Goal: Information Seeking & Learning: Learn about a topic

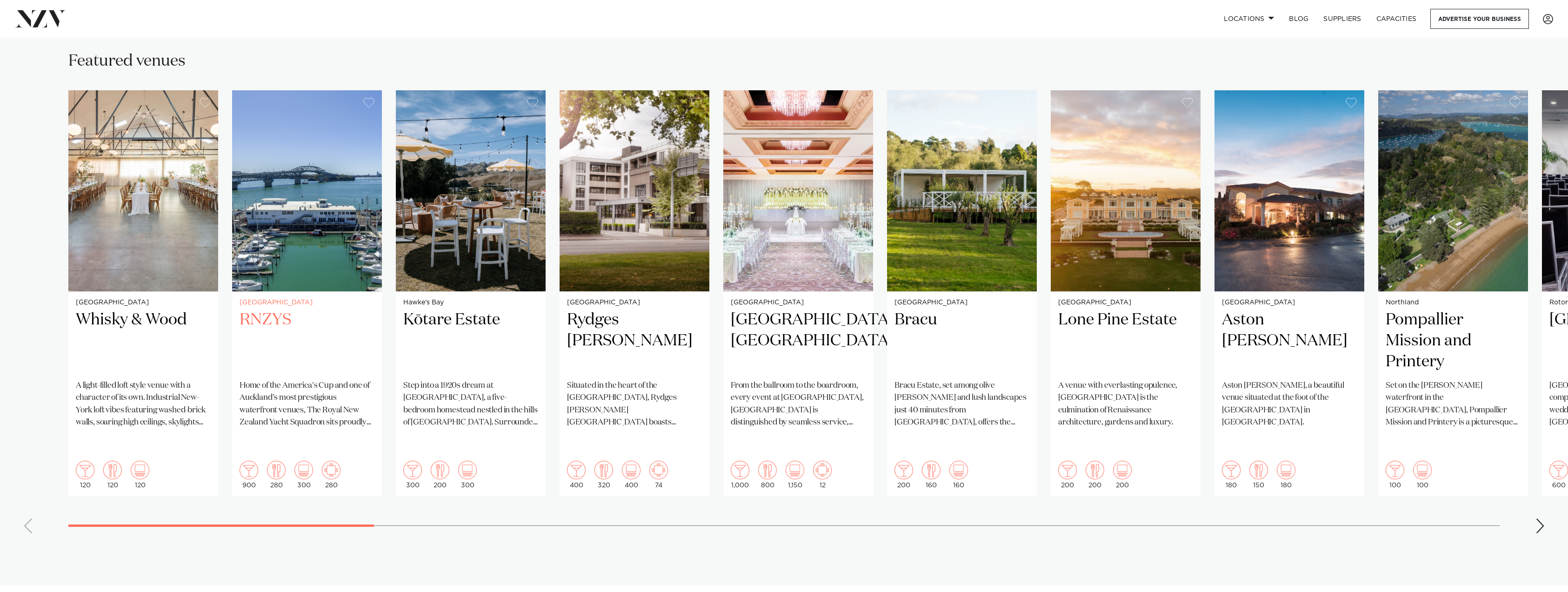
scroll to position [559, 0]
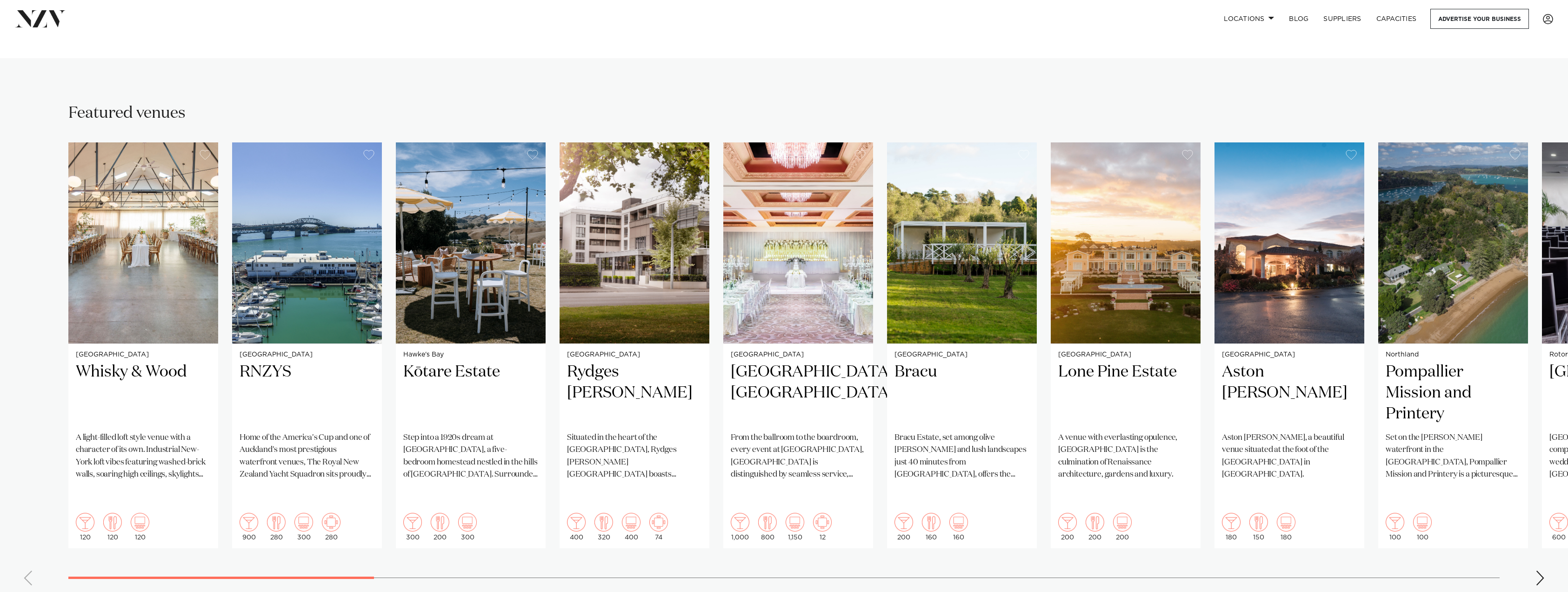
click at [1542, 571] on div "Next slide" at bounding box center [1540, 578] width 9 height 15
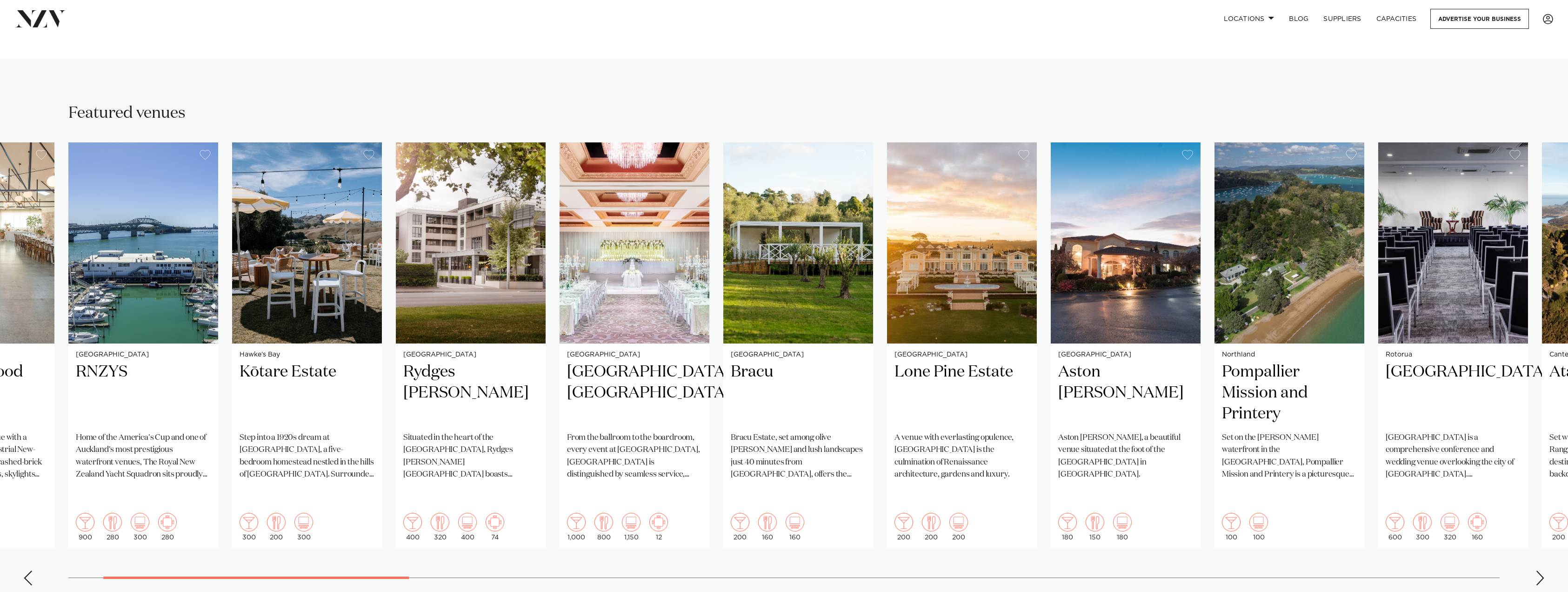
click at [1542, 571] on div "Next slide" at bounding box center [1540, 578] width 9 height 15
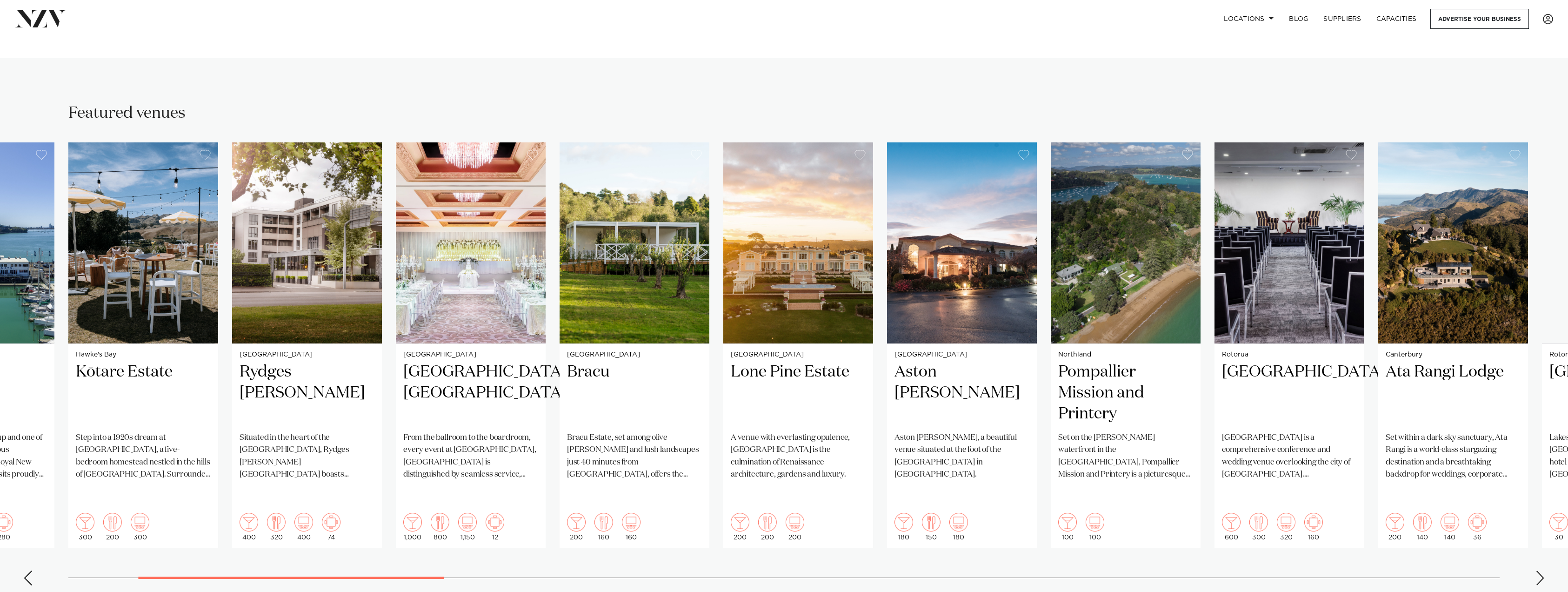
click at [1542, 571] on div "Next slide" at bounding box center [1540, 578] width 9 height 15
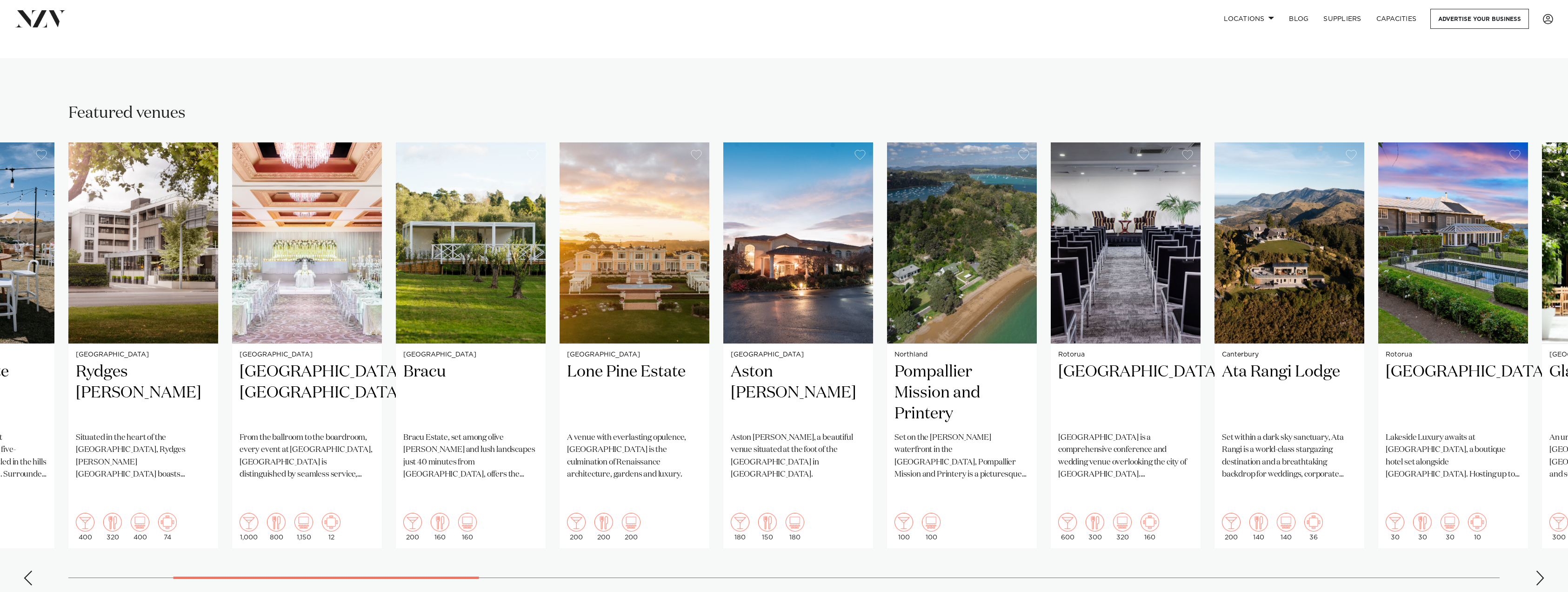
click at [1542, 571] on div "Next slide" at bounding box center [1540, 578] width 9 height 15
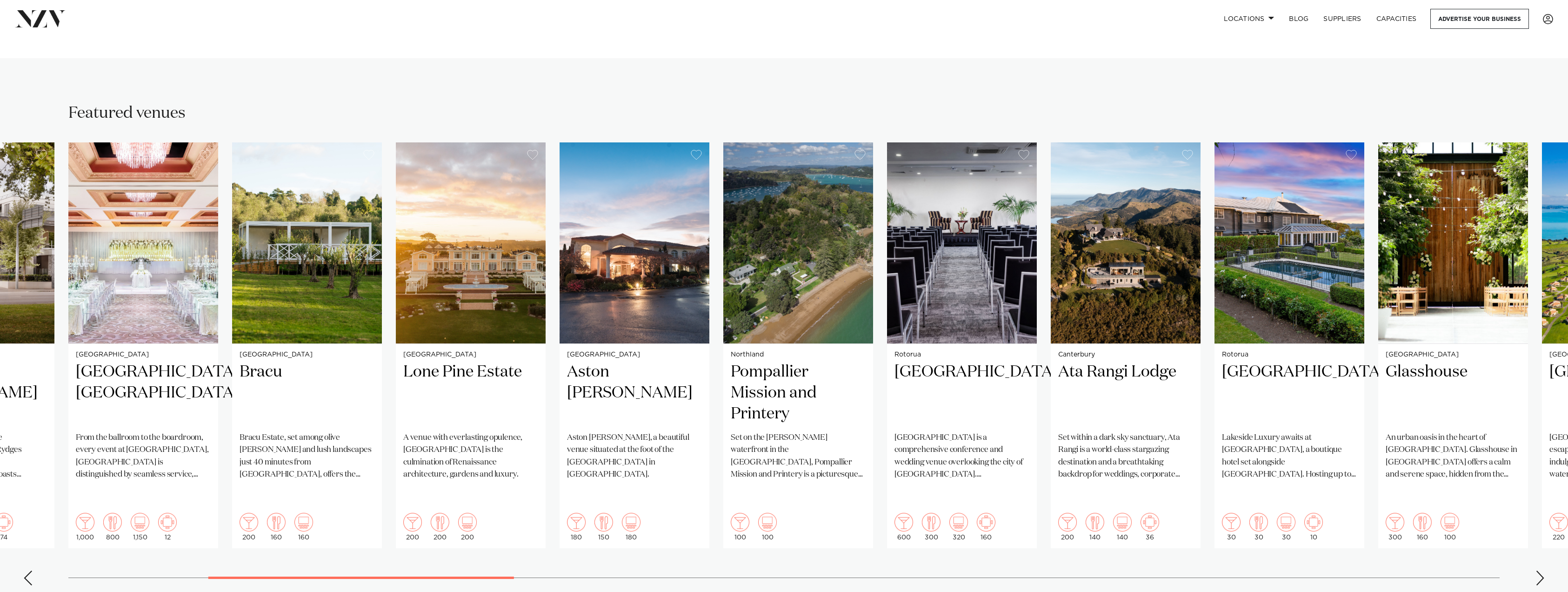
click at [1535, 558] on swiper-container "Wellington Whisky & Wood A light-filled loft style venue with a character of it…" at bounding box center [784, 367] width 1568 height 451
click at [1541, 571] on div "Next slide" at bounding box center [1540, 578] width 9 height 15
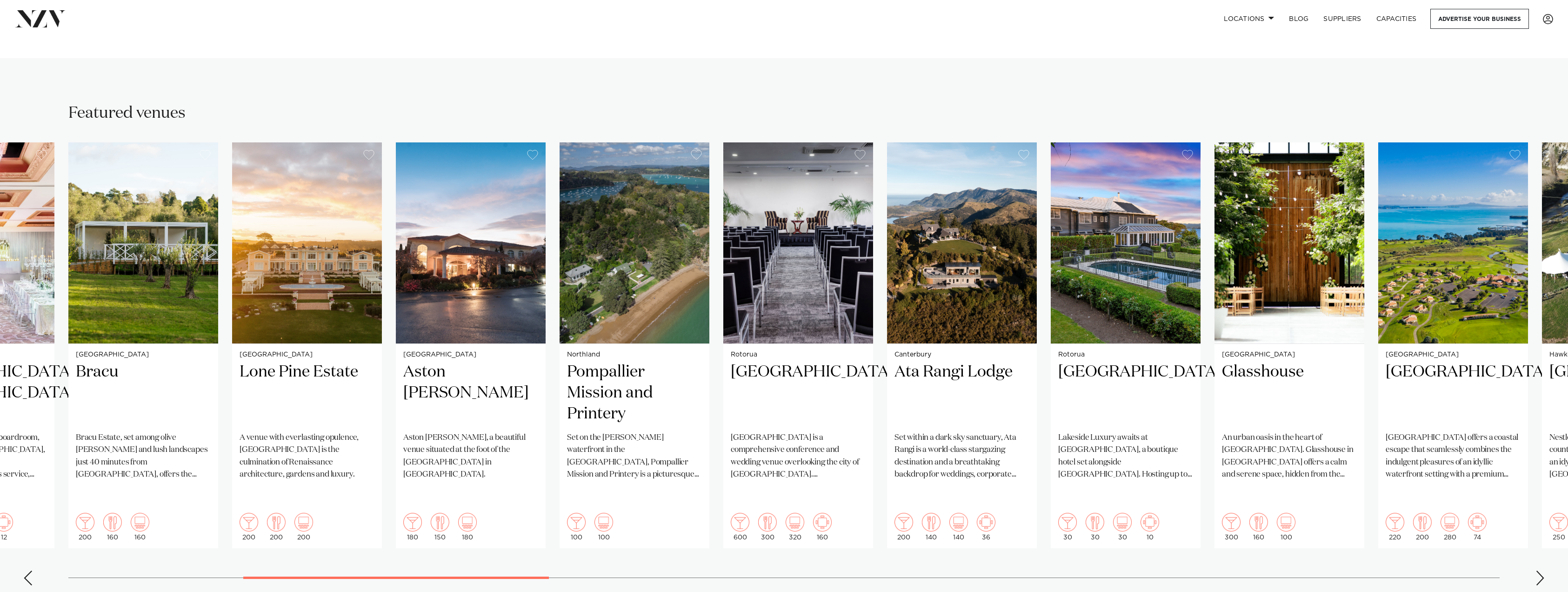
click at [1541, 571] on div "Next slide" at bounding box center [1540, 578] width 9 height 15
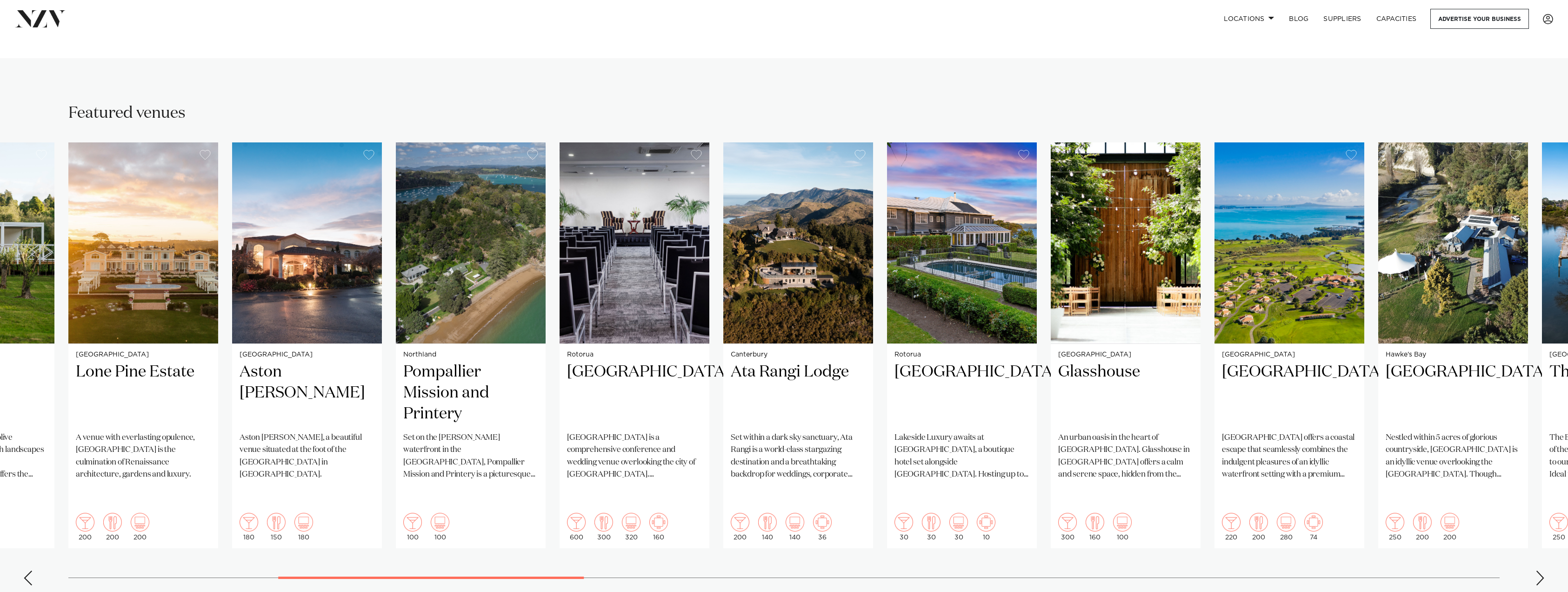
click at [1541, 571] on div "Next slide" at bounding box center [1540, 578] width 9 height 15
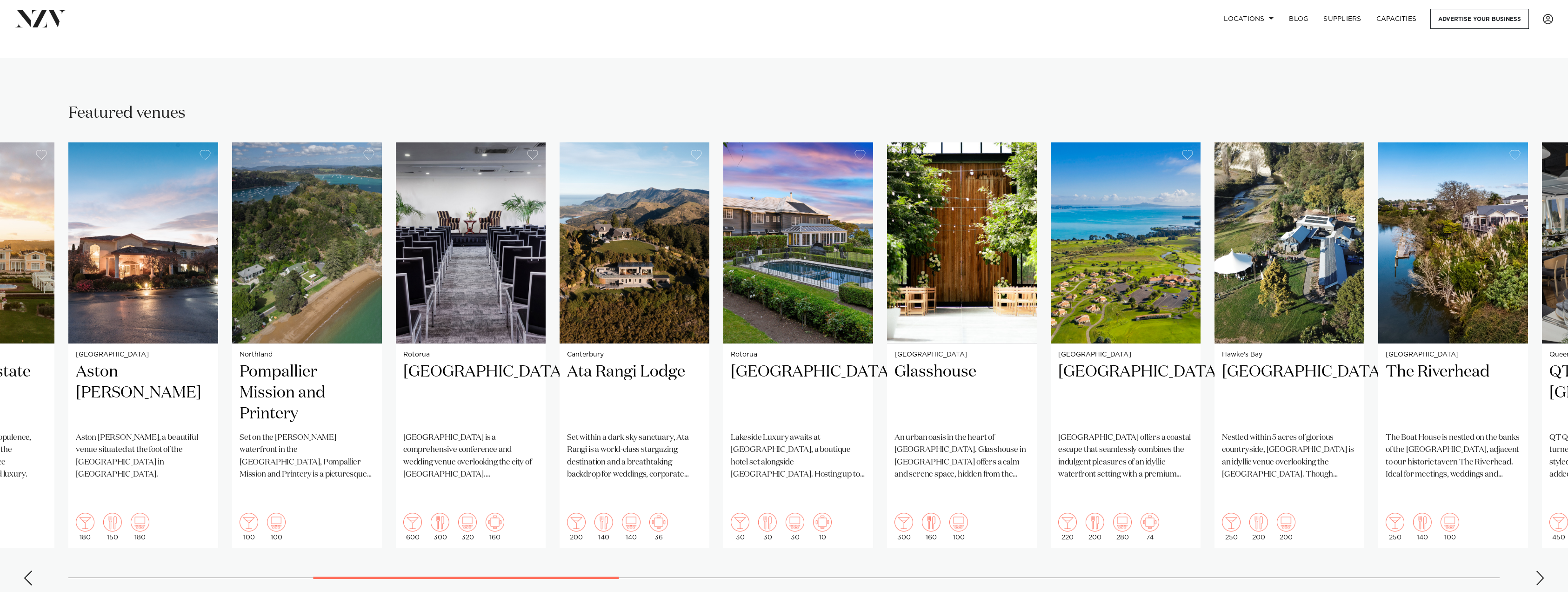
click at [1541, 571] on div "Next slide" at bounding box center [1540, 578] width 9 height 15
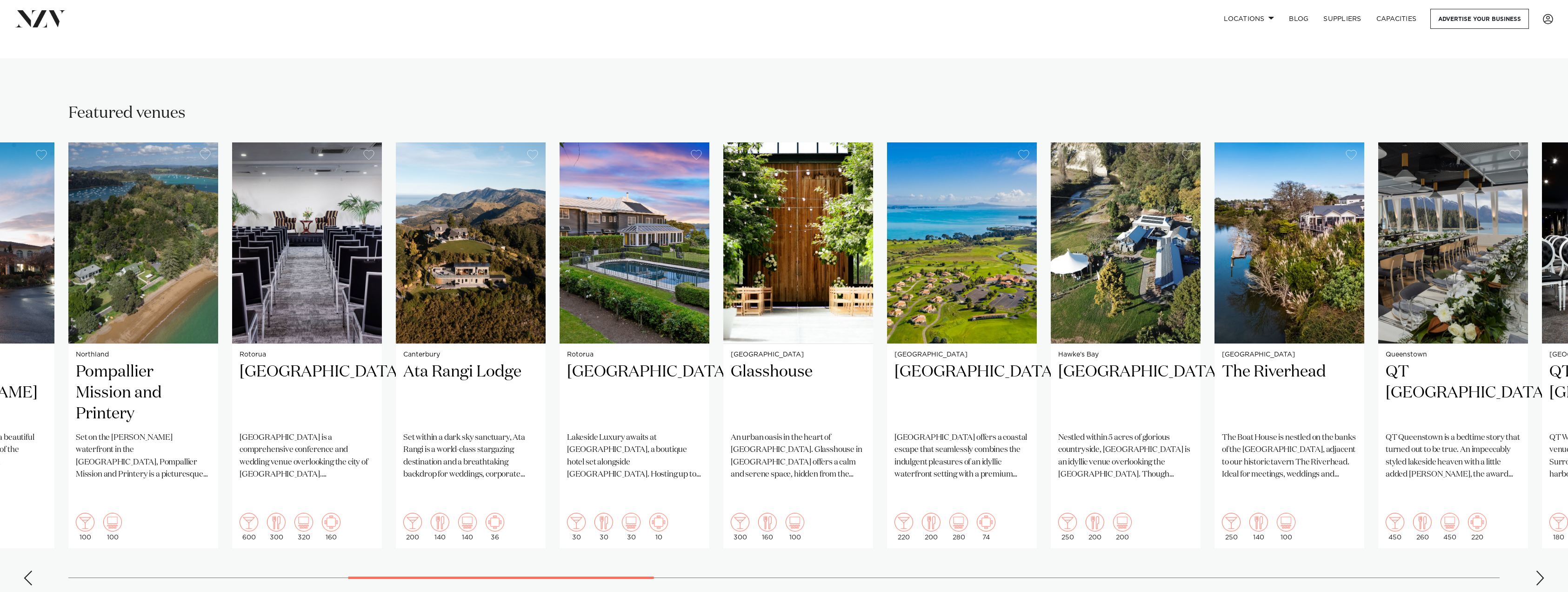
click at [1531, 563] on swiper-container "Wellington Whisky & Wood A light-filled loft style venue with a character of it…" at bounding box center [784, 367] width 1568 height 451
click at [1534, 564] on swiper-container "Wellington Whisky & Wood A light-filled loft style venue with a character of it…" at bounding box center [784, 367] width 1568 height 451
click at [1540, 571] on div "Next slide" at bounding box center [1540, 578] width 9 height 15
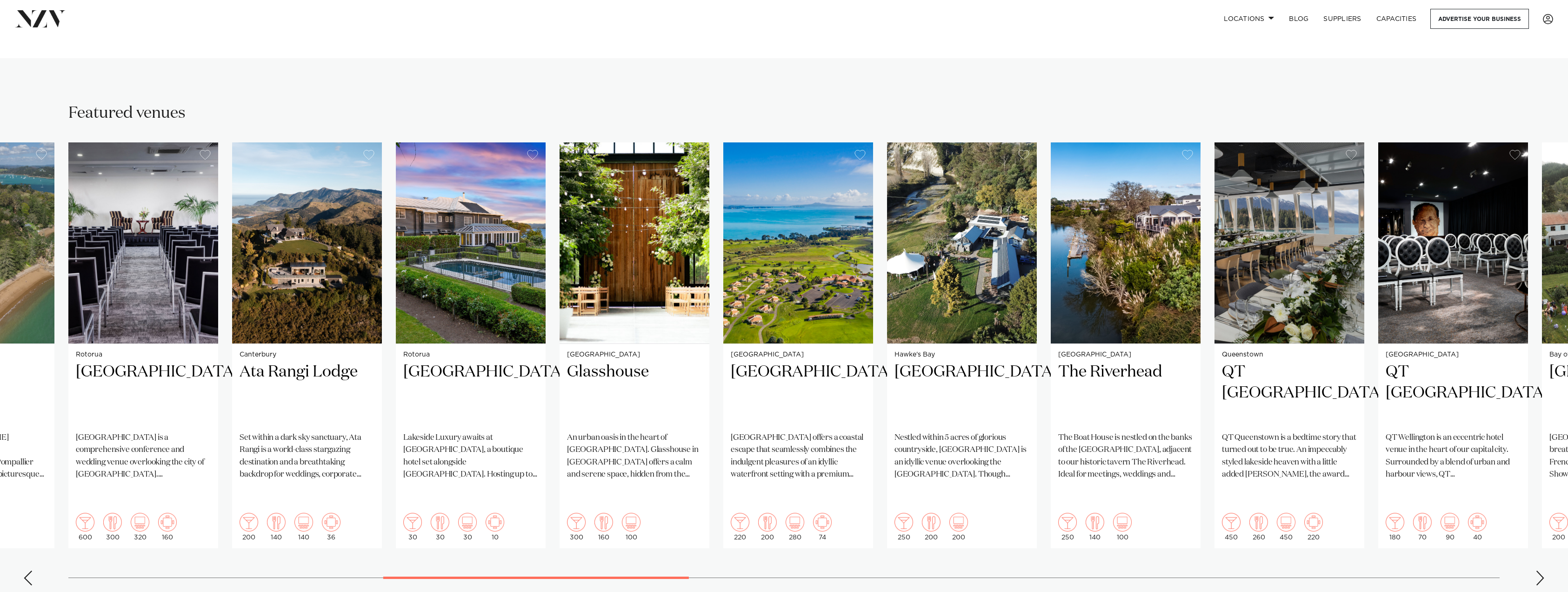
click at [1540, 571] on div "Next slide" at bounding box center [1540, 578] width 9 height 15
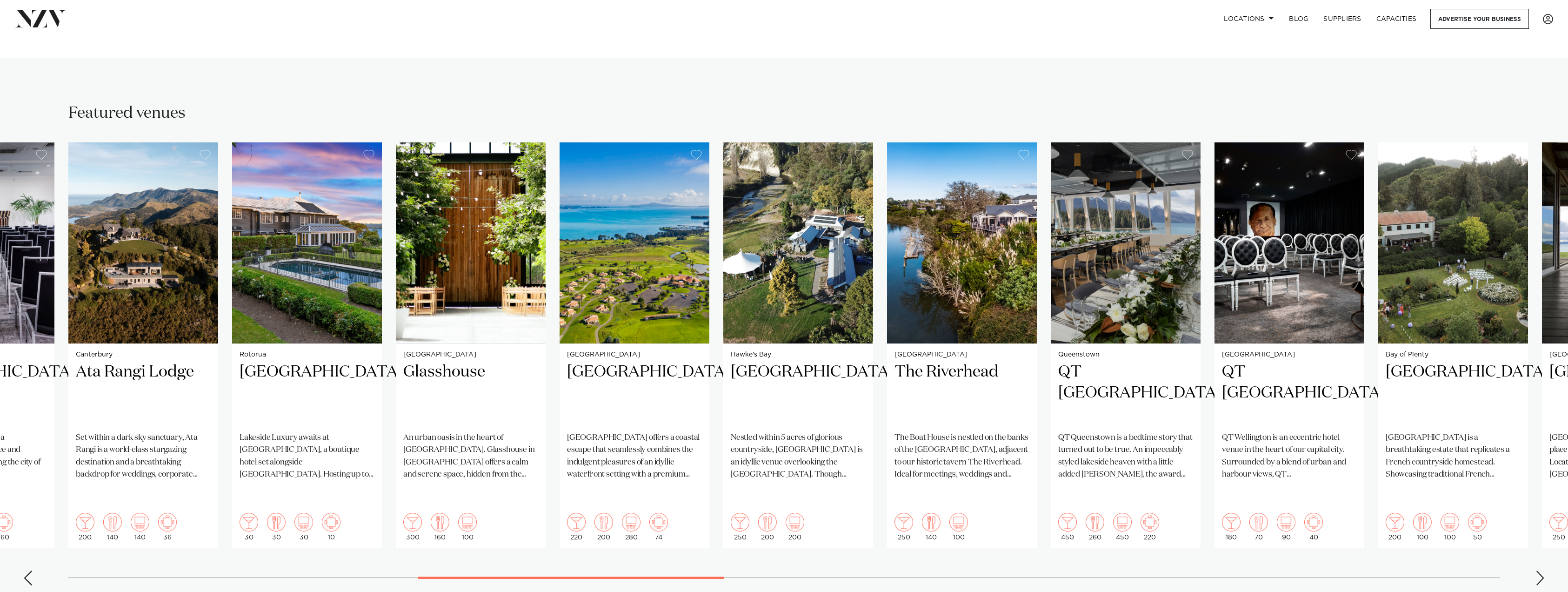
click at [1540, 571] on div "Next slide" at bounding box center [1540, 578] width 9 height 15
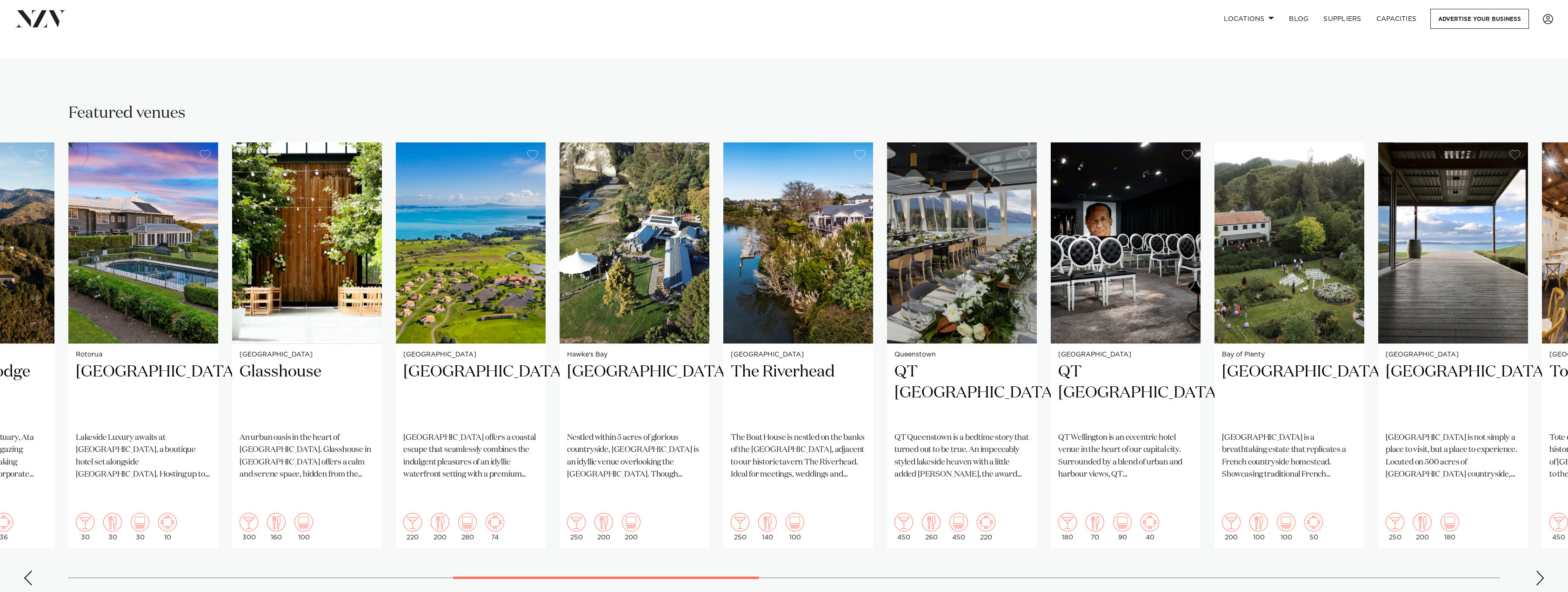
click at [1540, 571] on div "Next slide" at bounding box center [1540, 578] width 9 height 15
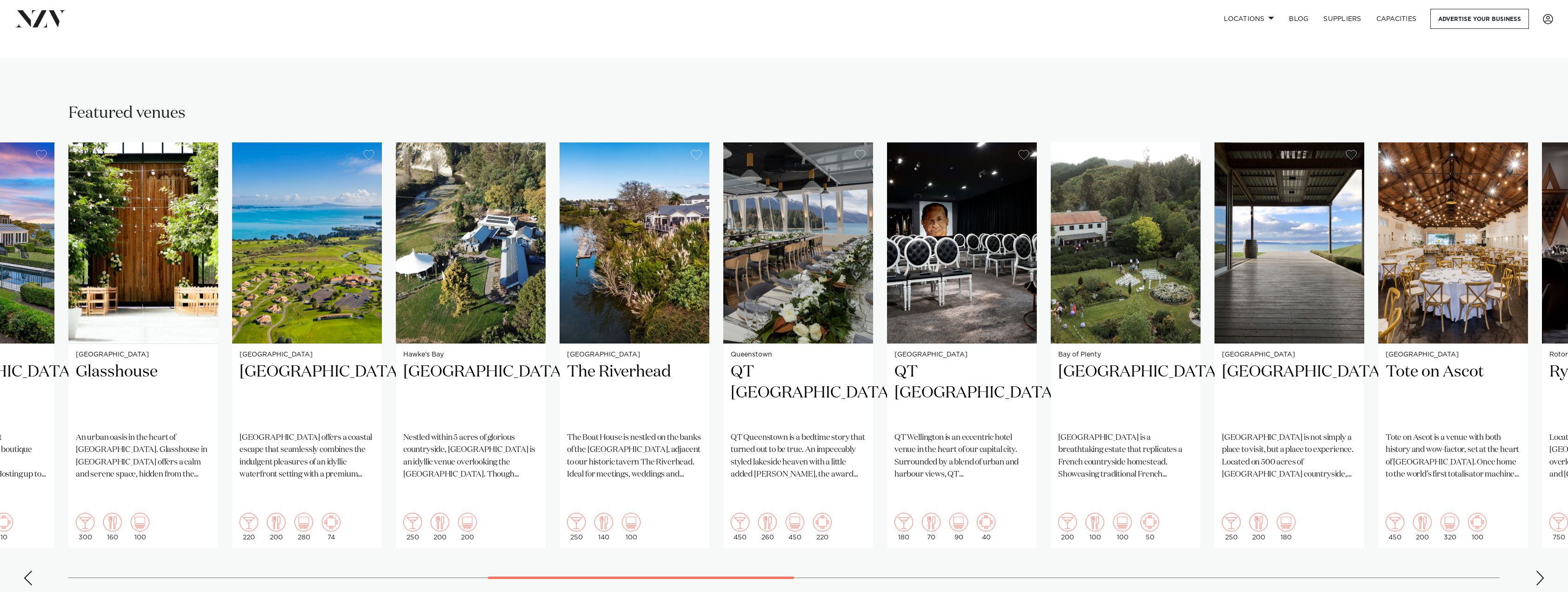
click at [1541, 571] on div "Next slide" at bounding box center [1540, 578] width 9 height 15
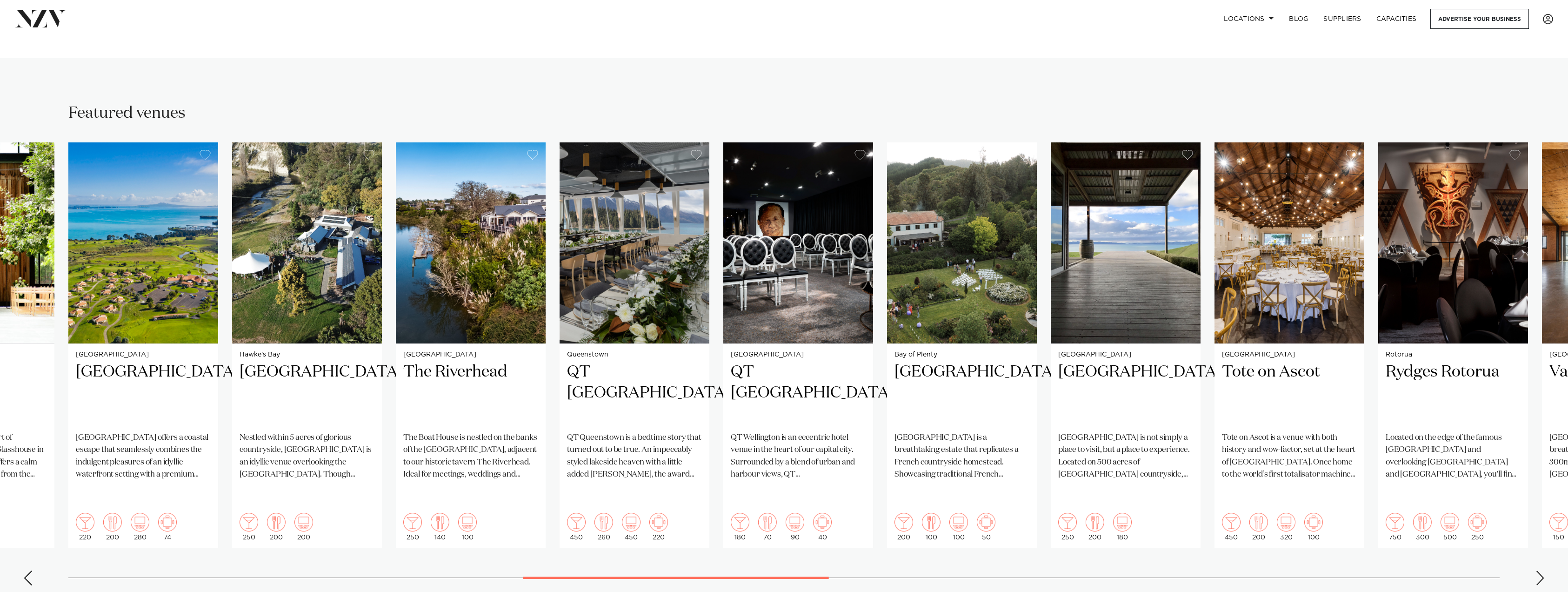
click at [1541, 571] on div "Next slide" at bounding box center [1540, 578] width 9 height 15
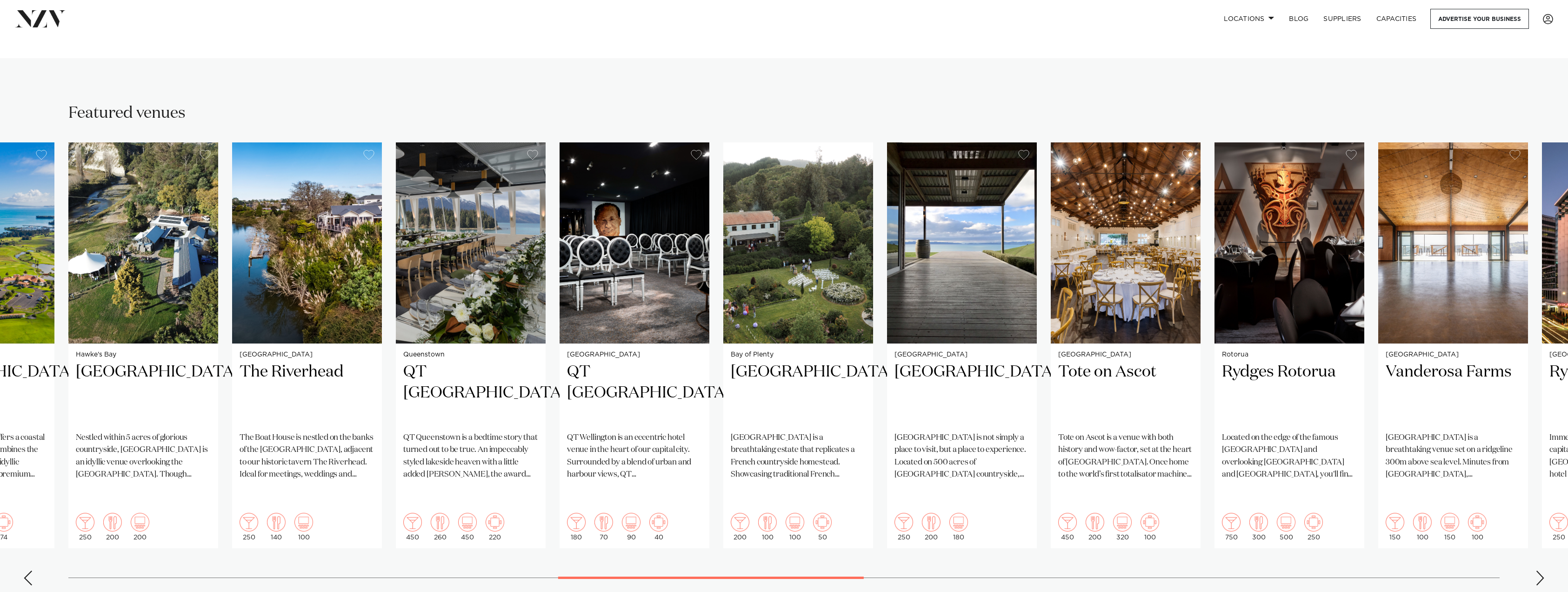
click at [1541, 571] on div "Next slide" at bounding box center [1540, 578] width 9 height 15
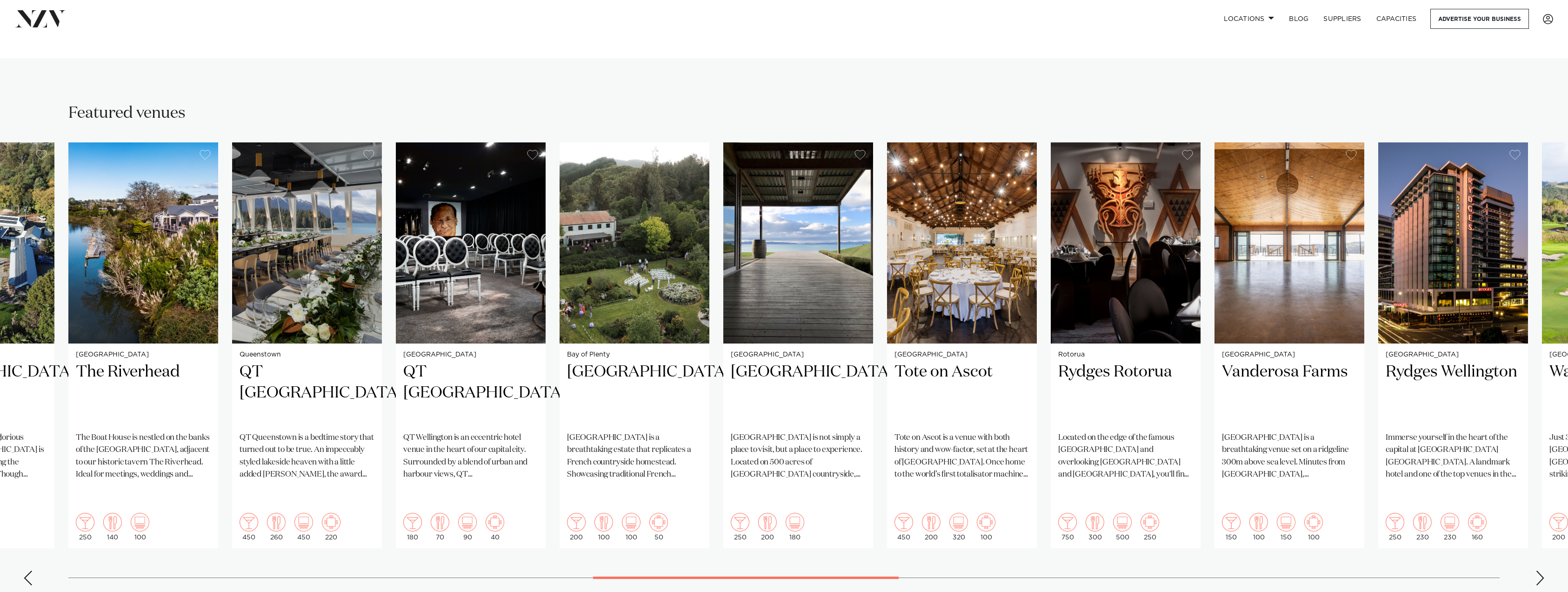
click at [1541, 571] on div "Next slide" at bounding box center [1540, 578] width 9 height 15
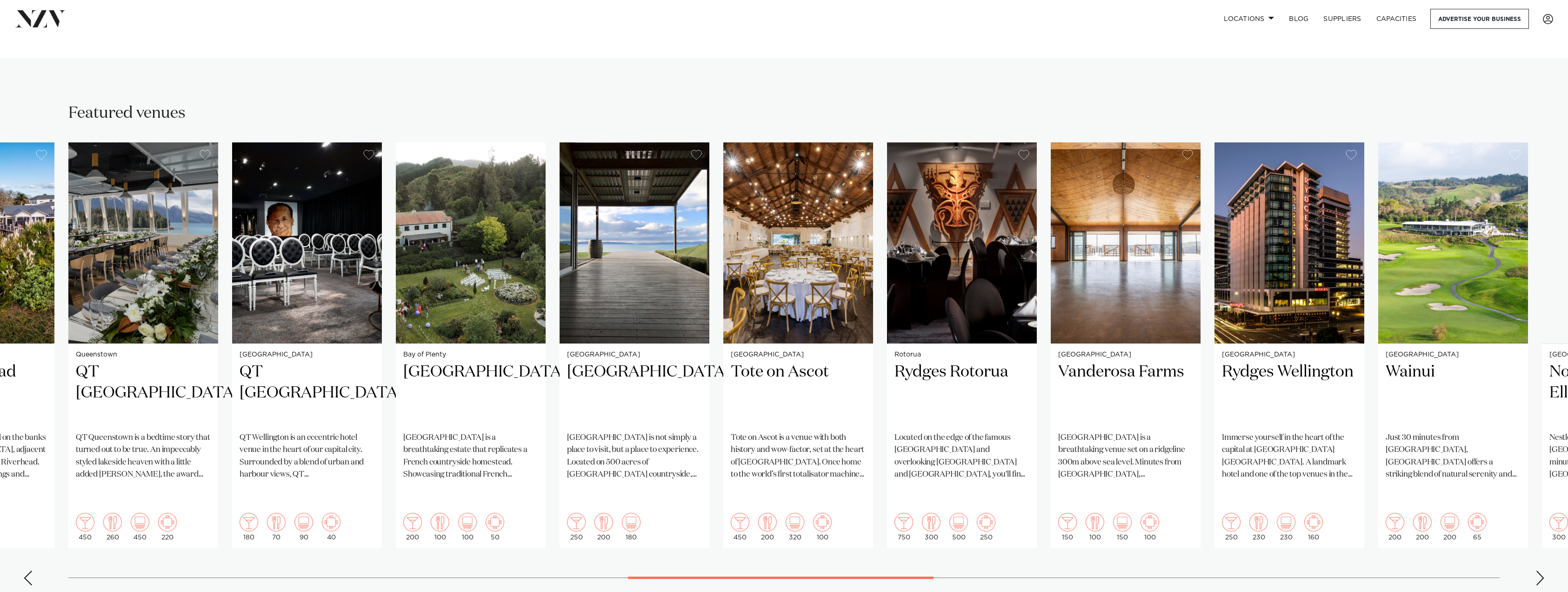
click at [1541, 571] on div "Next slide" at bounding box center [1540, 578] width 9 height 15
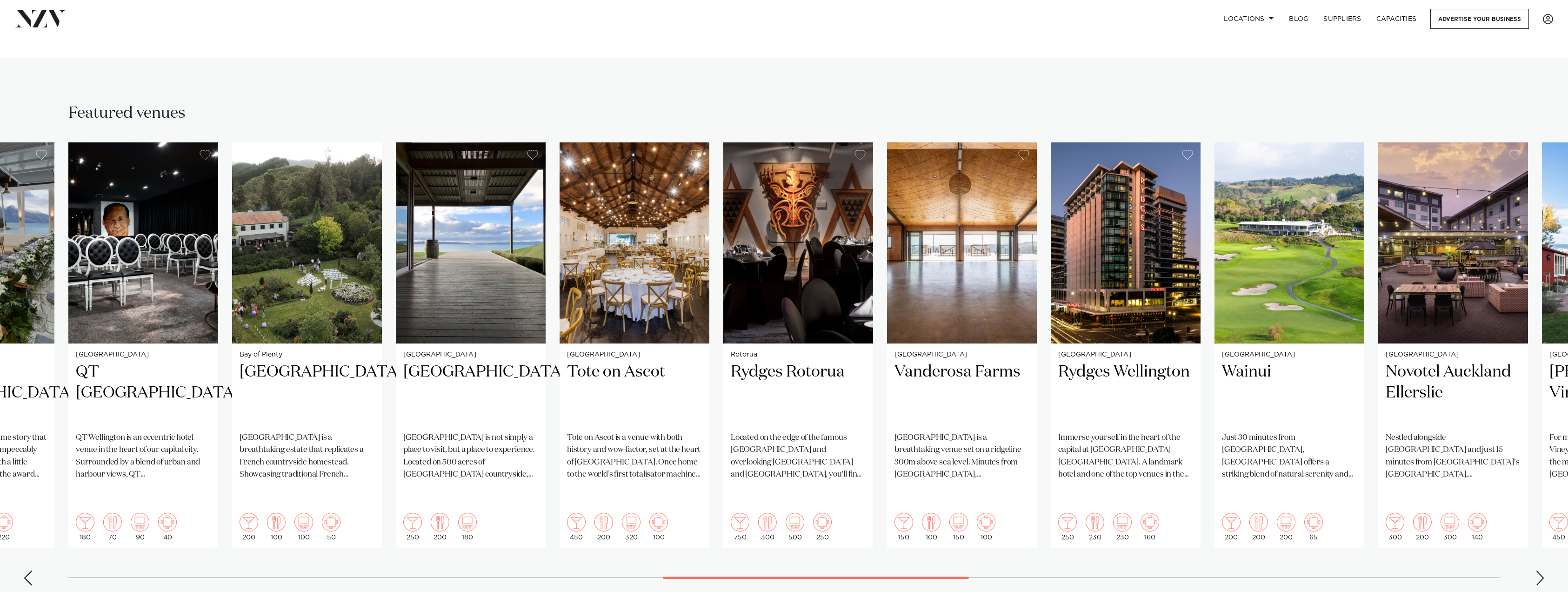
click at [1540, 571] on div "Next slide" at bounding box center [1540, 578] width 9 height 15
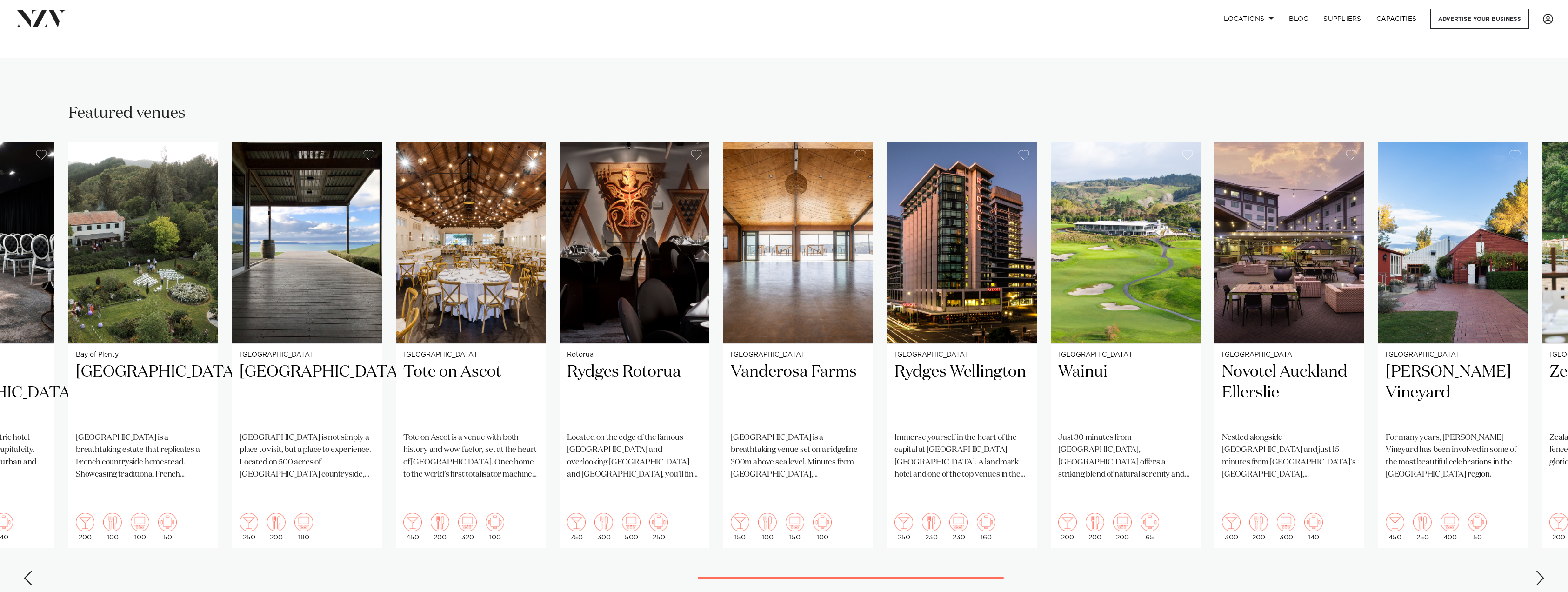
click at [1540, 571] on div "Next slide" at bounding box center [1540, 578] width 9 height 15
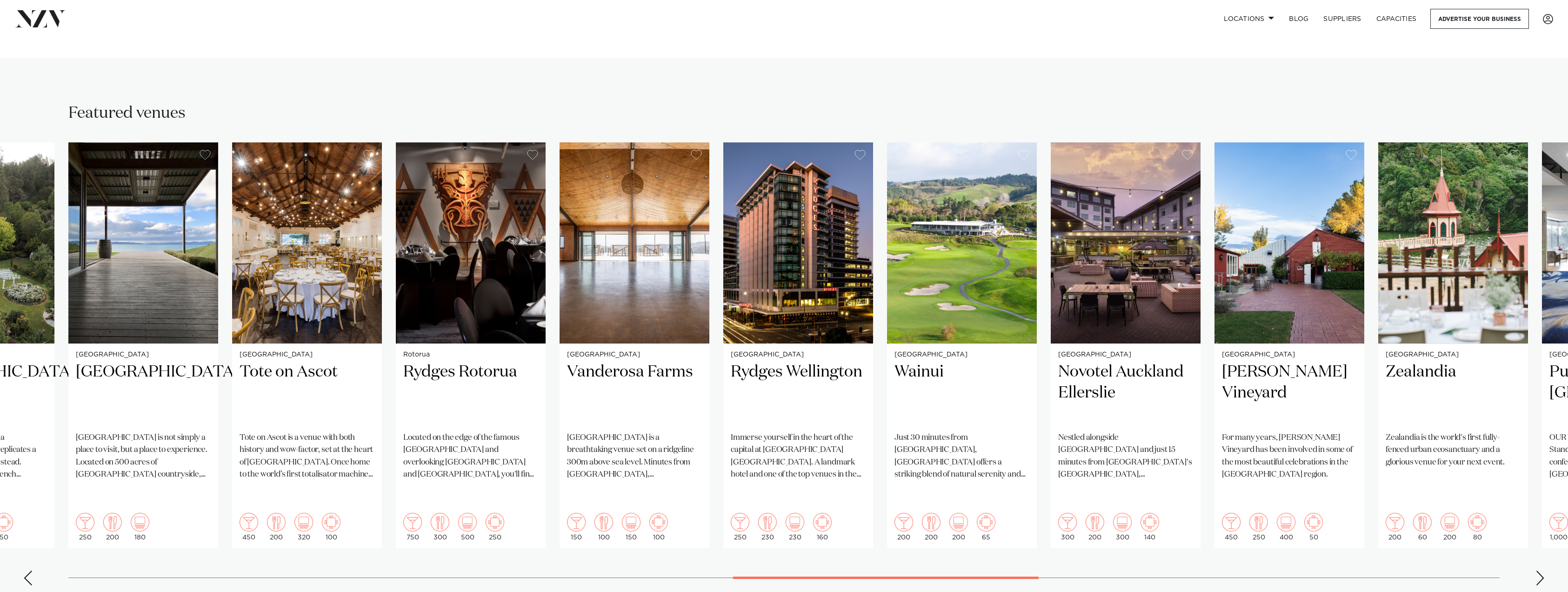
click at [1540, 571] on div "Next slide" at bounding box center [1540, 578] width 9 height 15
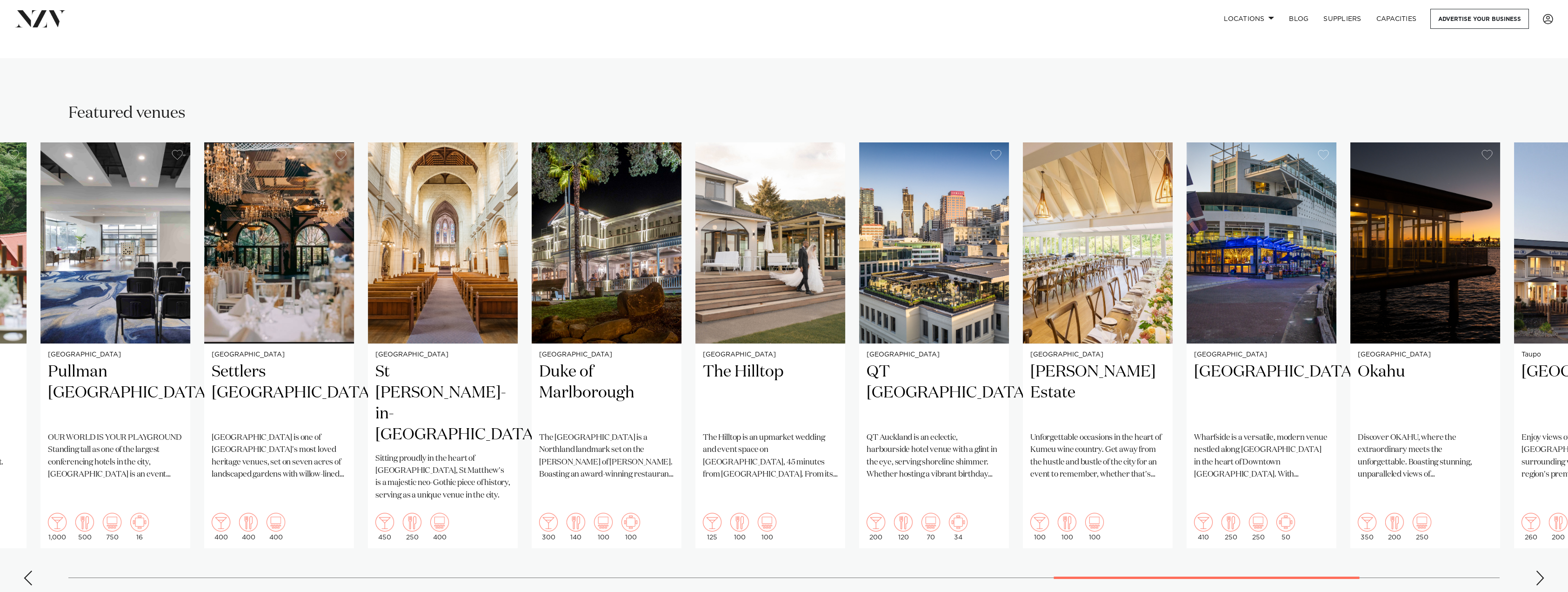
click at [1329, 563] on swiper-container "Wellington Whisky & Wood A light-filled loft style venue with a character of it…" at bounding box center [784, 367] width 1568 height 451
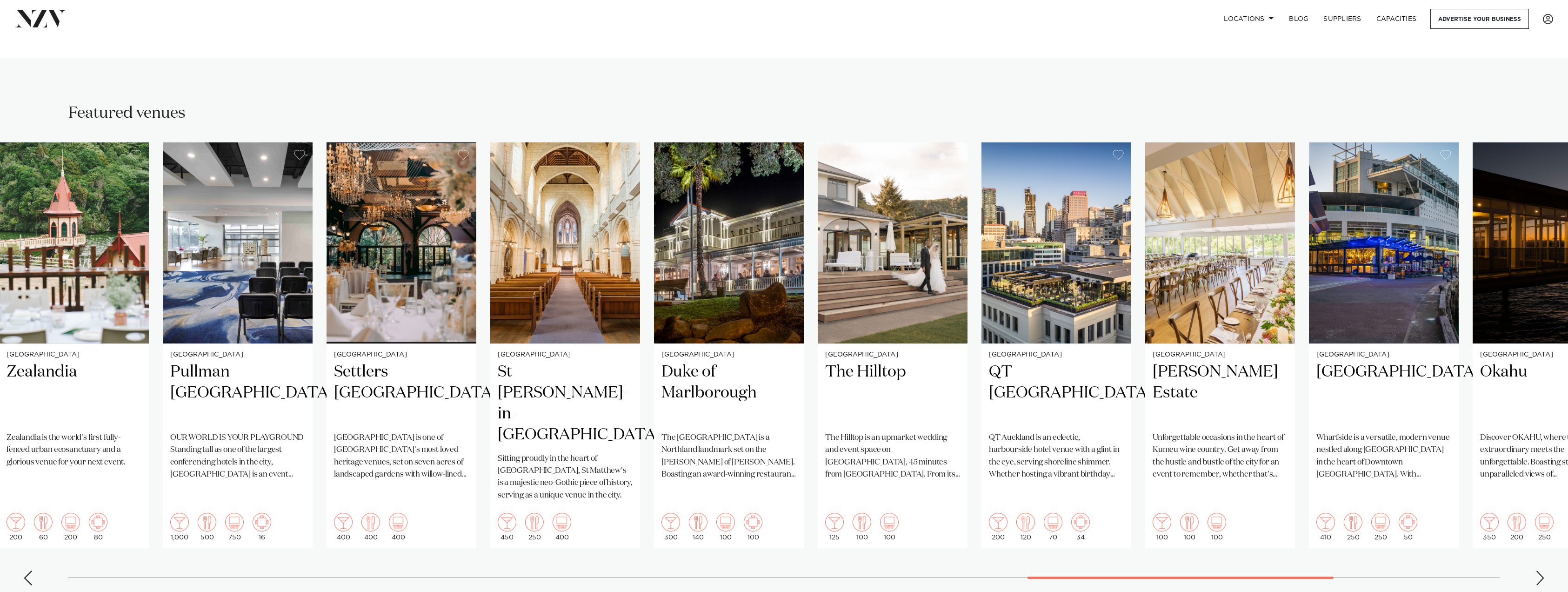
click at [1341, 558] on swiper-container "Wellington Whisky & Wood A light-filled loft style venue with a character of it…" at bounding box center [784, 367] width 1568 height 451
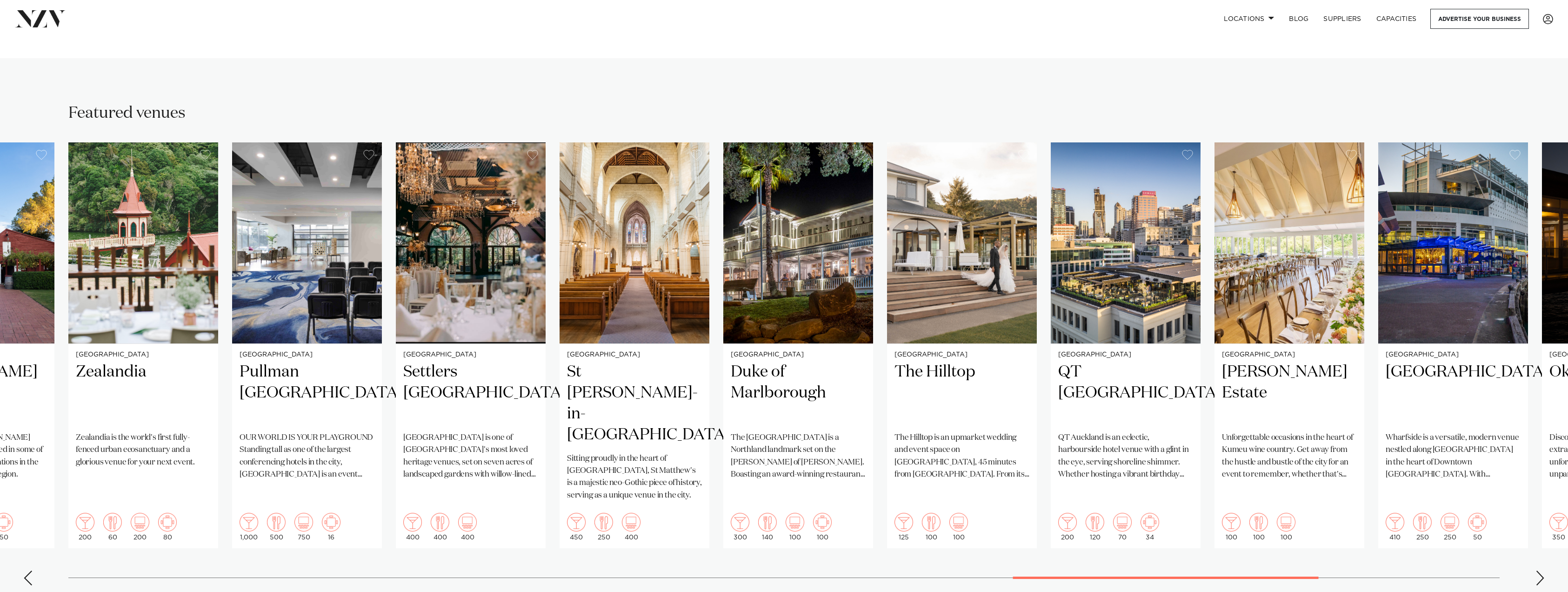
click at [1294, 555] on swiper-container "Wellington Whisky & Wood A light-filled loft style venue with a character of it…" at bounding box center [784, 367] width 1568 height 451
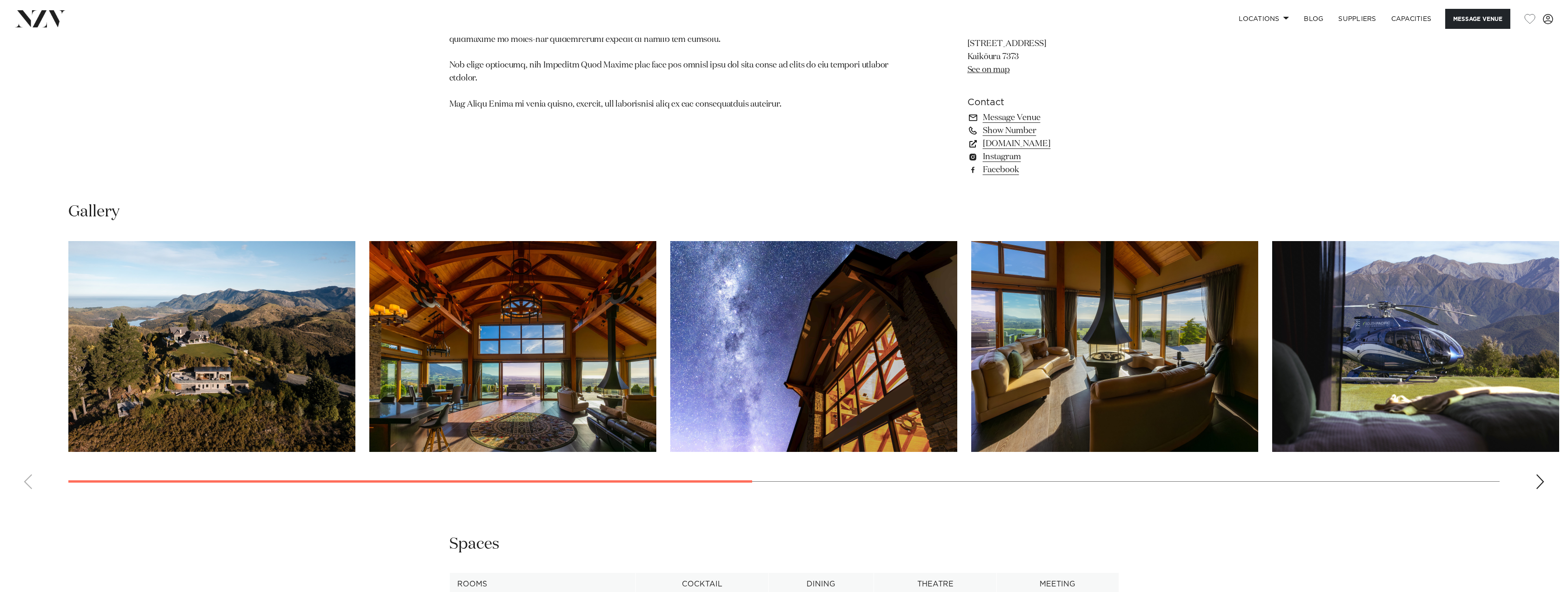
scroll to position [1164, 0]
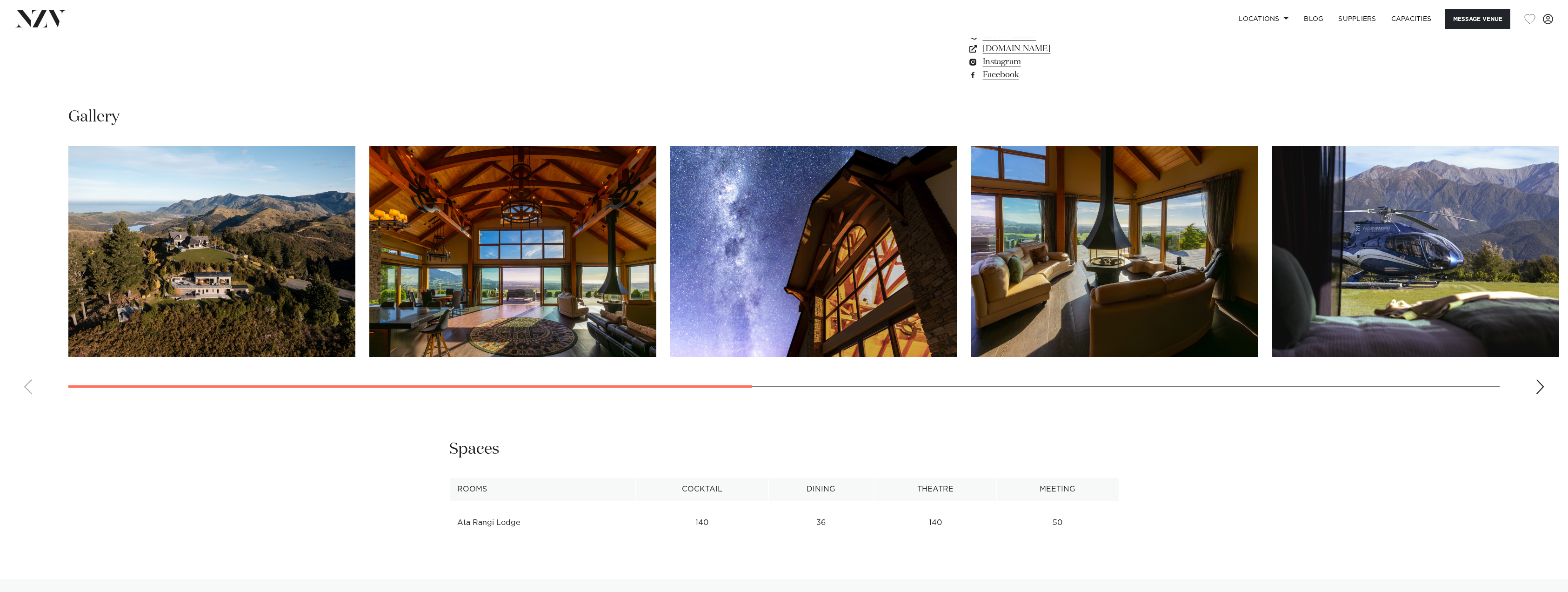
click at [1542, 386] on div "Next slide" at bounding box center [1540, 387] width 9 height 15
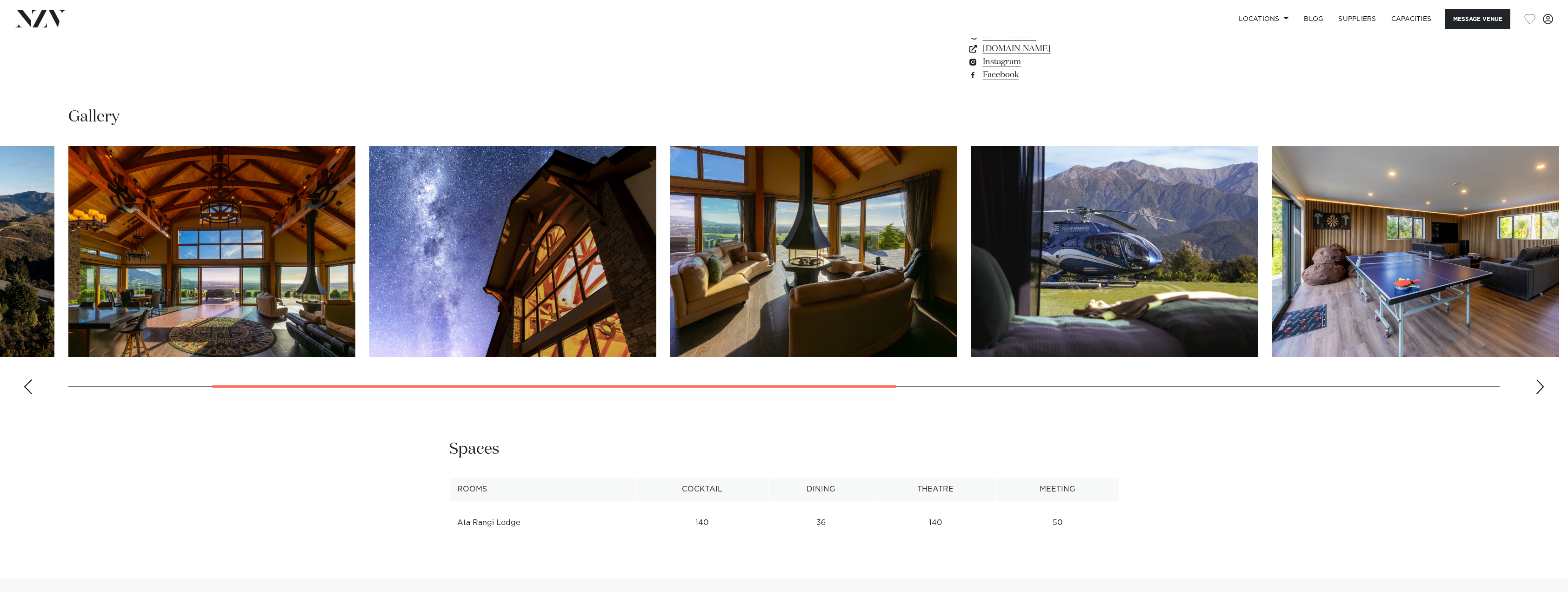
click at [1542, 386] on div "Next slide" at bounding box center [1540, 387] width 9 height 15
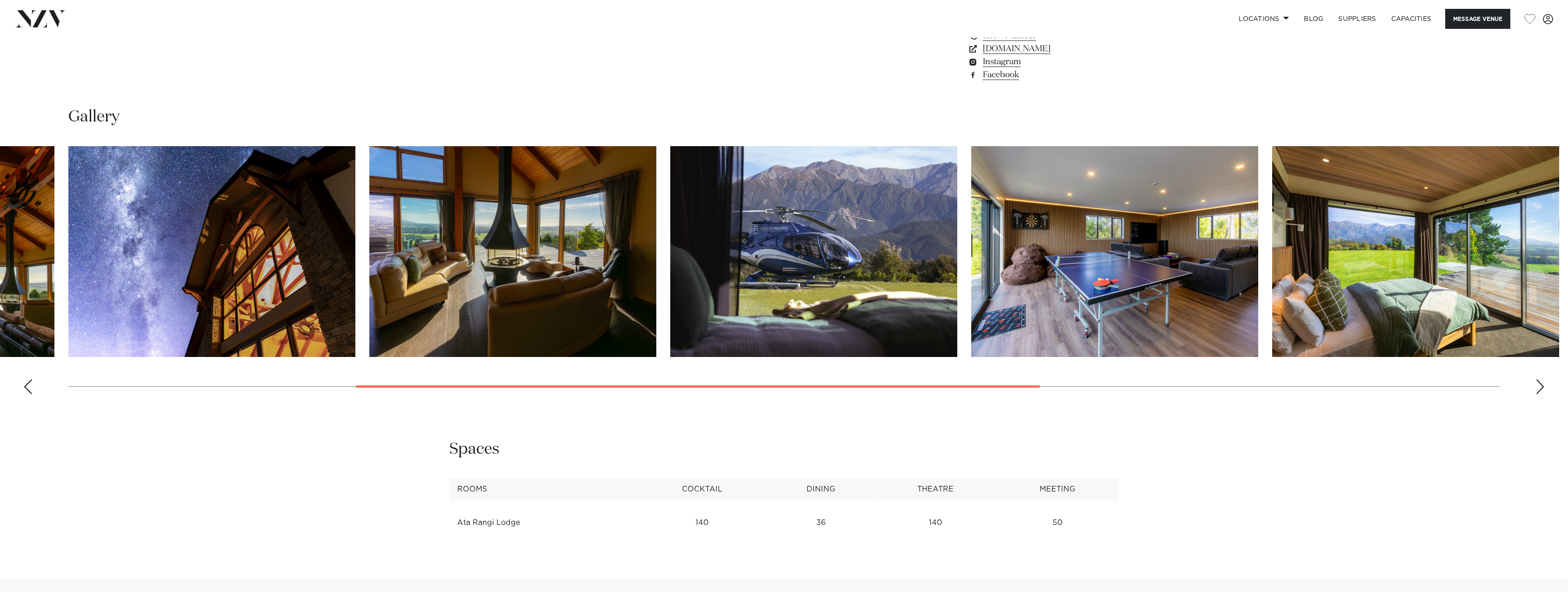
click at [1540, 385] on div "Next slide" at bounding box center [1540, 387] width 9 height 15
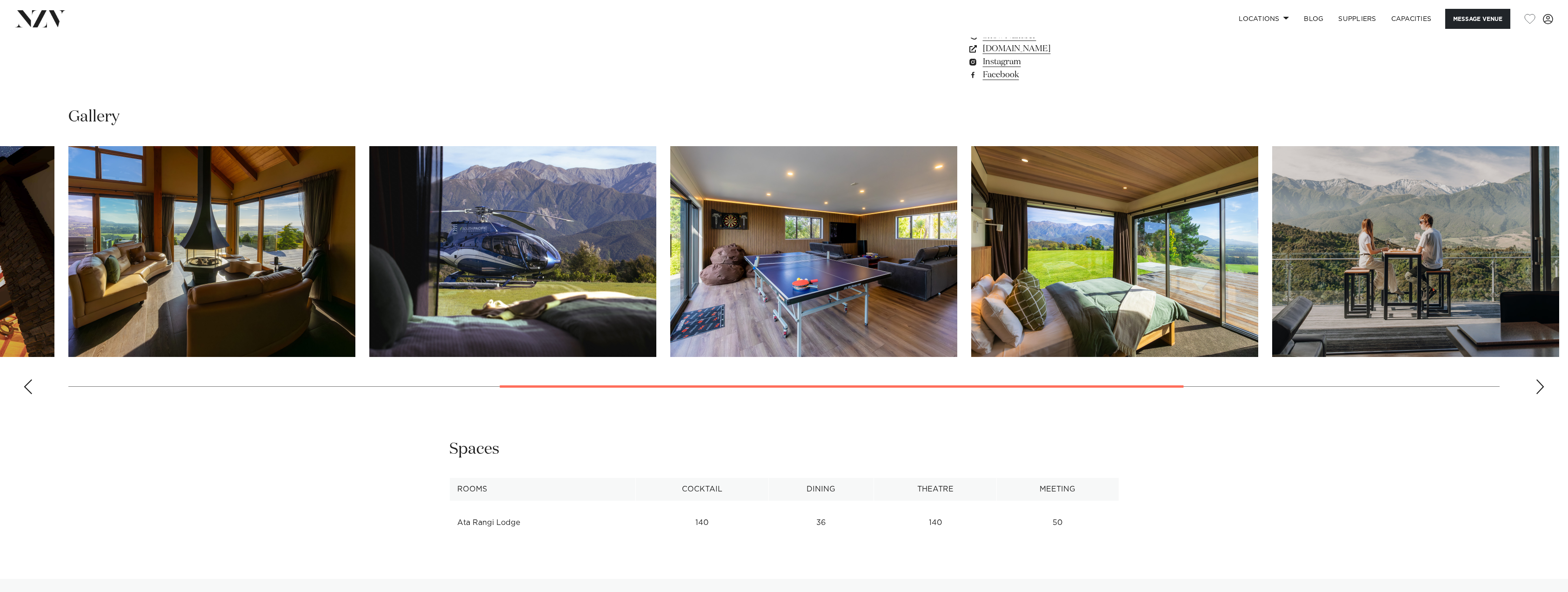
click at [1540, 385] on div "Next slide" at bounding box center [1540, 387] width 9 height 15
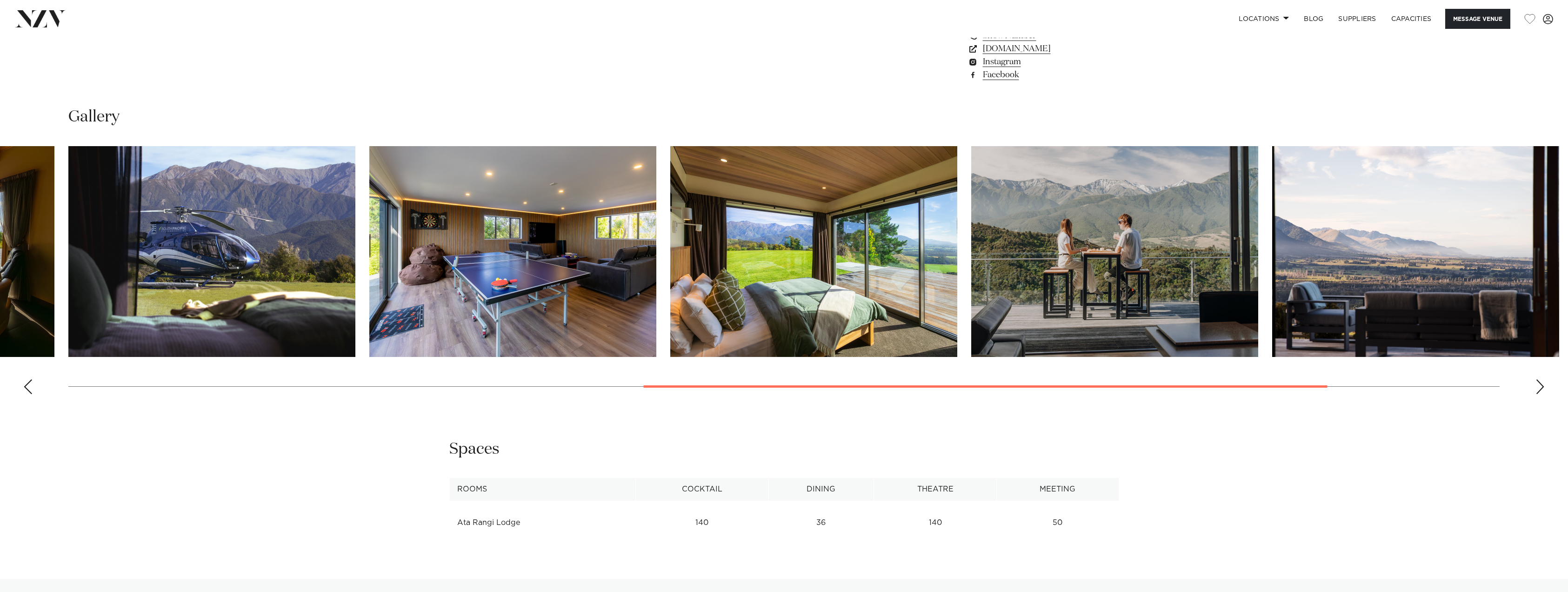
click at [1539, 385] on div "Next slide" at bounding box center [1540, 387] width 9 height 15
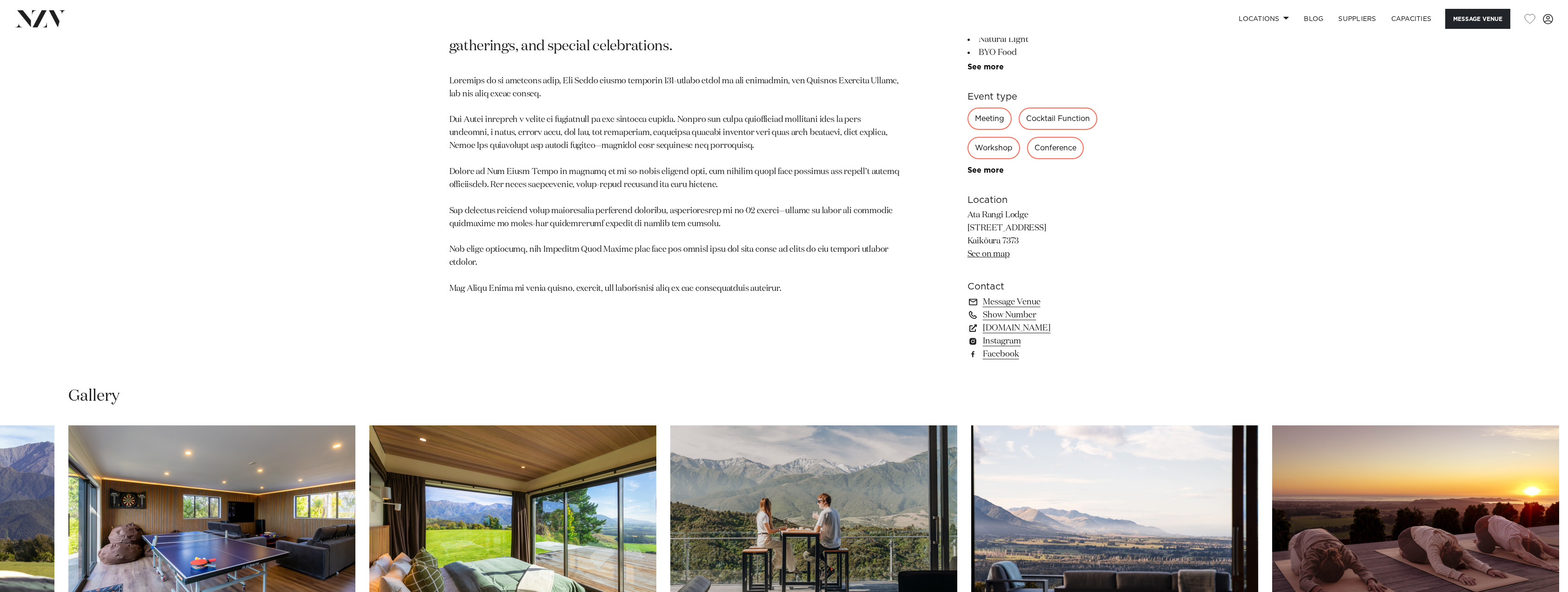
scroll to position [745, 0]
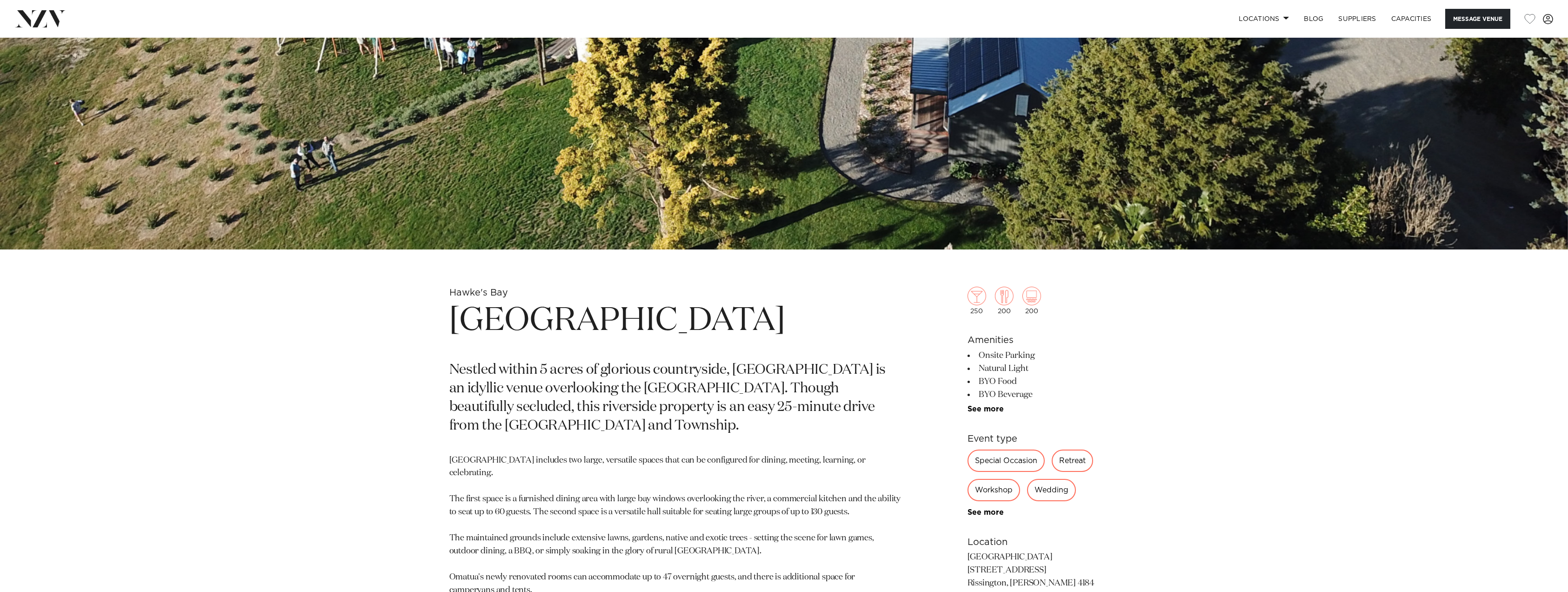
scroll to position [605, 0]
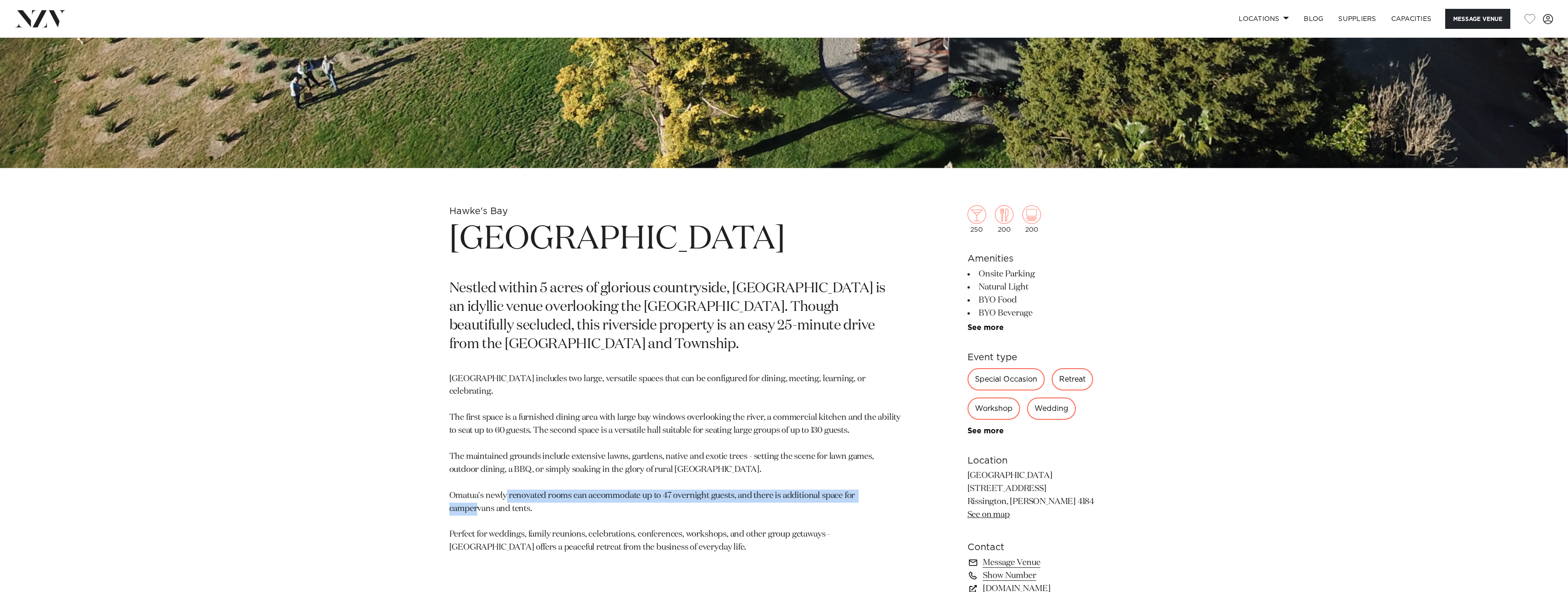
drag, startPoint x: 574, startPoint y: 482, endPoint x: 709, endPoint y: 509, distance: 137.7
click at [709, 509] on p "Omatua includes two large, versatile spaces that can be configured for dining, …" at bounding box center [676, 464] width 452 height 182
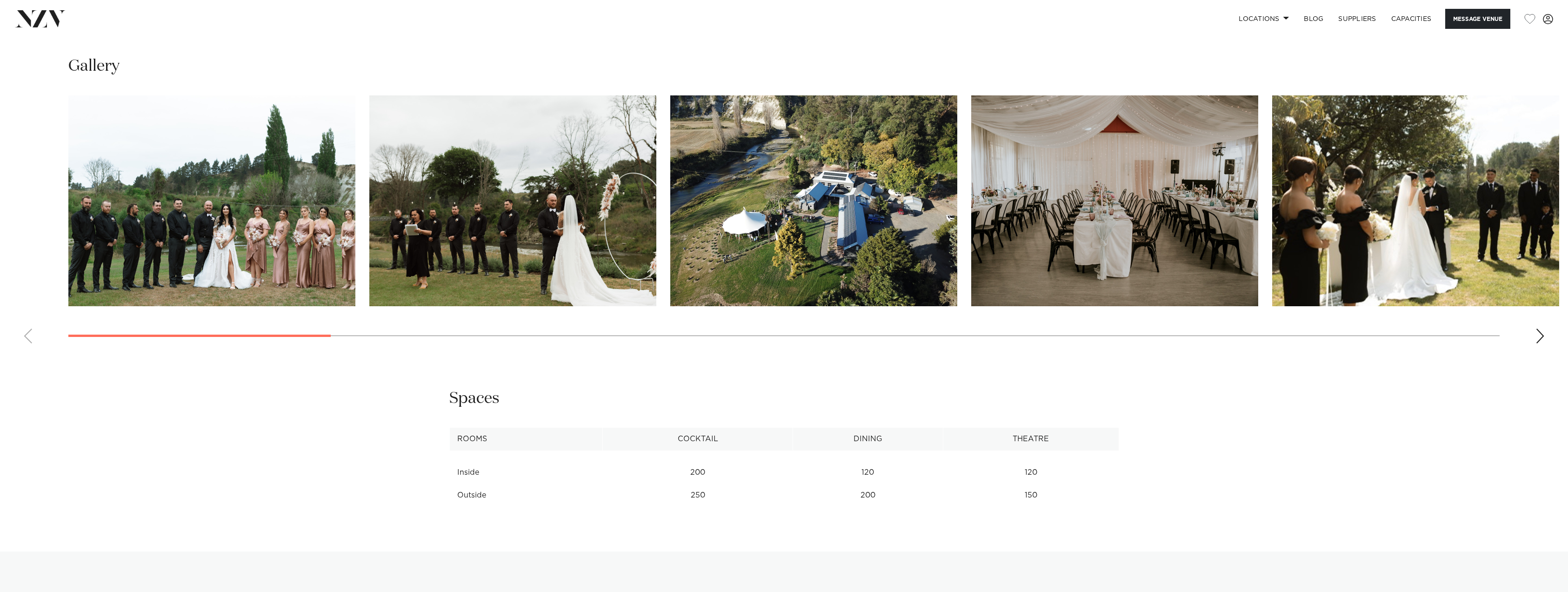
scroll to position [1257, 0]
click at [1538, 335] on div "Next slide" at bounding box center [1540, 336] width 9 height 15
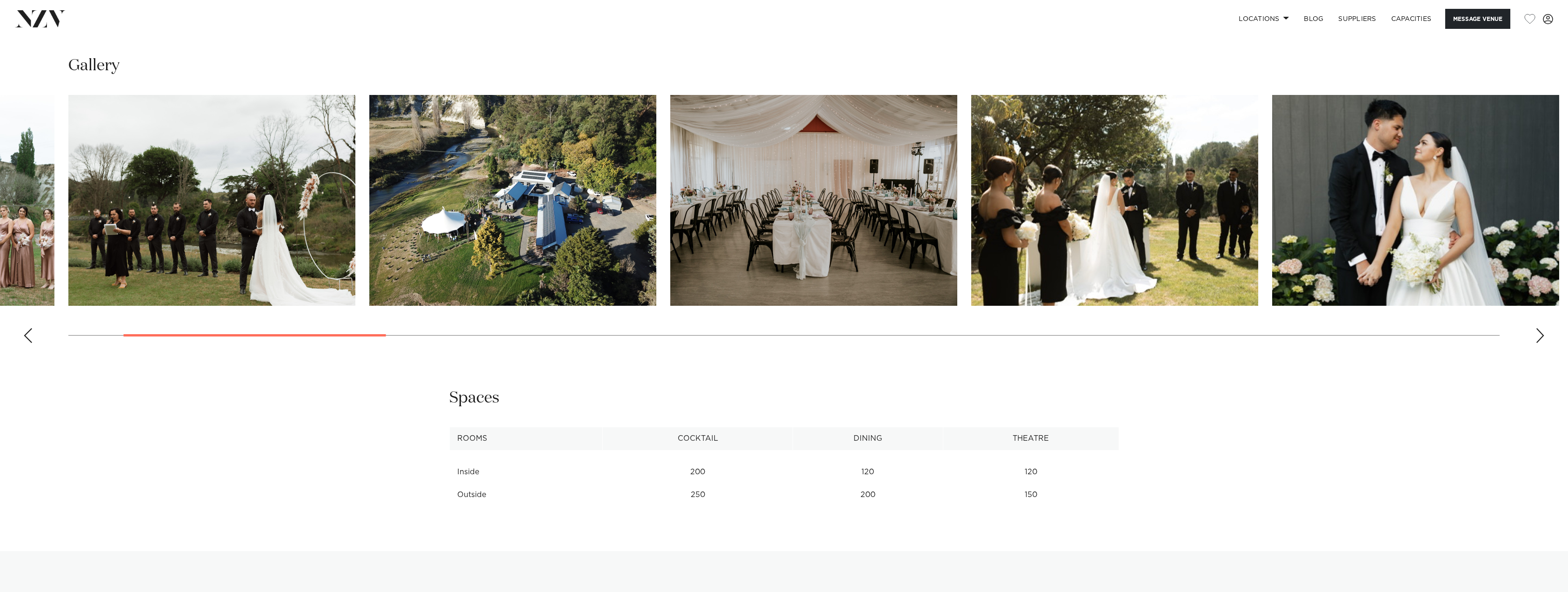
click at [1538, 335] on div "Next slide" at bounding box center [1540, 336] width 9 height 15
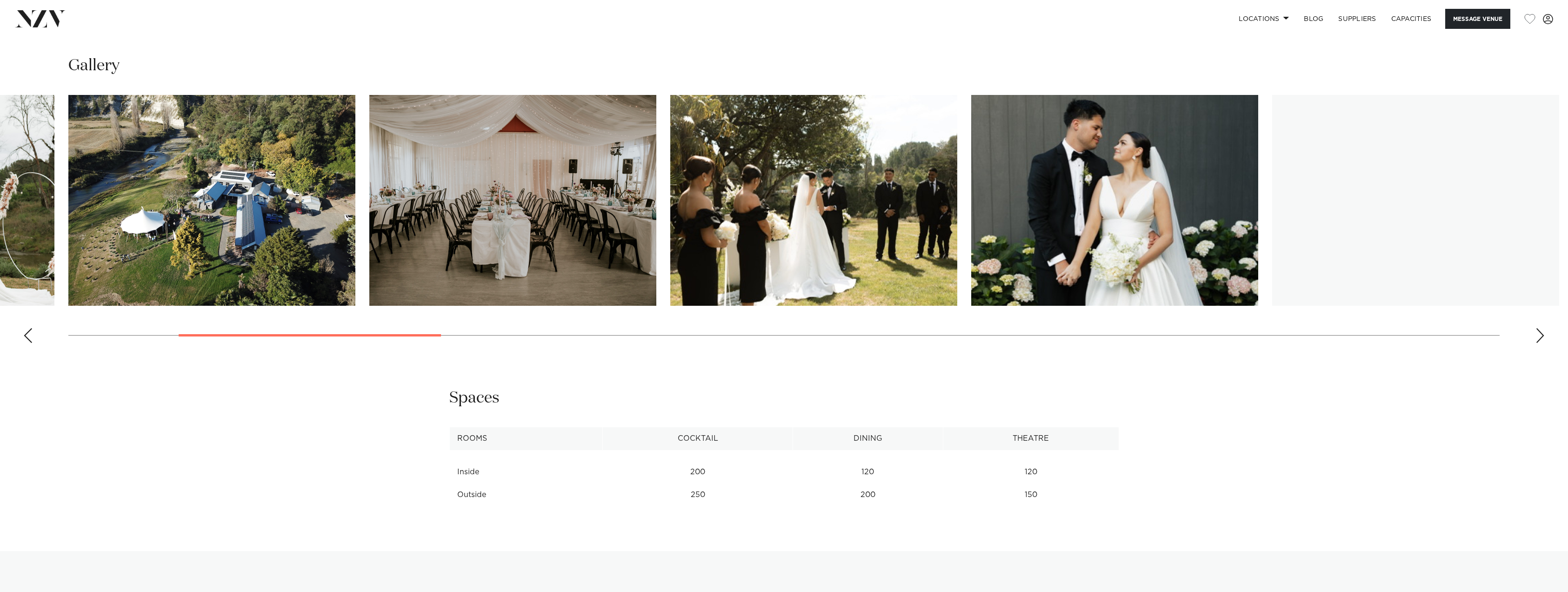
click at [1538, 335] on div "Next slide" at bounding box center [1540, 336] width 9 height 15
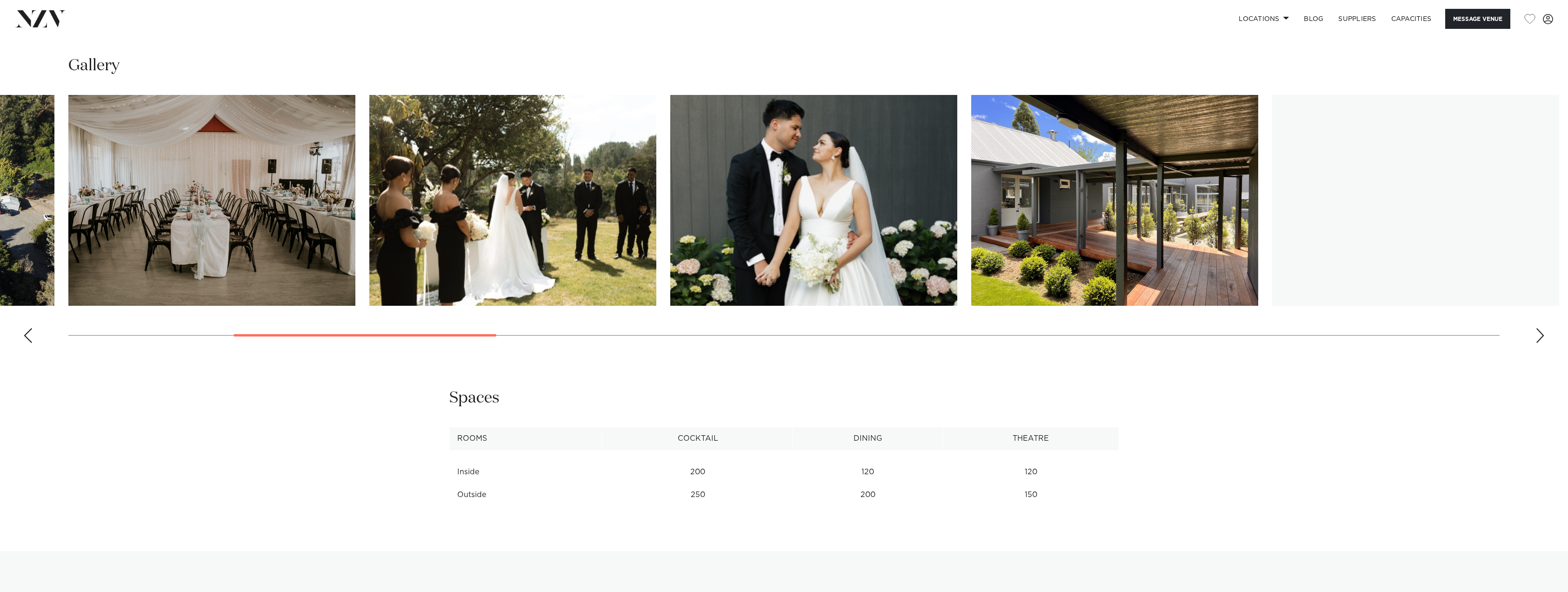
click at [1538, 335] on div "Next slide" at bounding box center [1540, 336] width 9 height 15
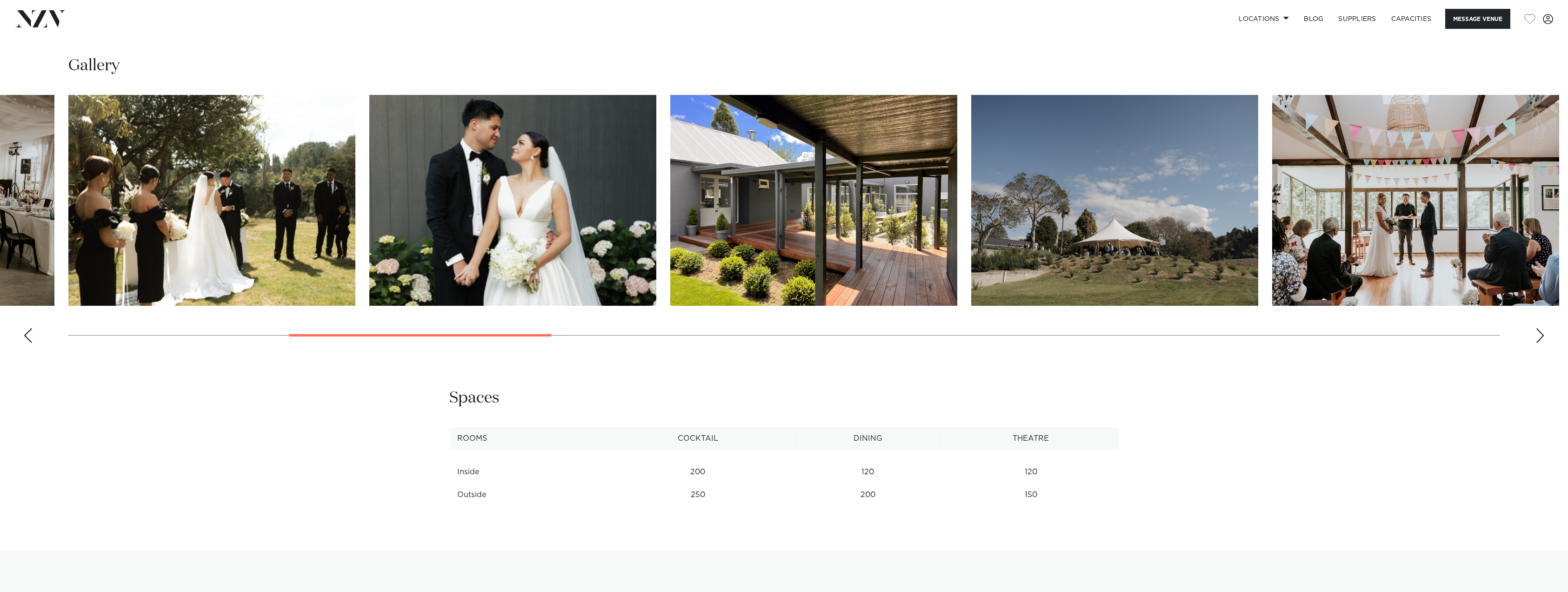
click at [1538, 335] on div "Next slide" at bounding box center [1540, 336] width 9 height 15
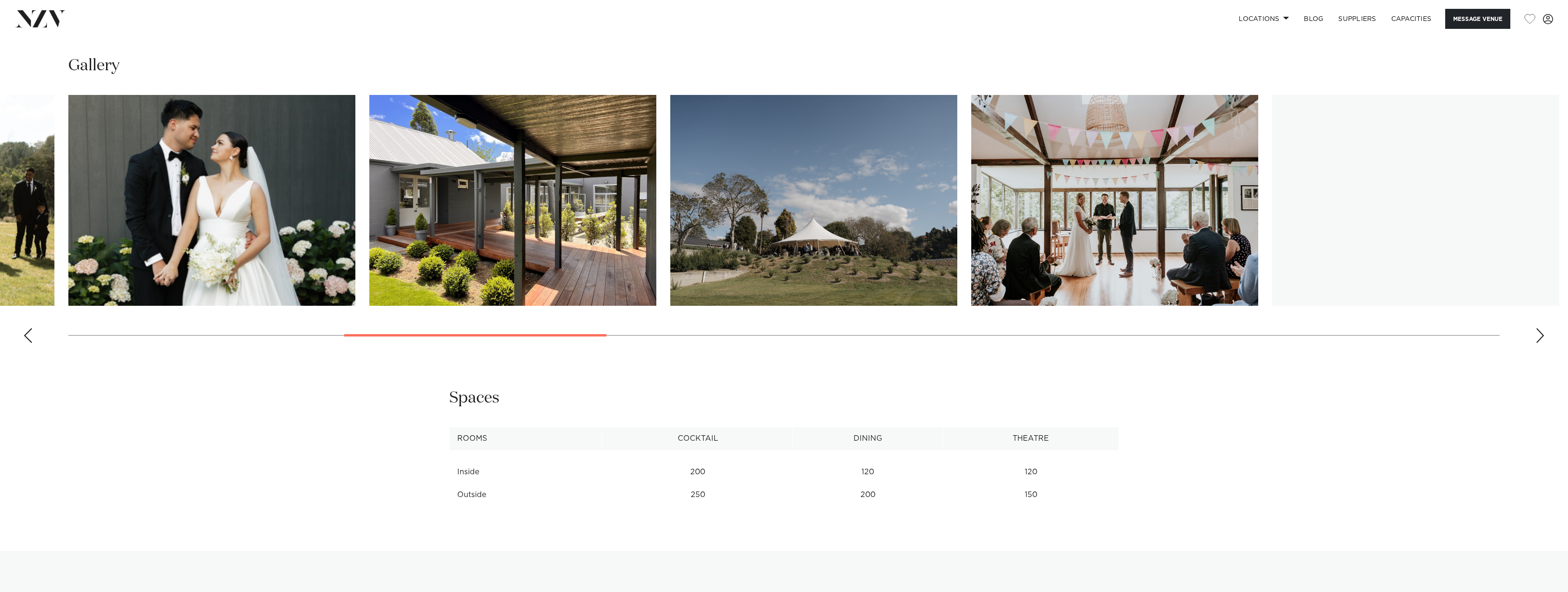
click at [1538, 335] on div "Next slide" at bounding box center [1540, 336] width 9 height 15
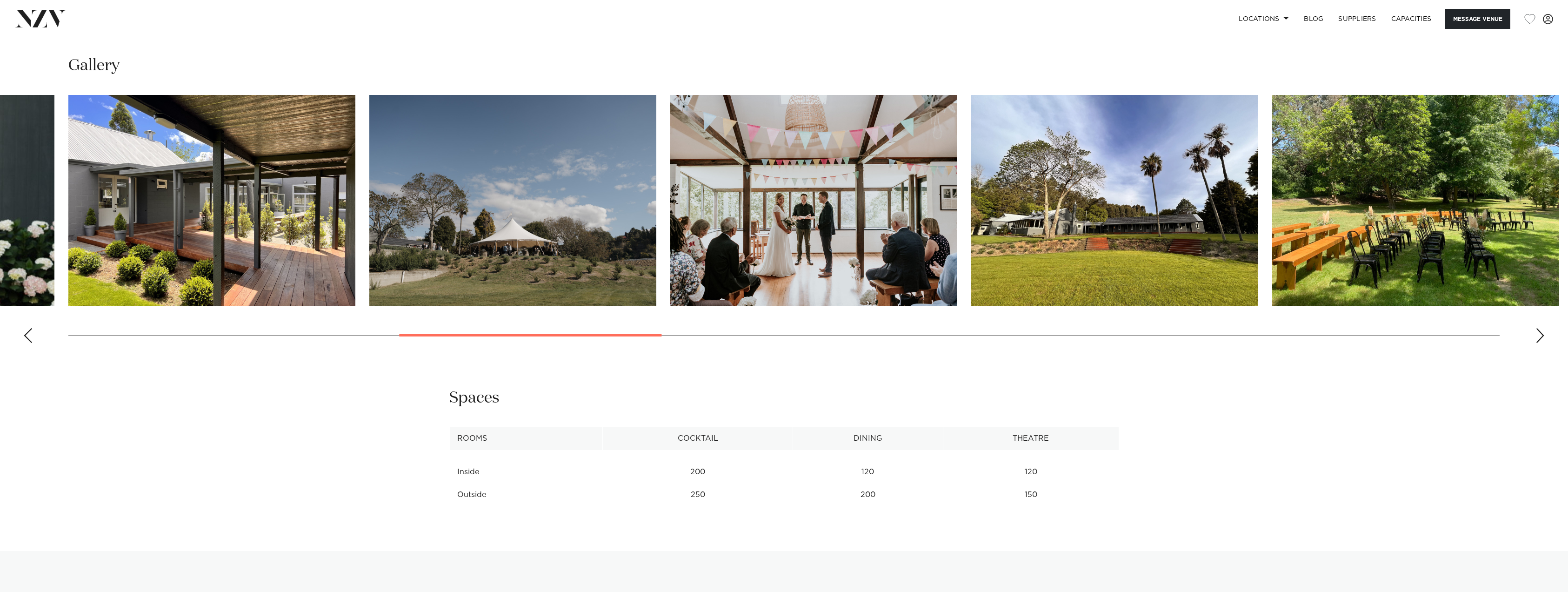
click at [1538, 335] on div "Next slide" at bounding box center [1540, 336] width 9 height 15
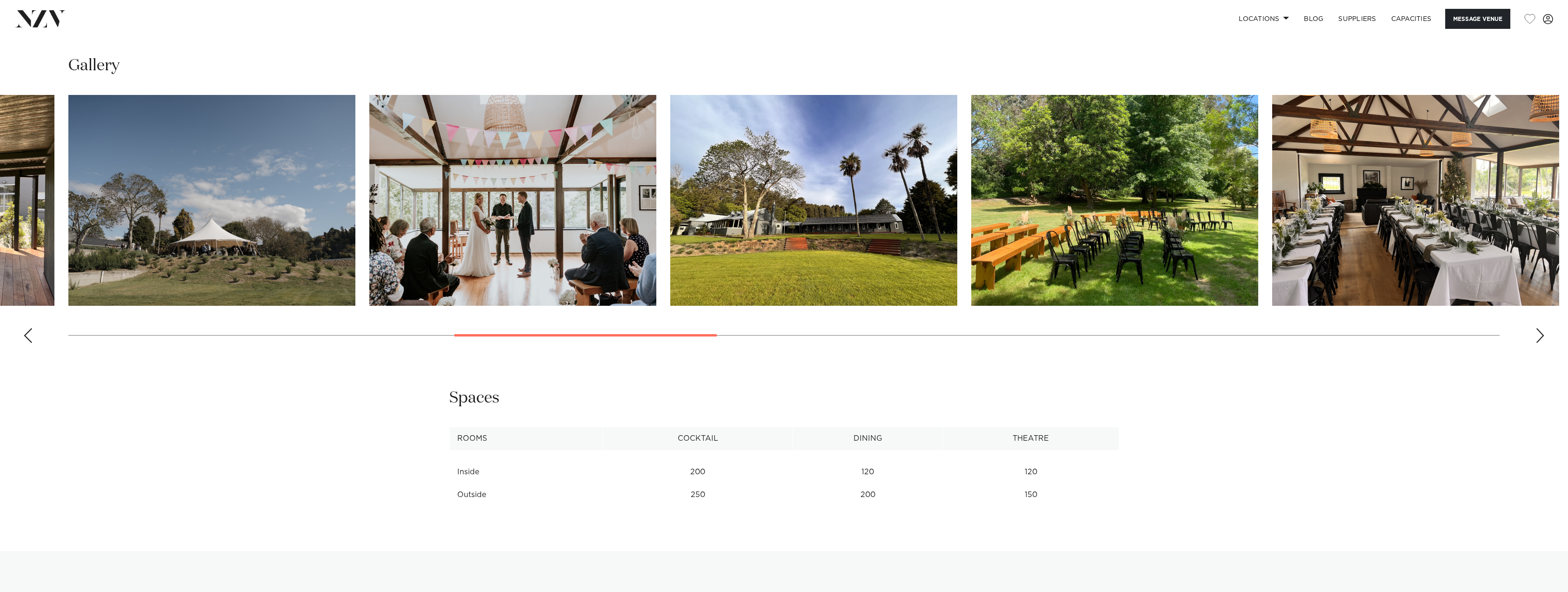
click at [1538, 335] on div "Next slide" at bounding box center [1540, 336] width 9 height 15
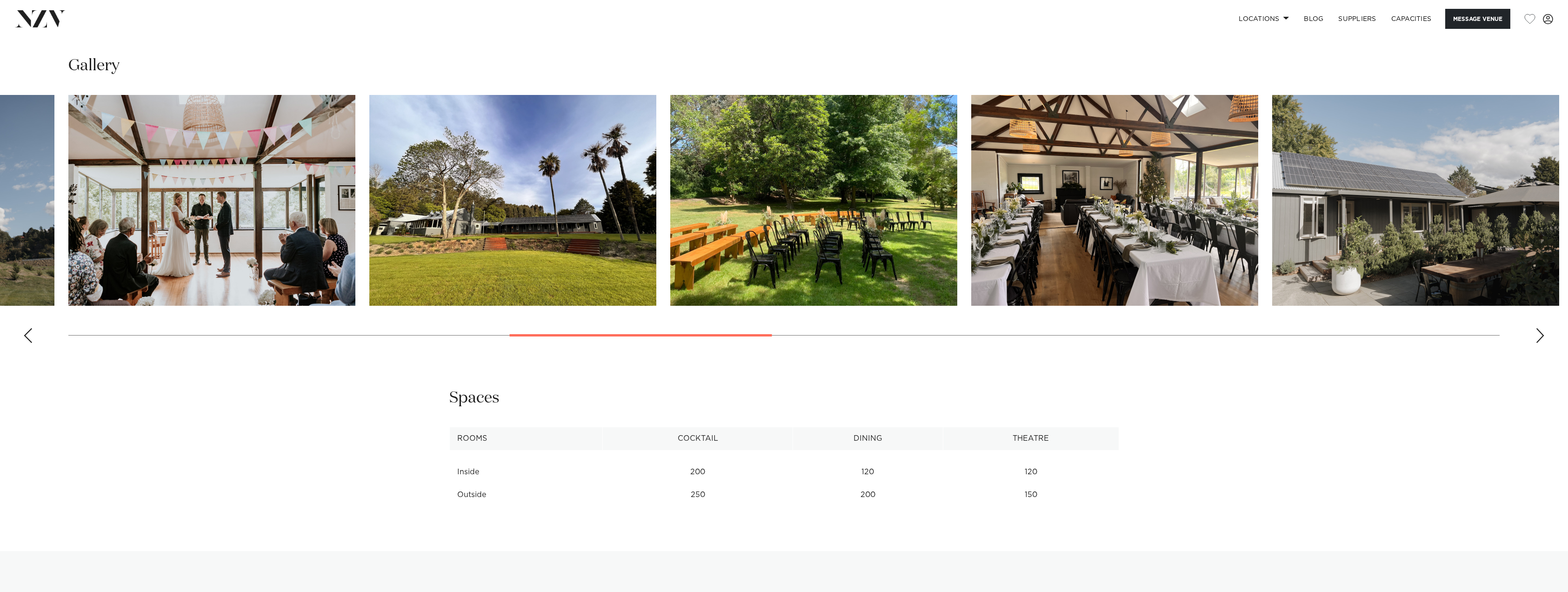
click at [1538, 335] on div "Next slide" at bounding box center [1540, 336] width 9 height 15
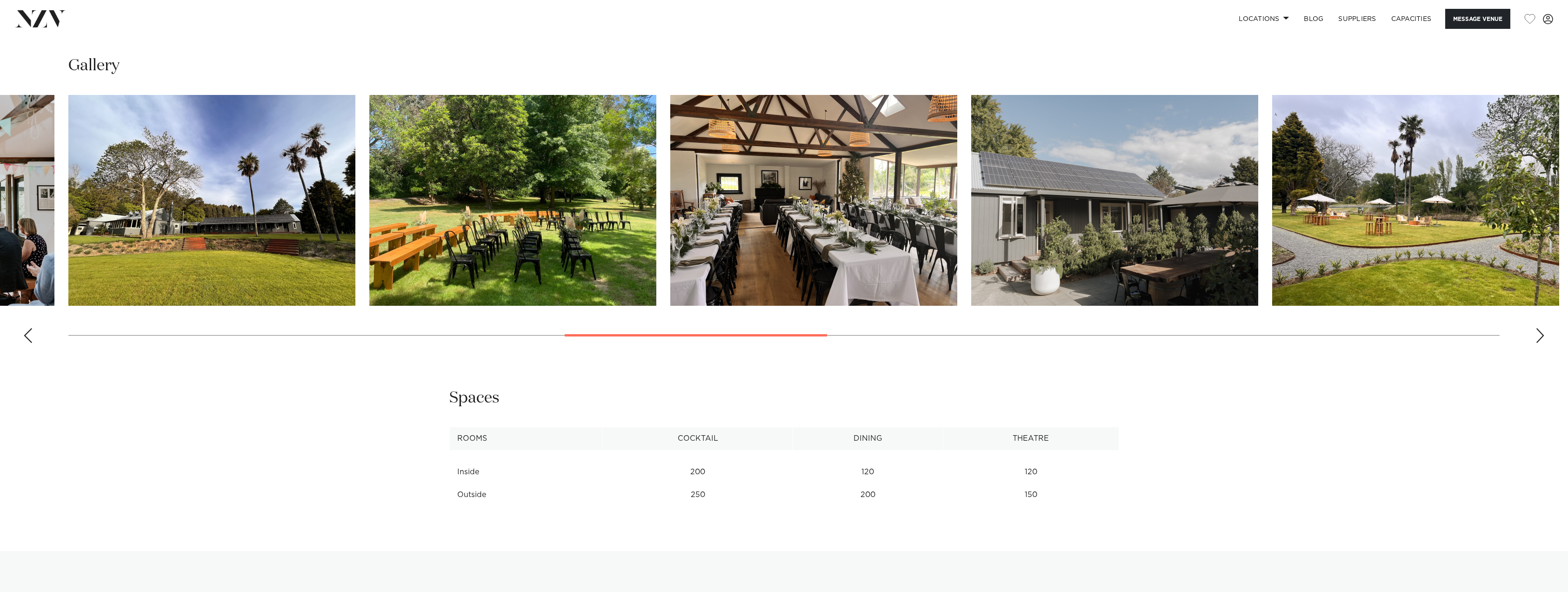
click at [1538, 335] on div "Next slide" at bounding box center [1540, 336] width 9 height 15
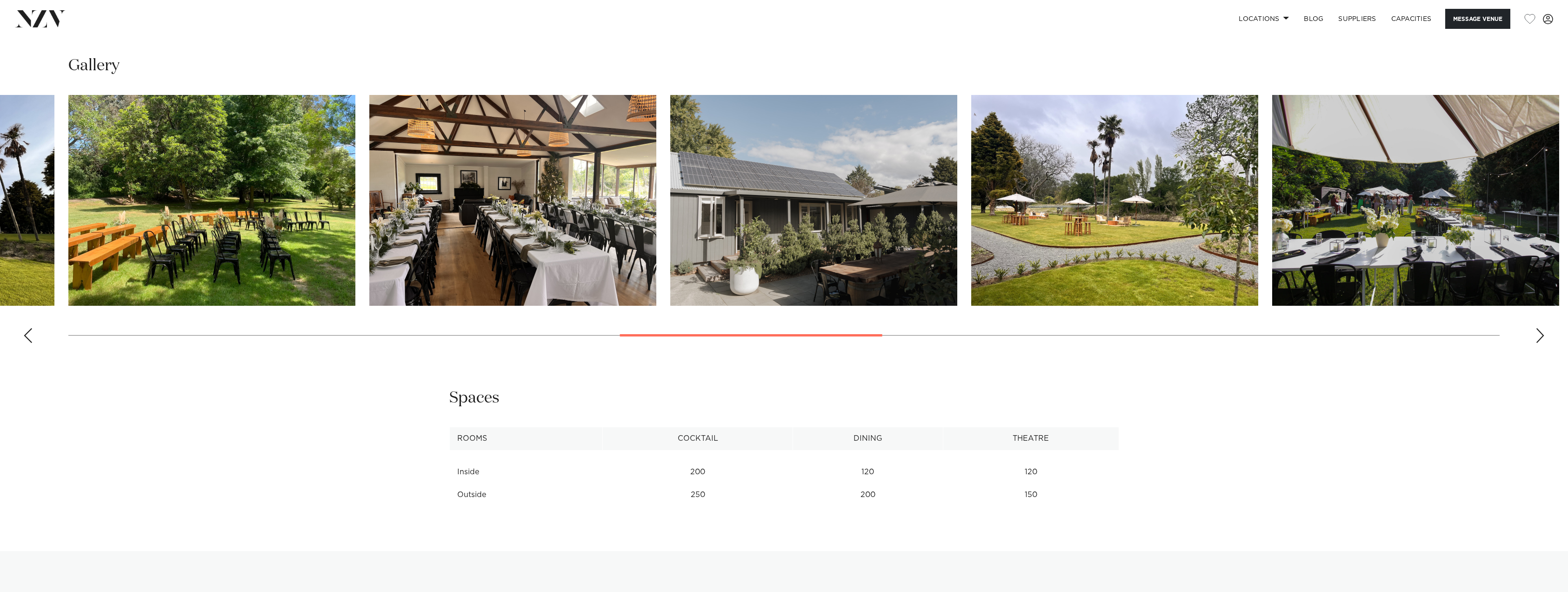
click at [1538, 335] on div "Next slide" at bounding box center [1540, 336] width 9 height 15
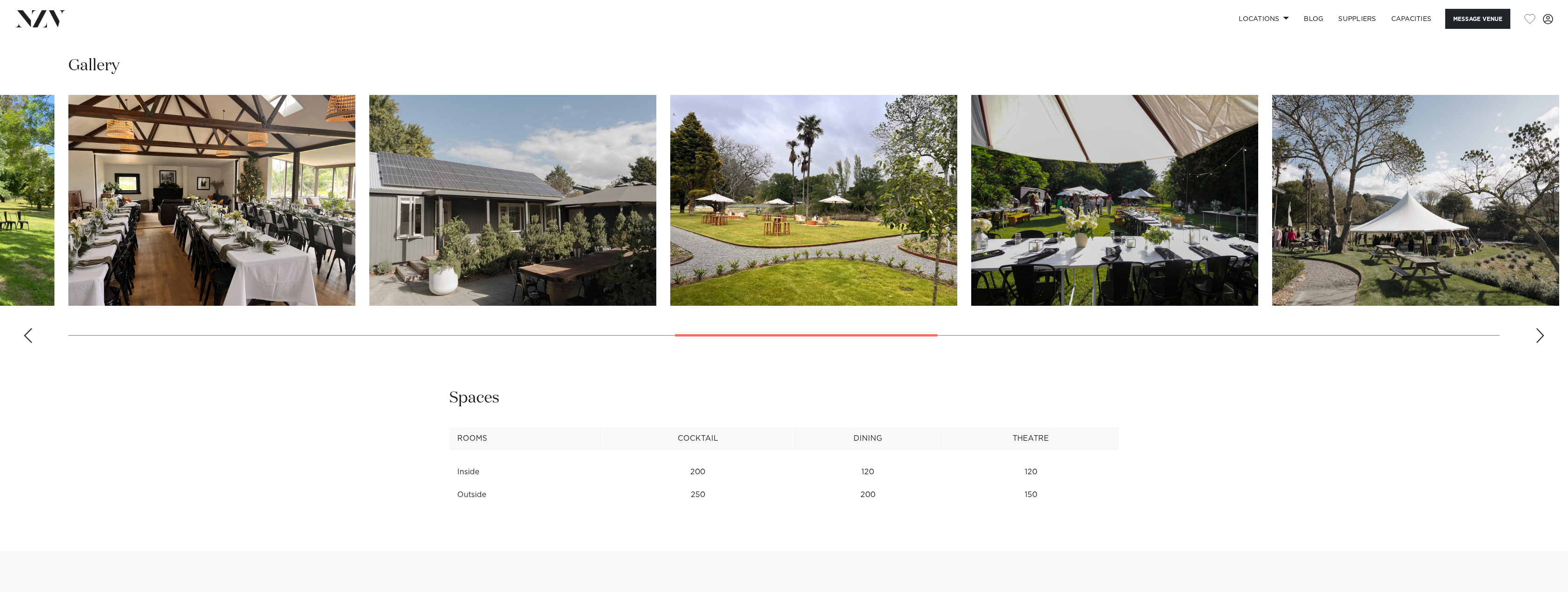
click at [1538, 335] on div "Next slide" at bounding box center [1540, 336] width 9 height 15
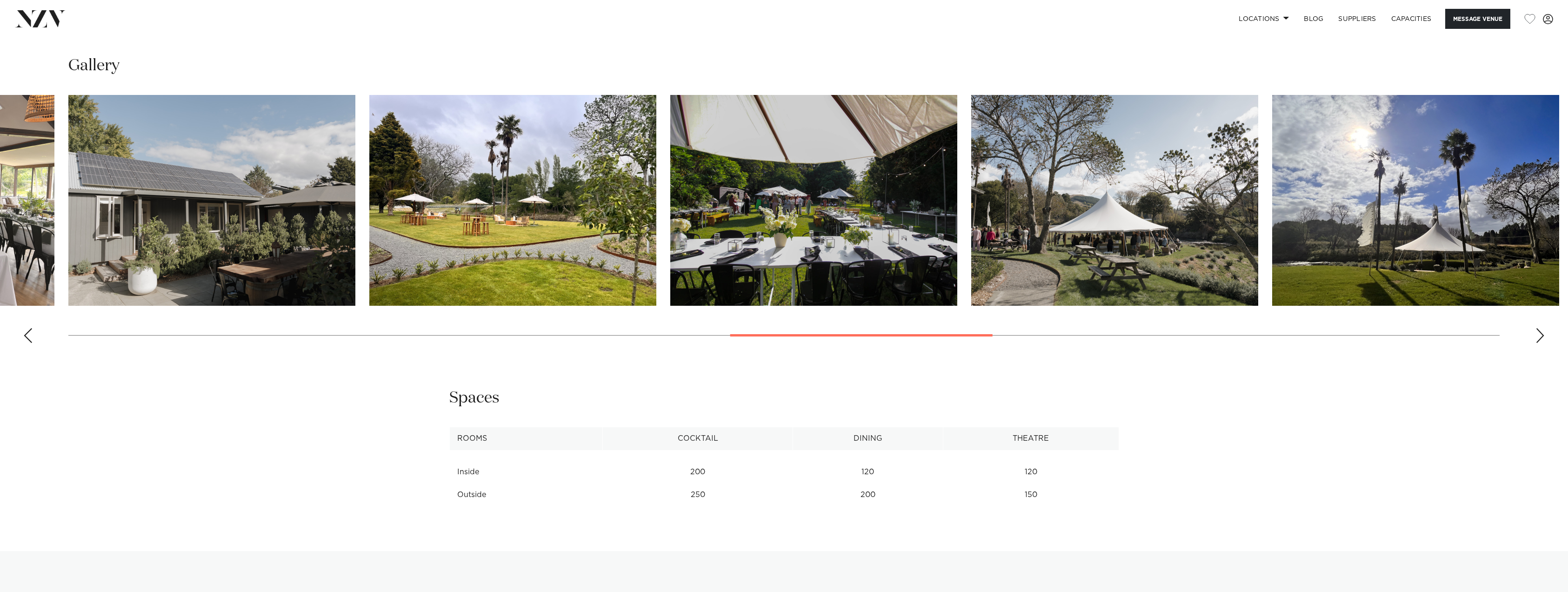
click at [1538, 335] on div "Next slide" at bounding box center [1540, 336] width 9 height 15
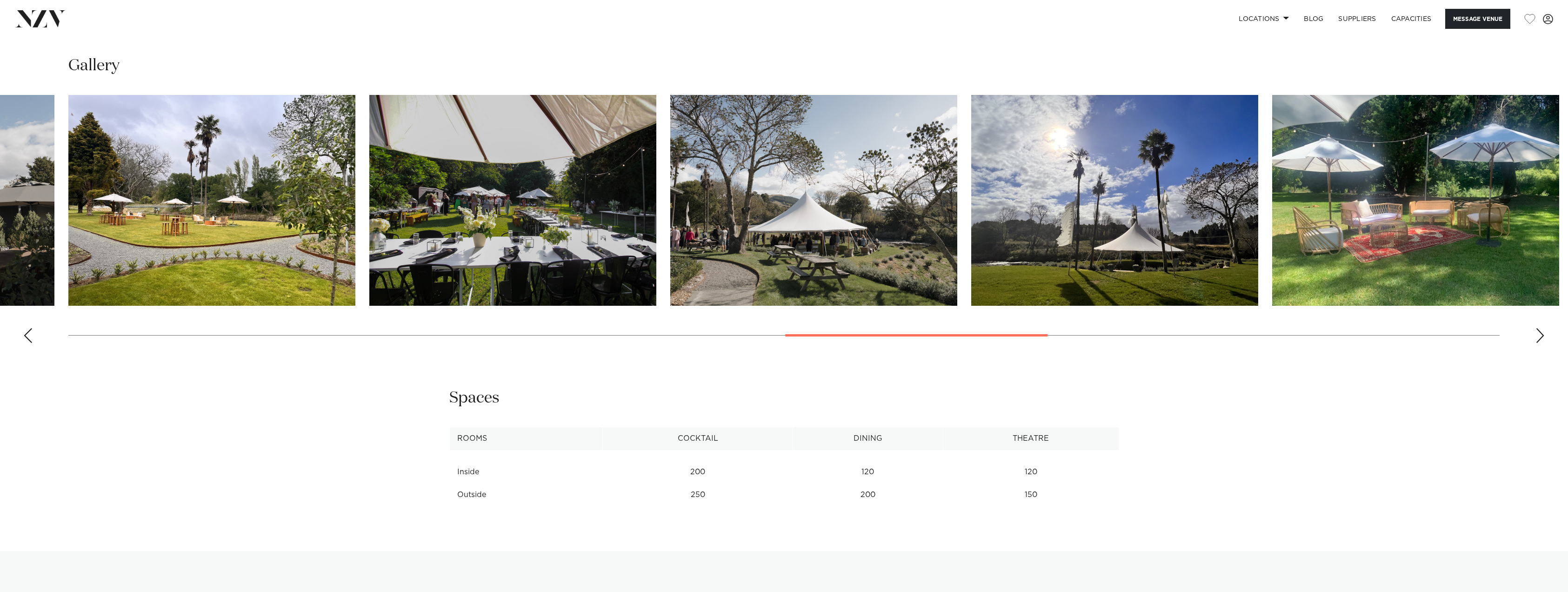
click at [1538, 335] on div "Next slide" at bounding box center [1540, 336] width 9 height 15
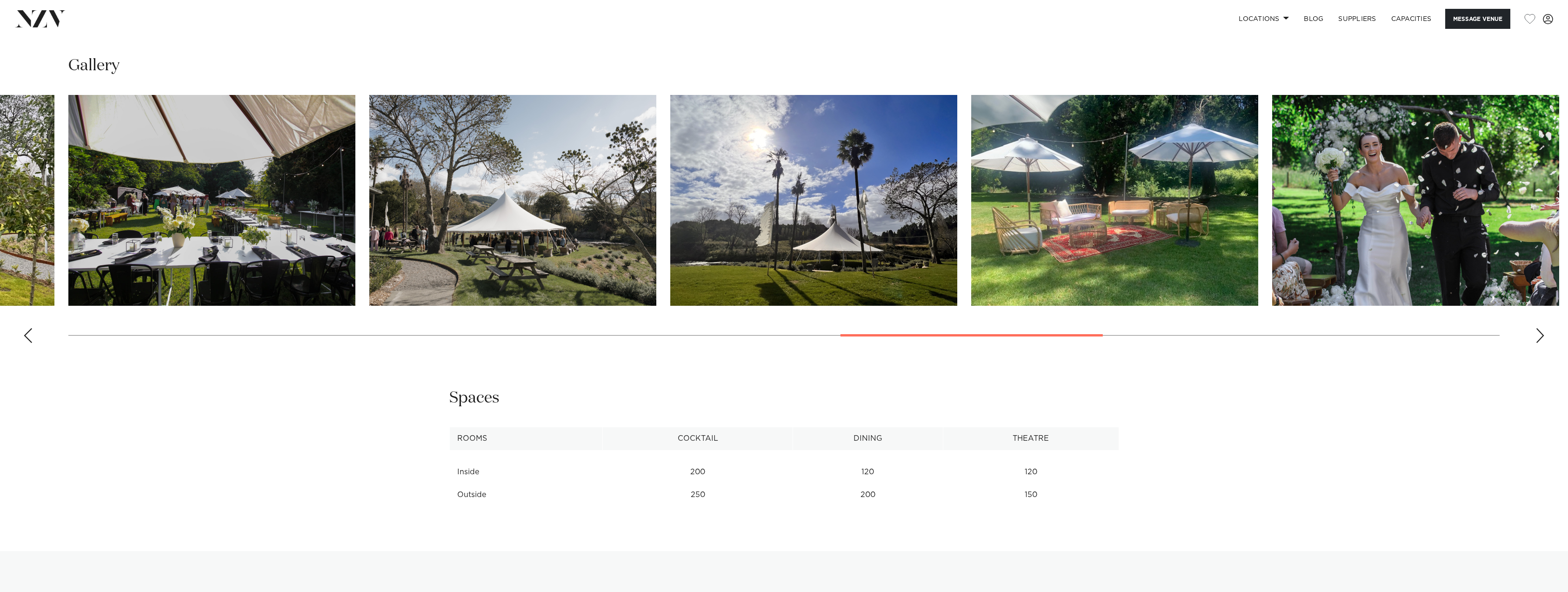
click at [1538, 335] on div "Next slide" at bounding box center [1540, 336] width 9 height 15
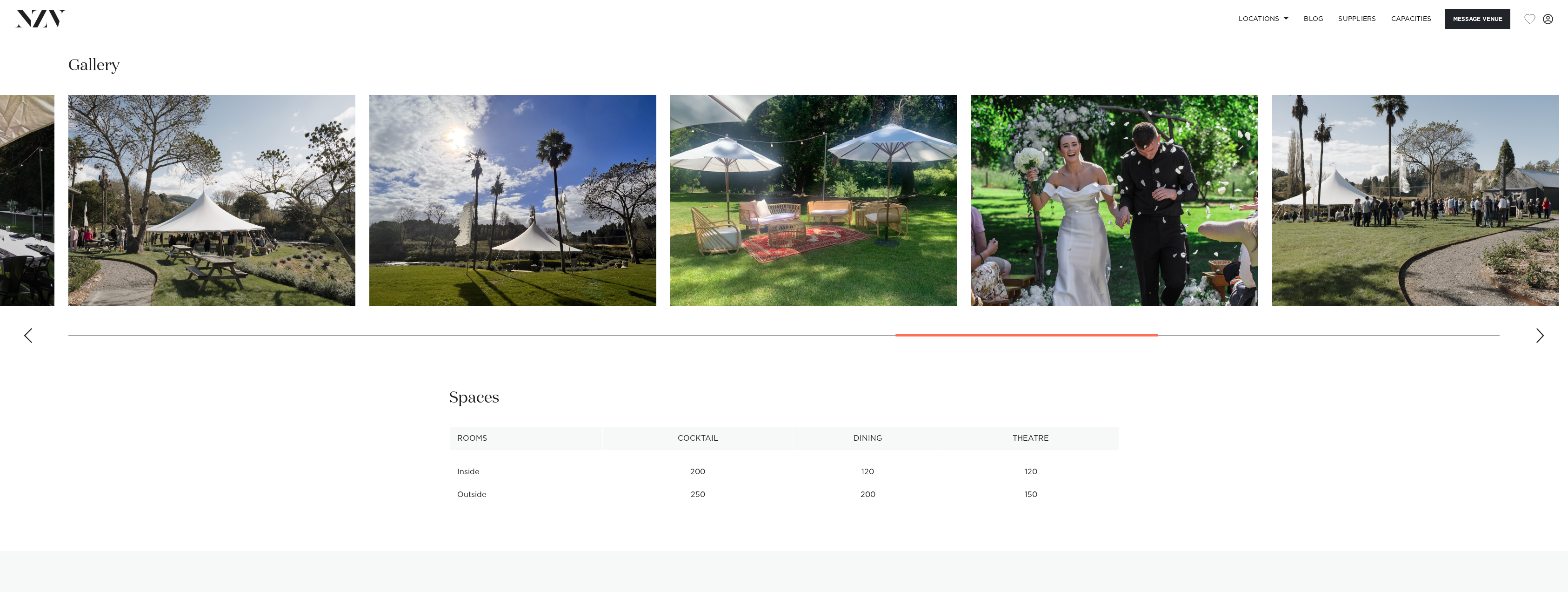
click at [1538, 335] on div "Next slide" at bounding box center [1540, 336] width 9 height 15
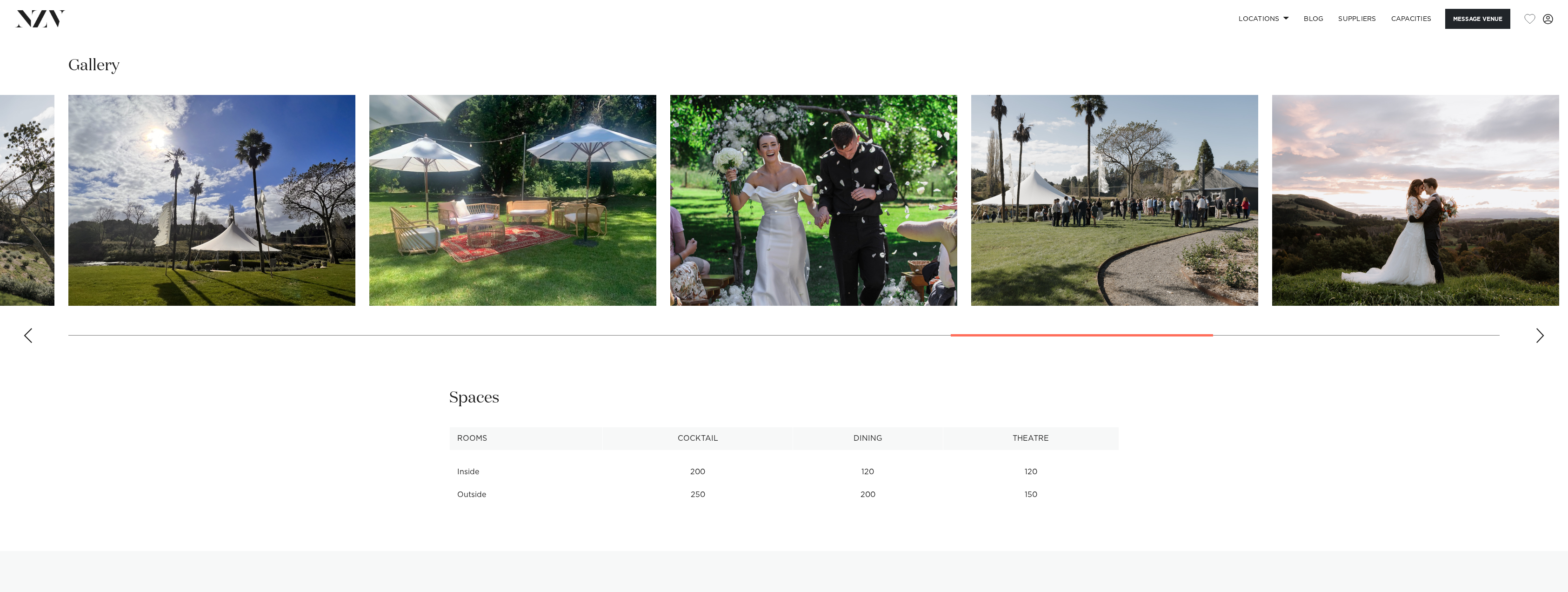
click at [1538, 335] on div "Next slide" at bounding box center [1540, 336] width 9 height 15
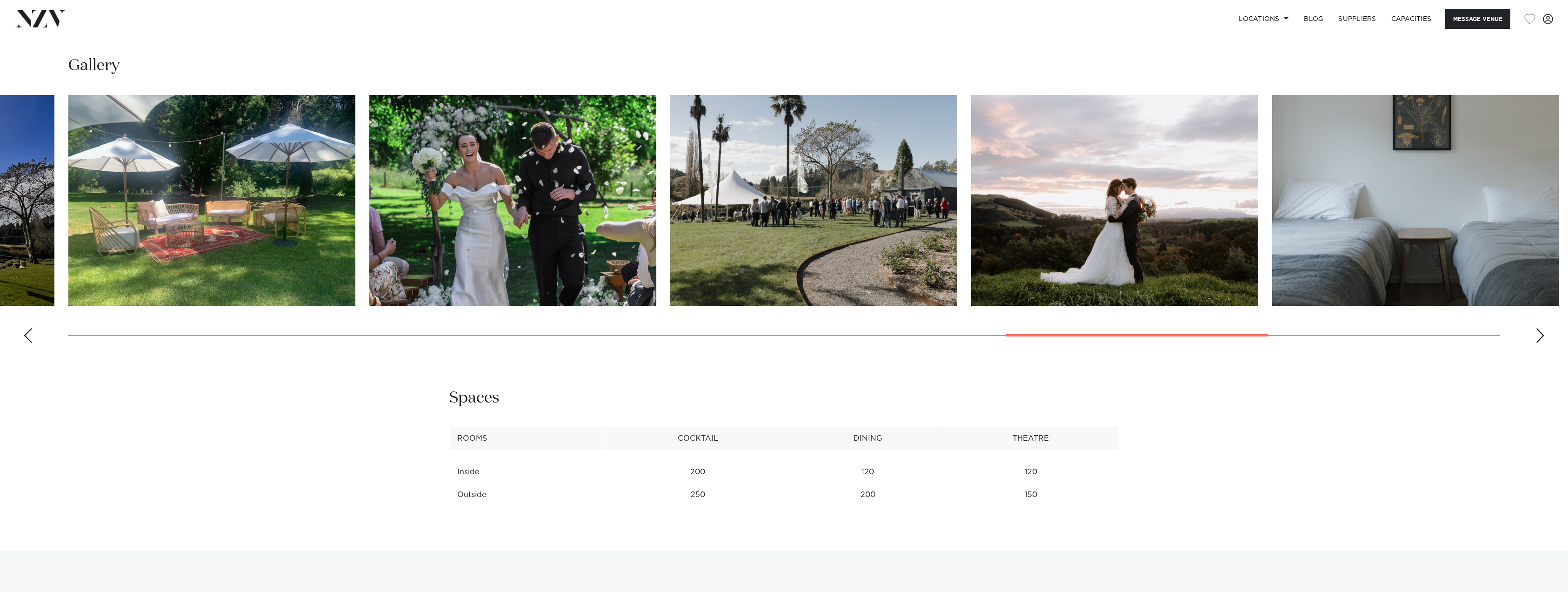
click at [1538, 335] on div "Next slide" at bounding box center [1540, 336] width 9 height 15
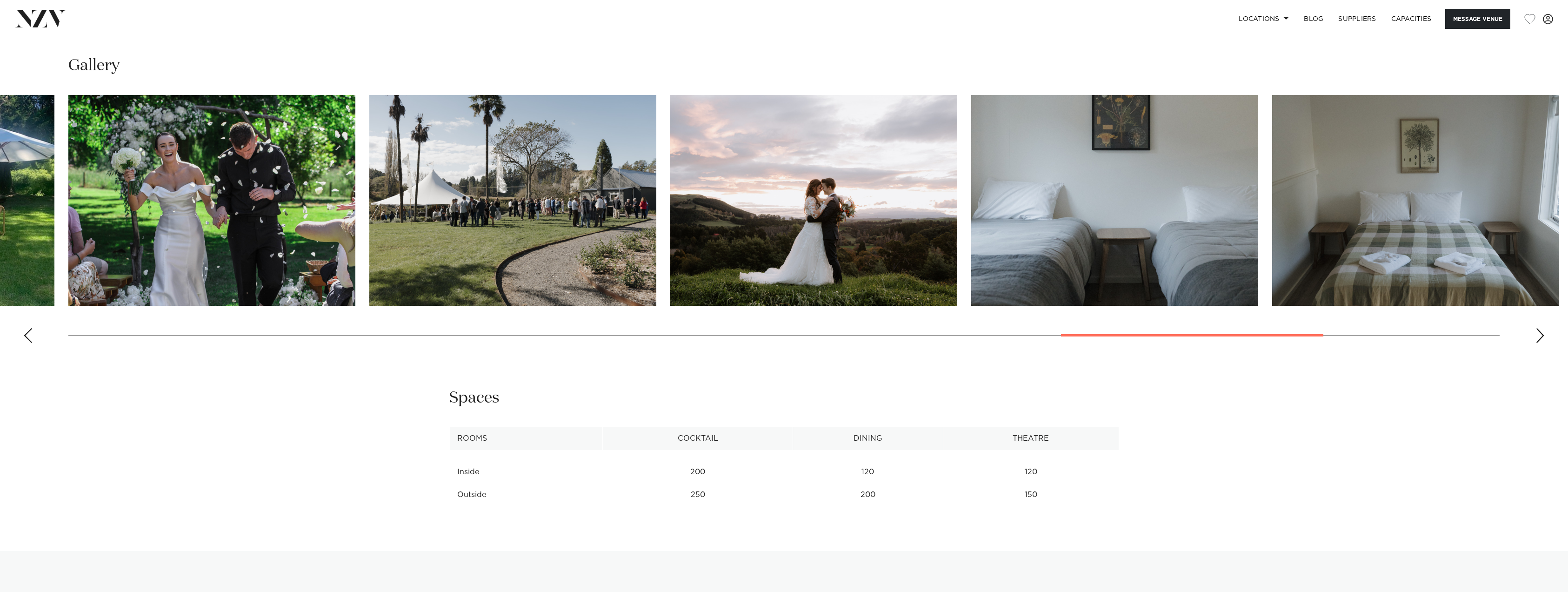
click at [1538, 335] on div "Next slide" at bounding box center [1540, 336] width 9 height 15
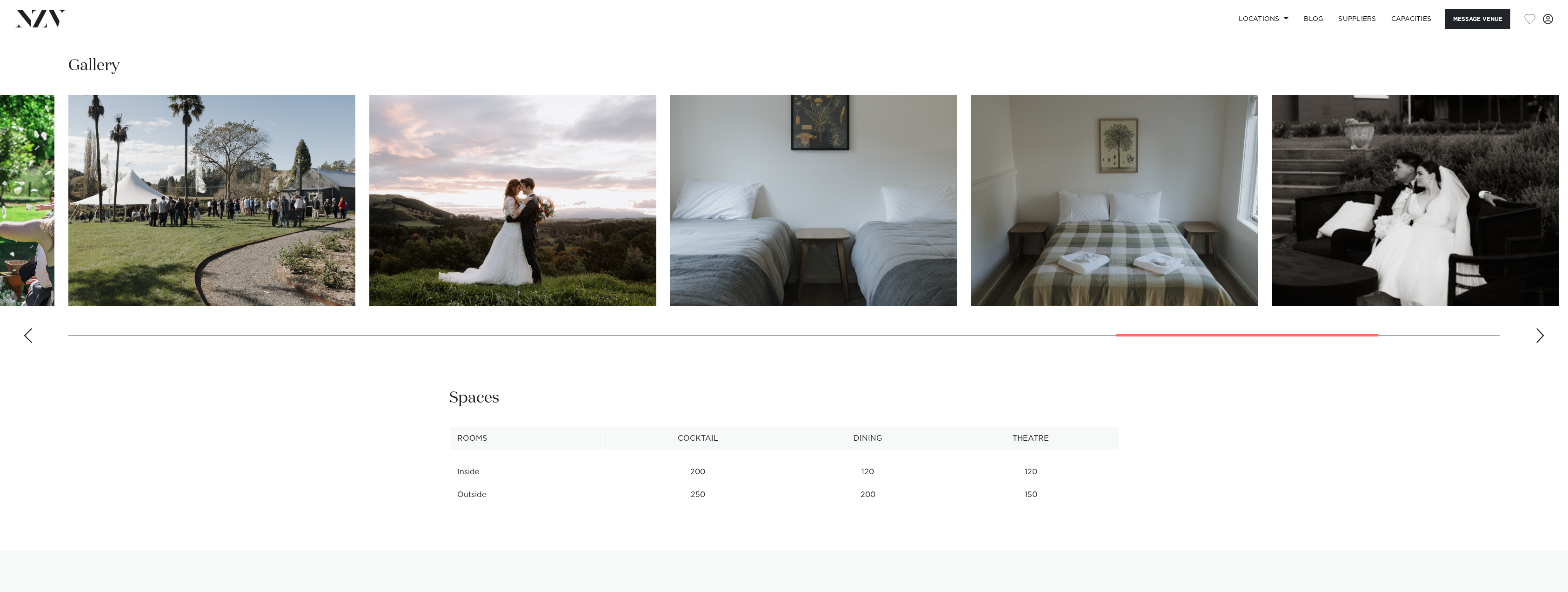
click at [1538, 335] on div "Next slide" at bounding box center [1540, 336] width 9 height 15
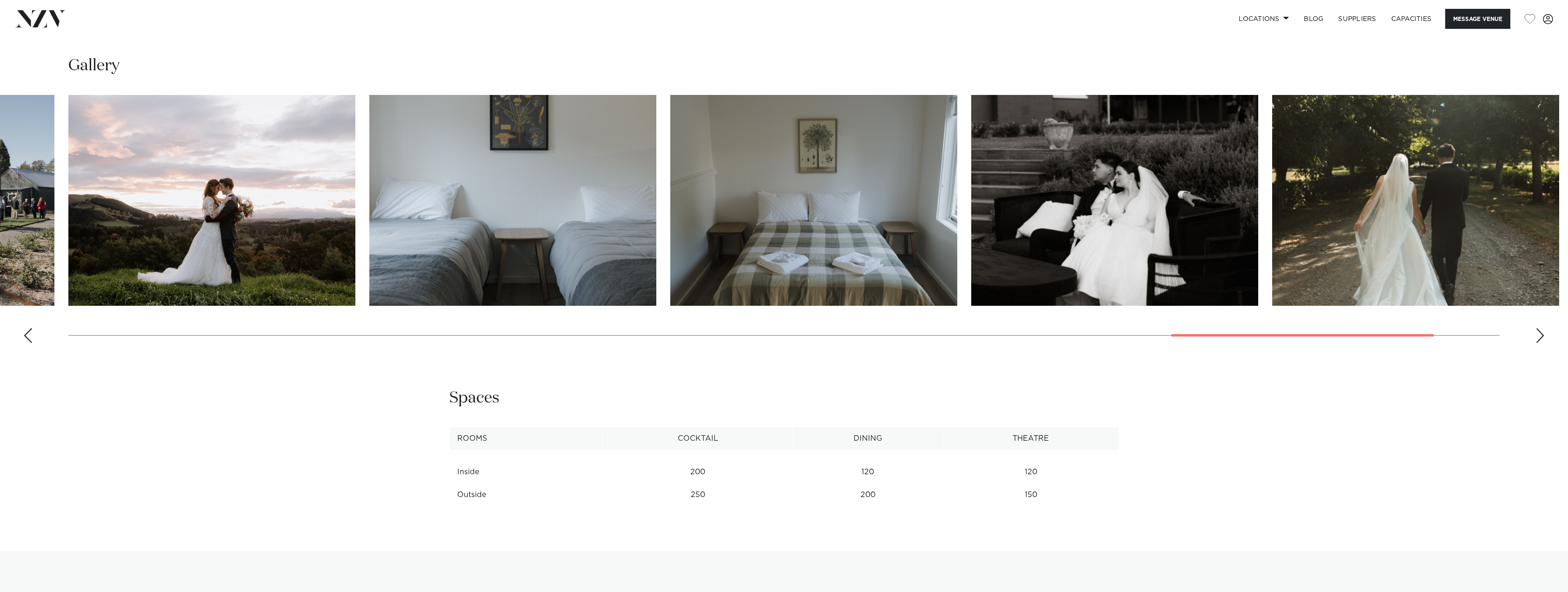
click at [1538, 335] on div "Next slide" at bounding box center [1540, 336] width 9 height 15
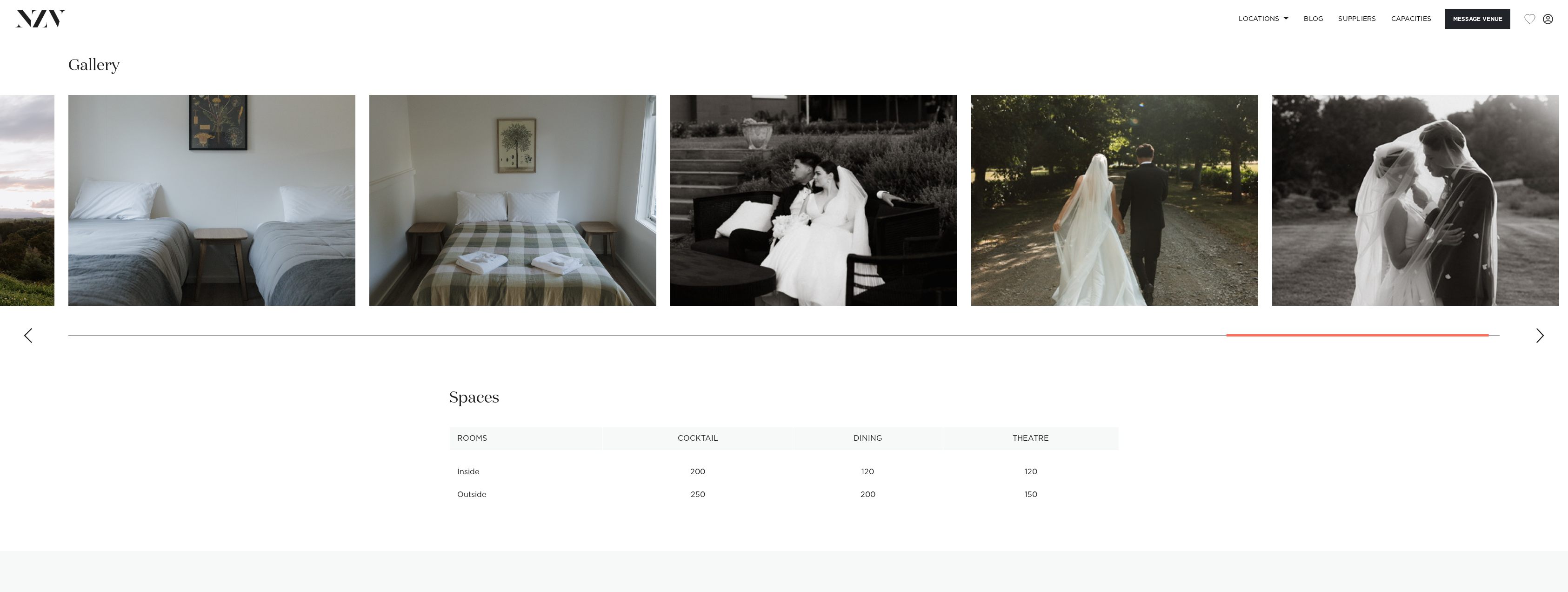
click at [1538, 335] on div "Next slide" at bounding box center [1540, 336] width 9 height 15
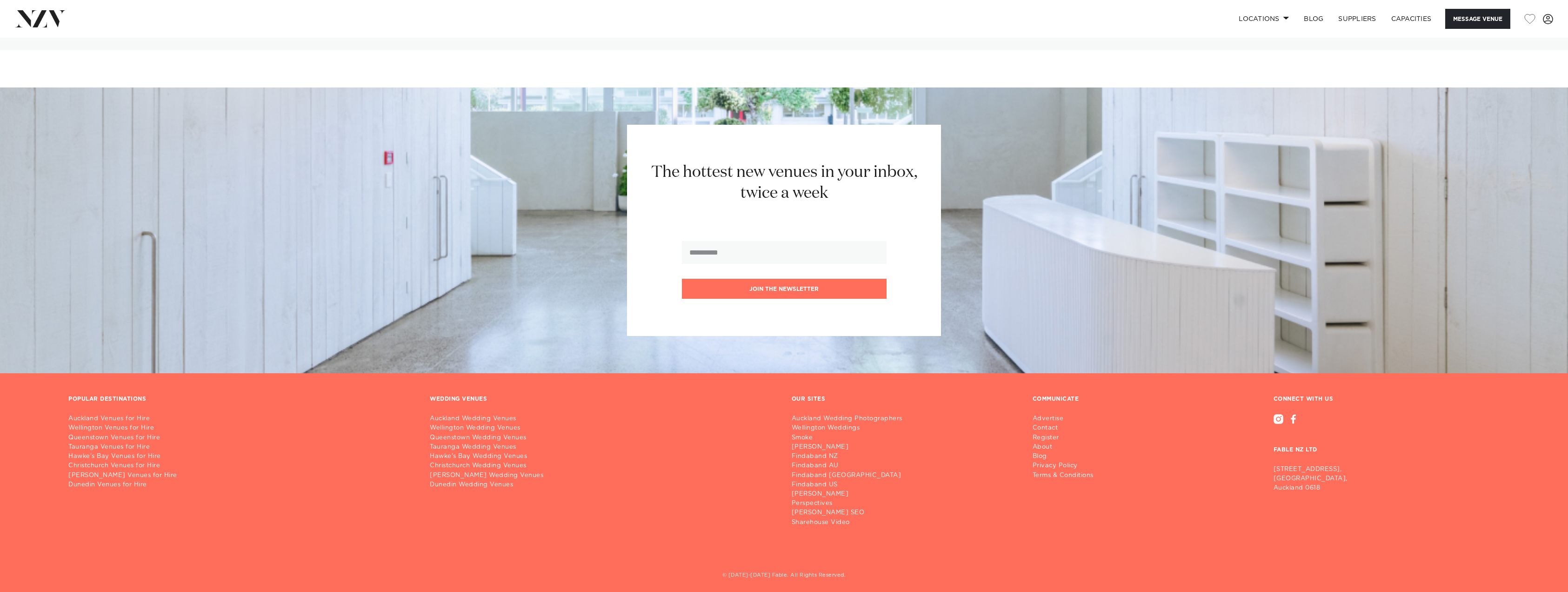
scroll to position [2069, 0]
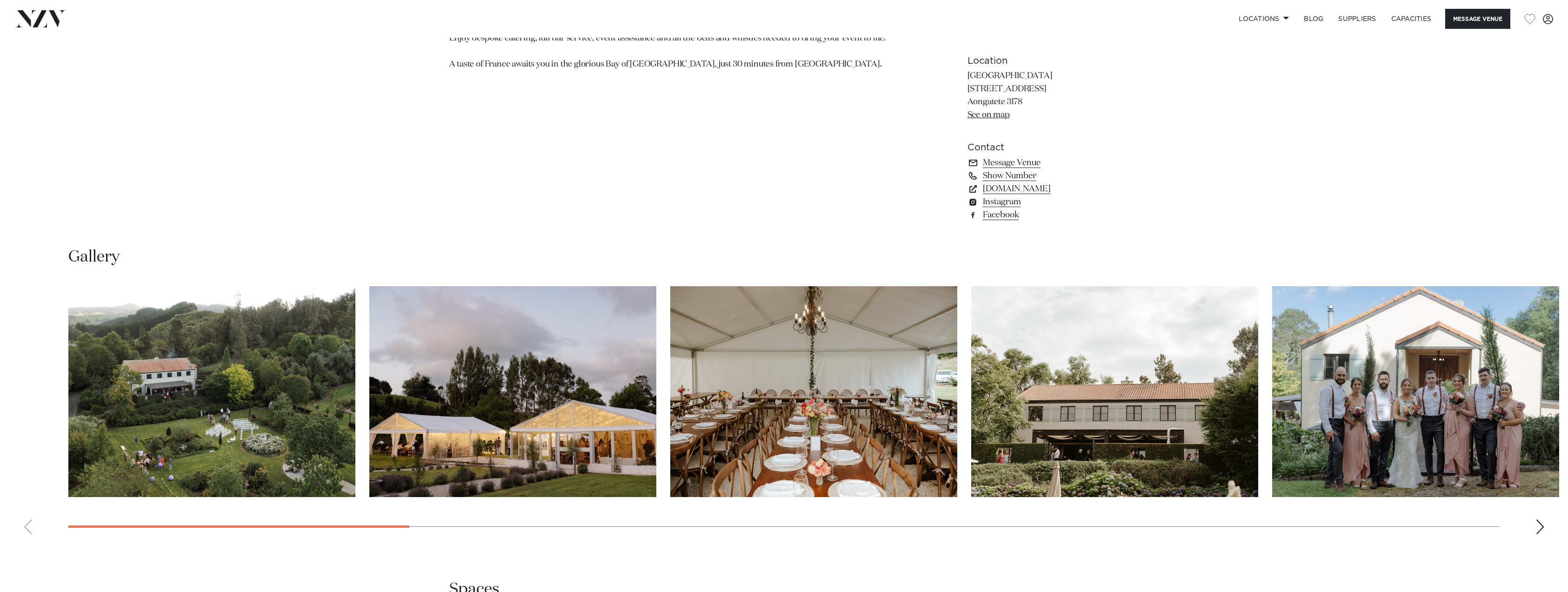
scroll to position [1024, 0]
click at [1543, 525] on div "Next slide" at bounding box center [1540, 526] width 9 height 15
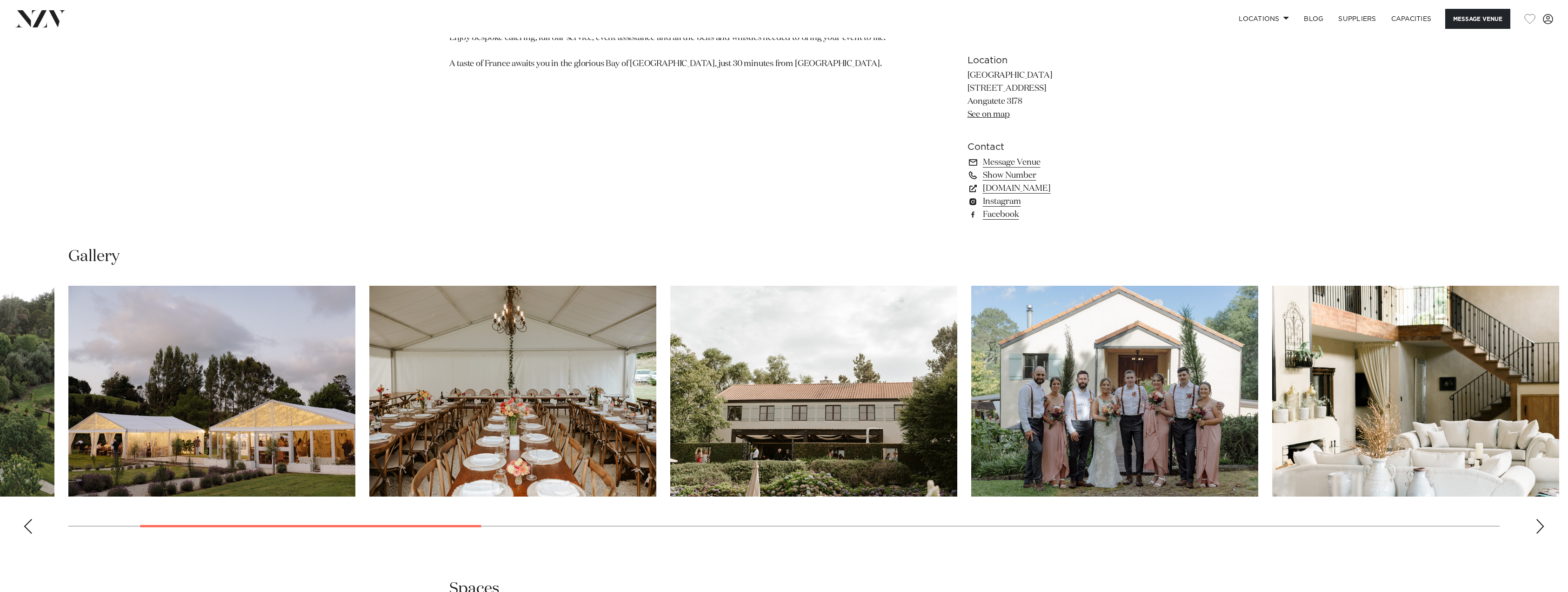
click at [1543, 525] on div "Next slide" at bounding box center [1540, 526] width 9 height 15
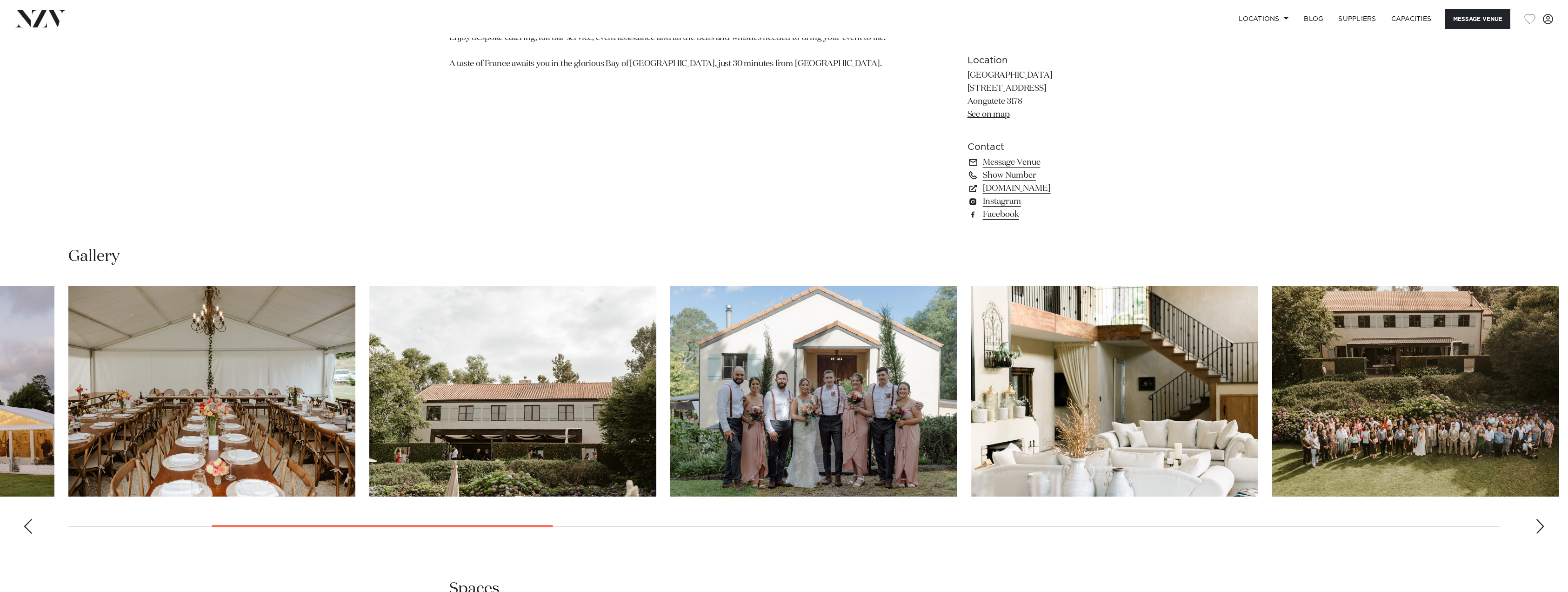
click at [1543, 525] on div "Next slide" at bounding box center [1540, 526] width 9 height 15
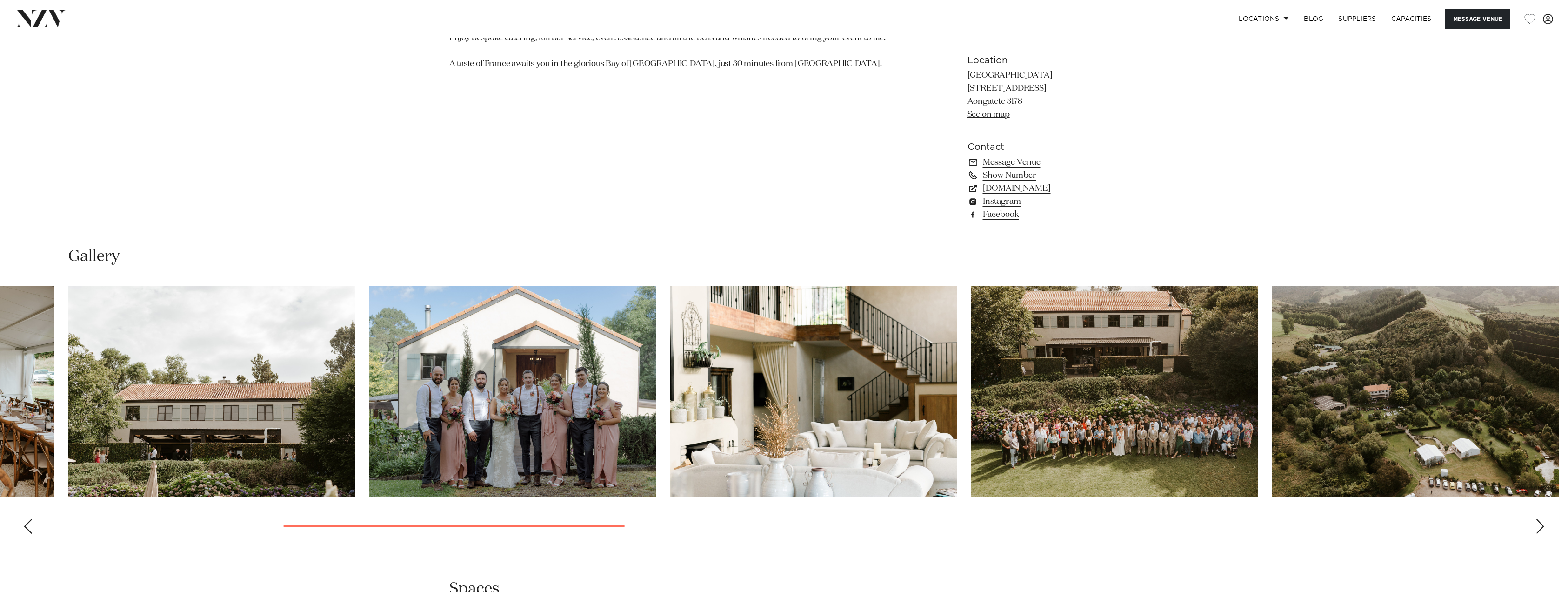
click at [1543, 525] on div "Next slide" at bounding box center [1540, 526] width 9 height 15
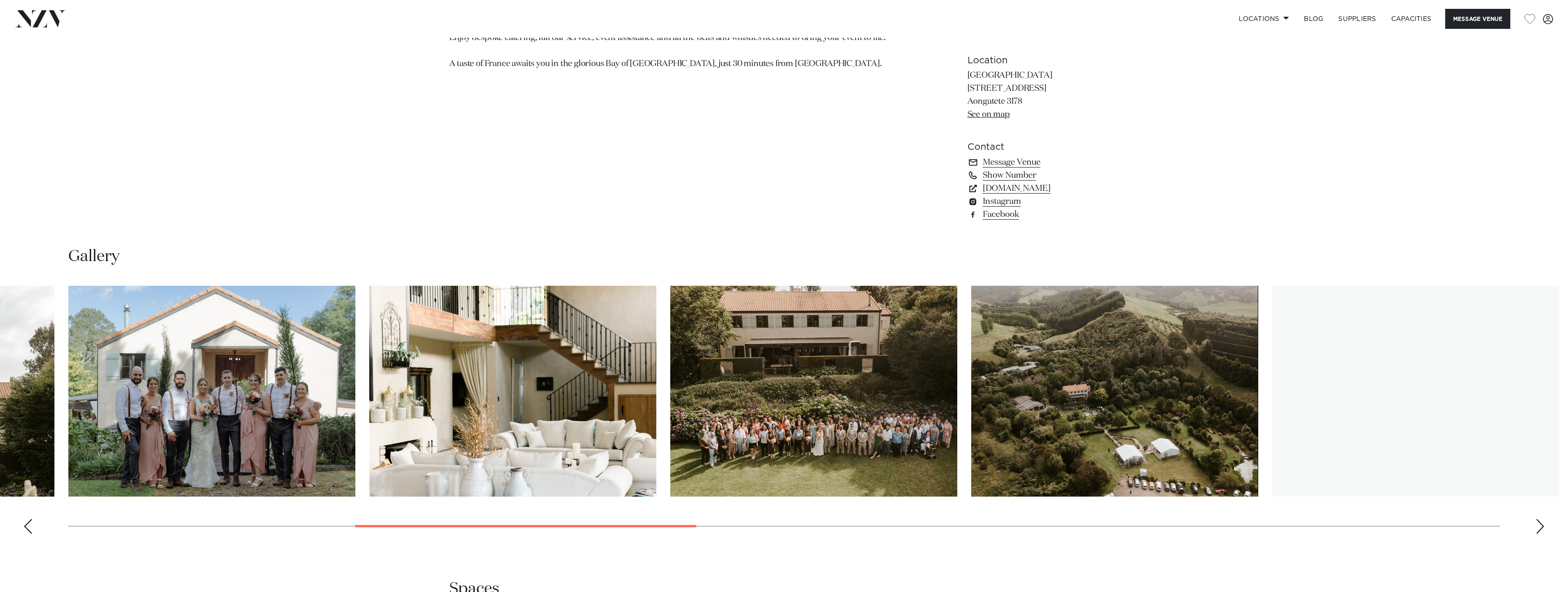
click at [1543, 525] on div "Next slide" at bounding box center [1540, 526] width 9 height 15
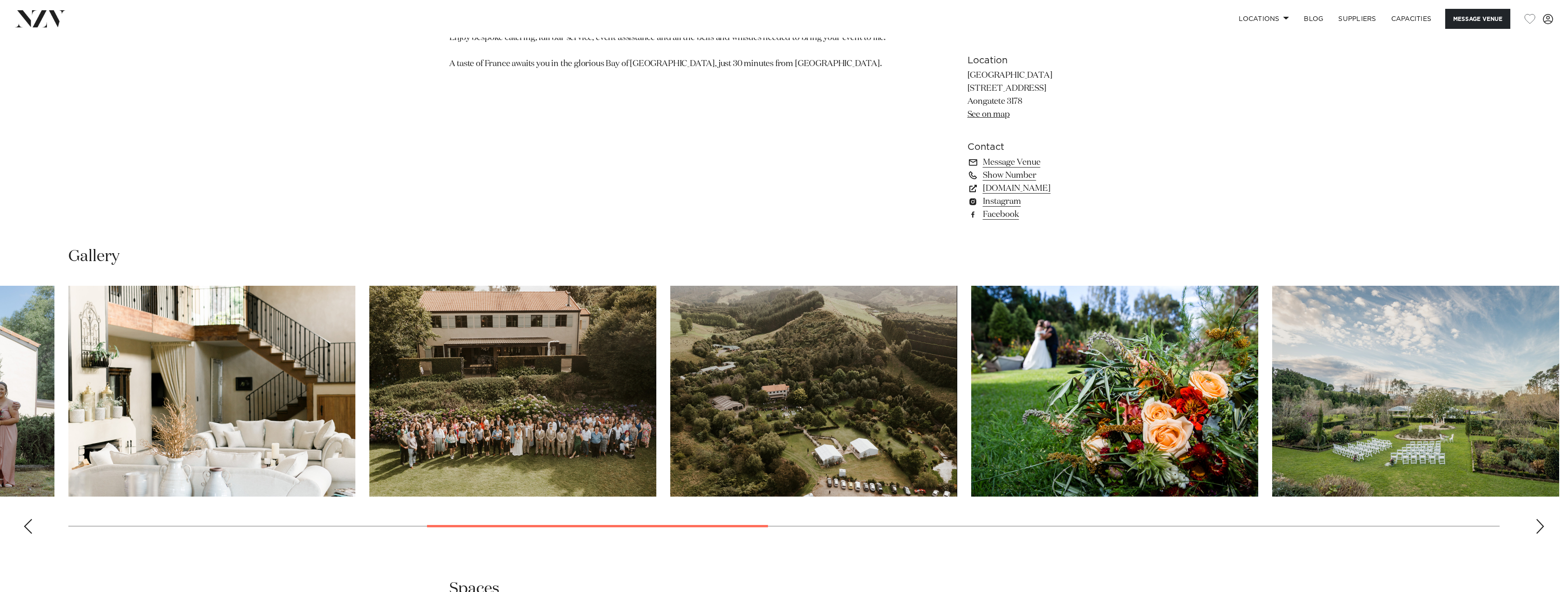
click at [1543, 525] on div "Next slide" at bounding box center [1540, 526] width 9 height 15
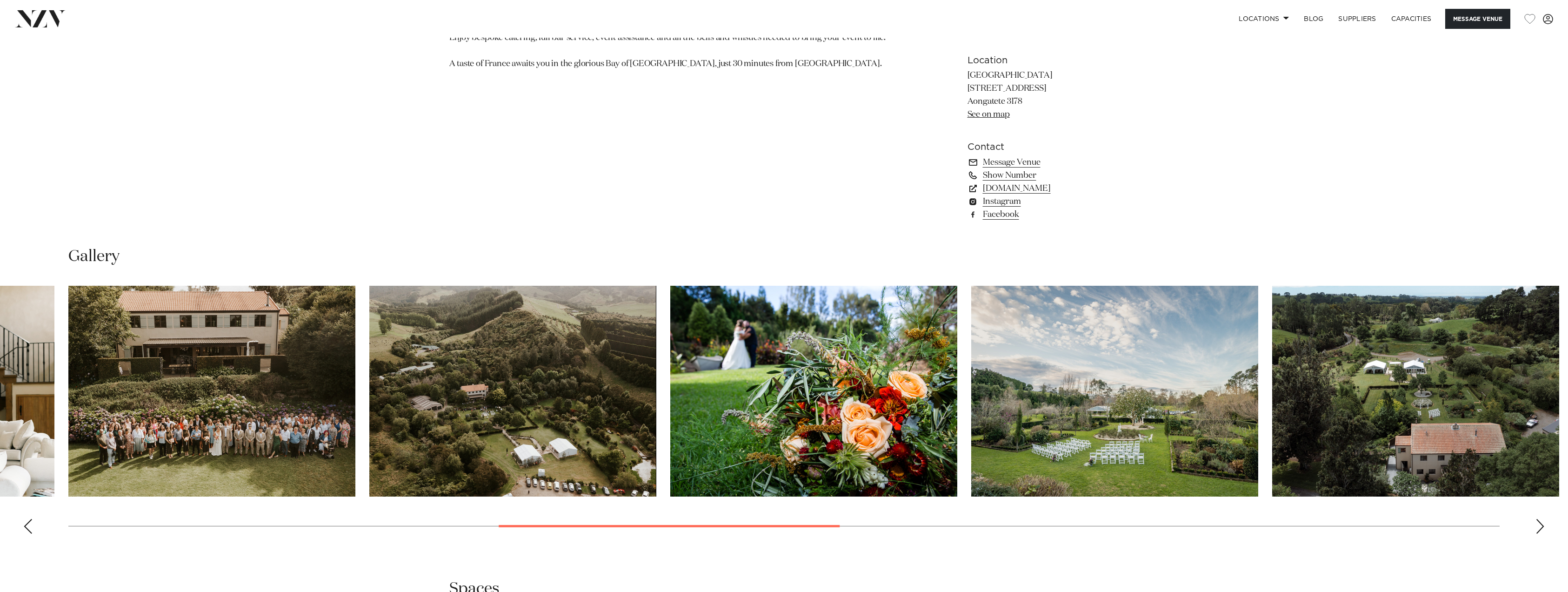
click at [1543, 525] on div "Next slide" at bounding box center [1540, 526] width 9 height 15
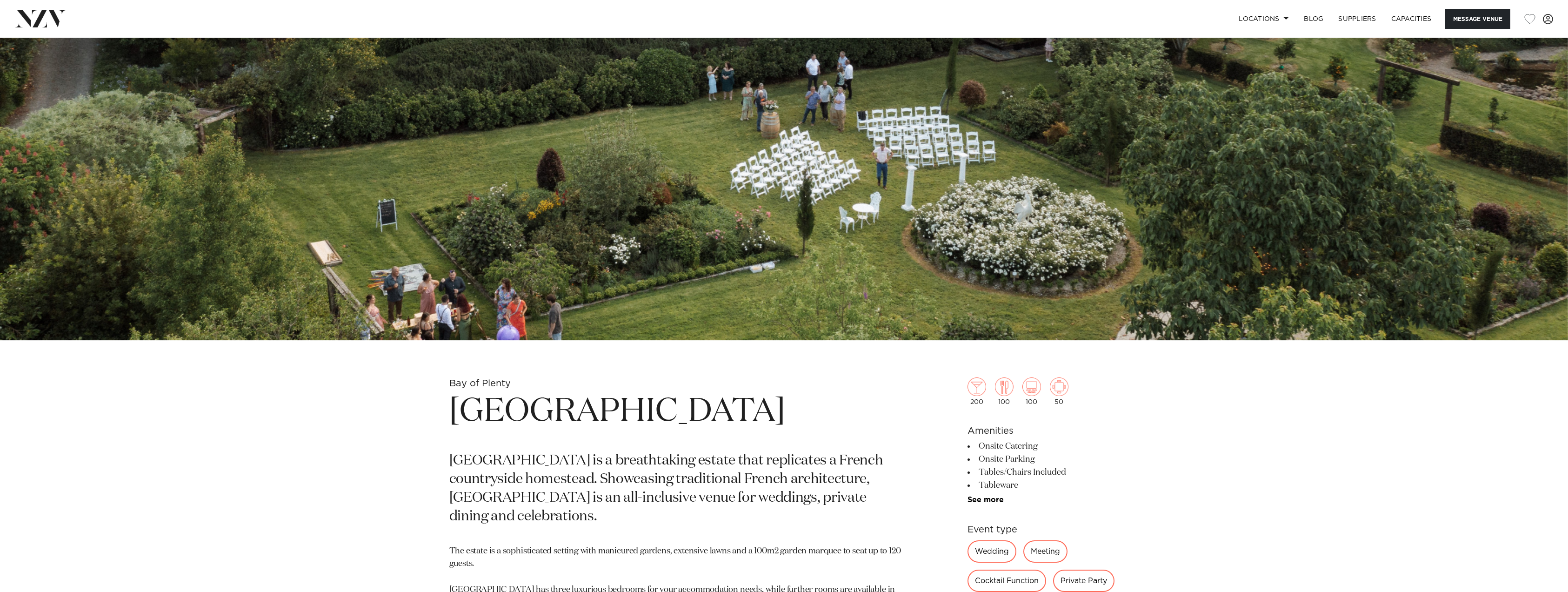
scroll to position [559, 0]
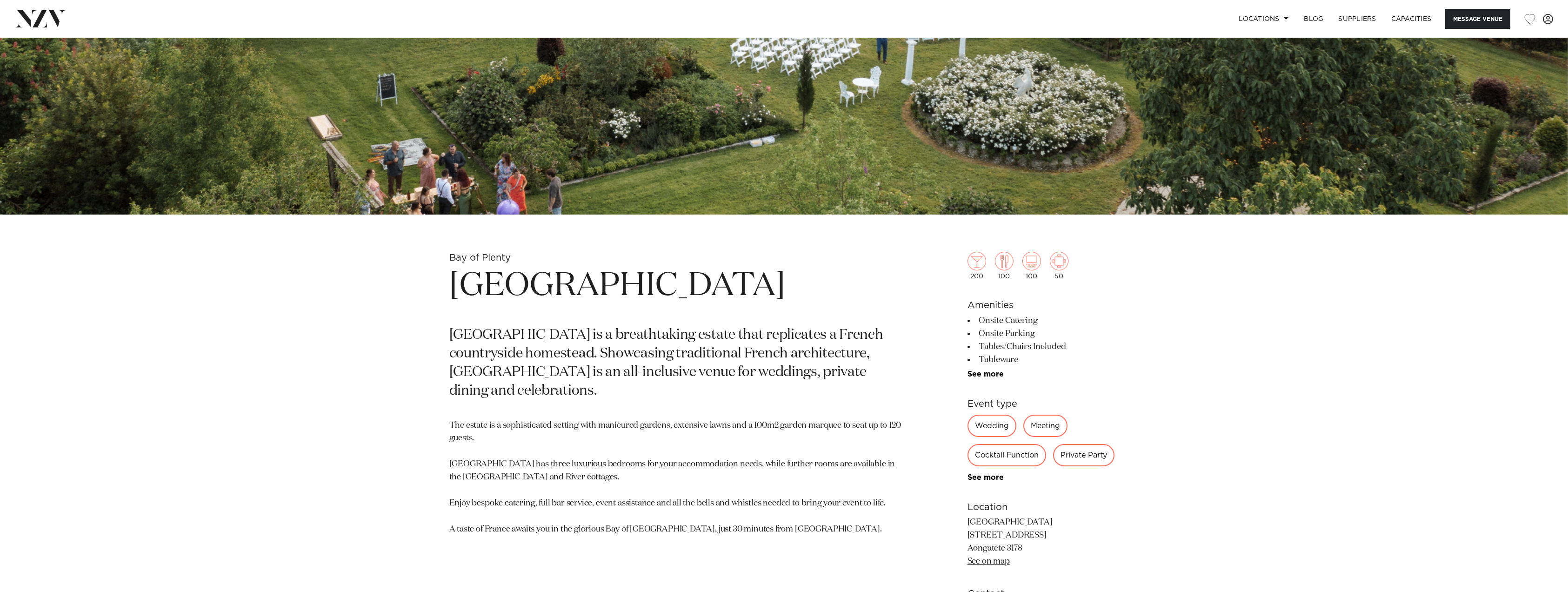
click at [997, 564] on link "See on map" at bounding box center [989, 561] width 42 height 9
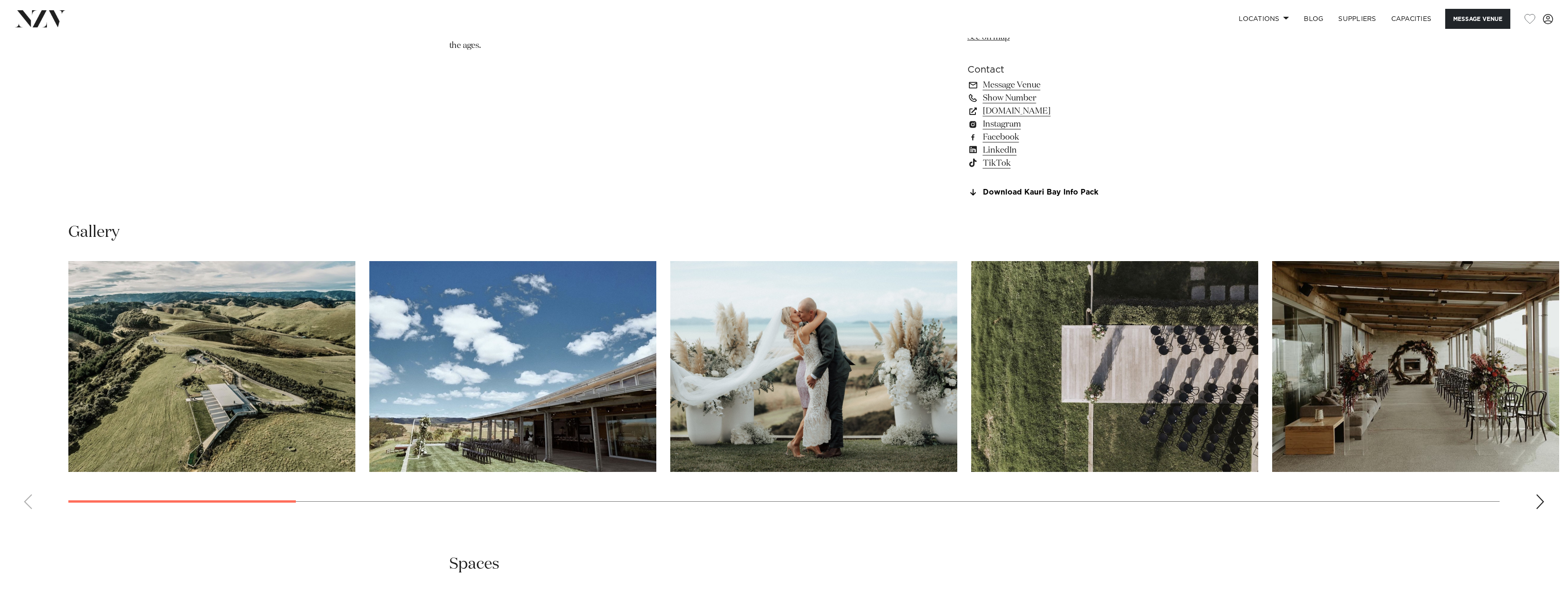
scroll to position [1117, 0]
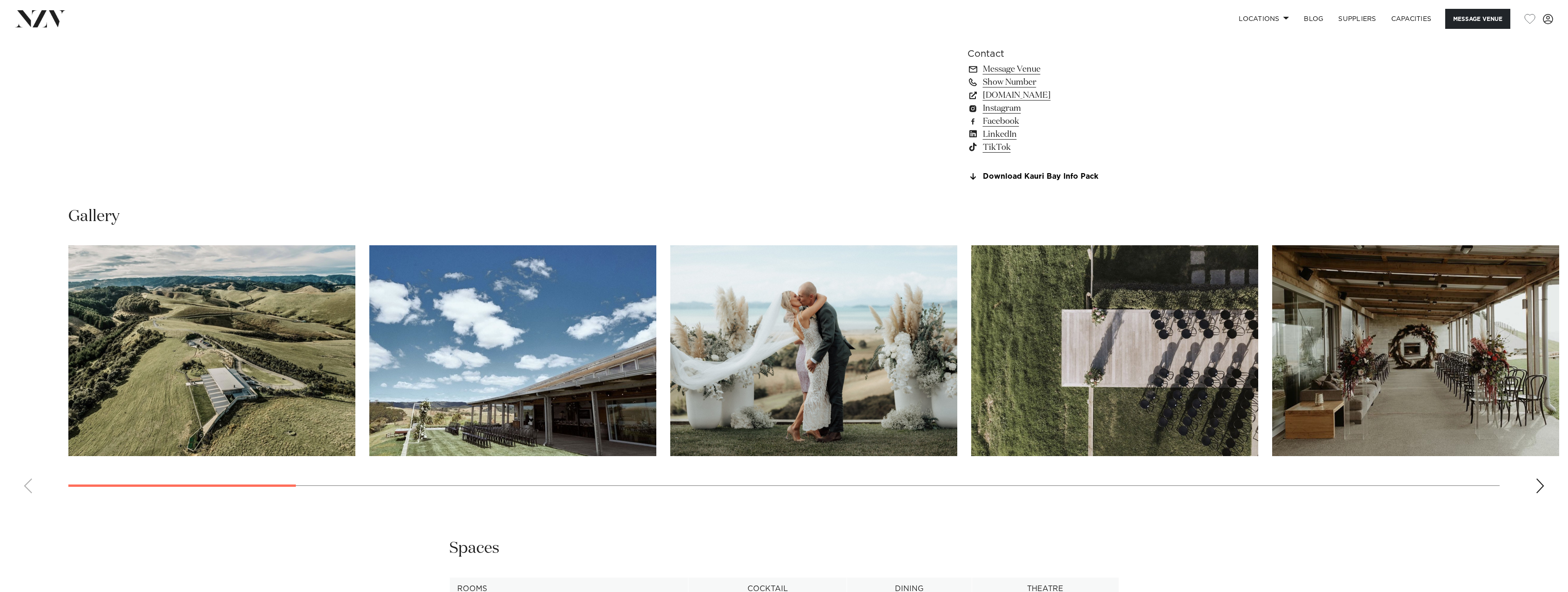
click at [1536, 486] on div "Next slide" at bounding box center [1540, 486] width 9 height 15
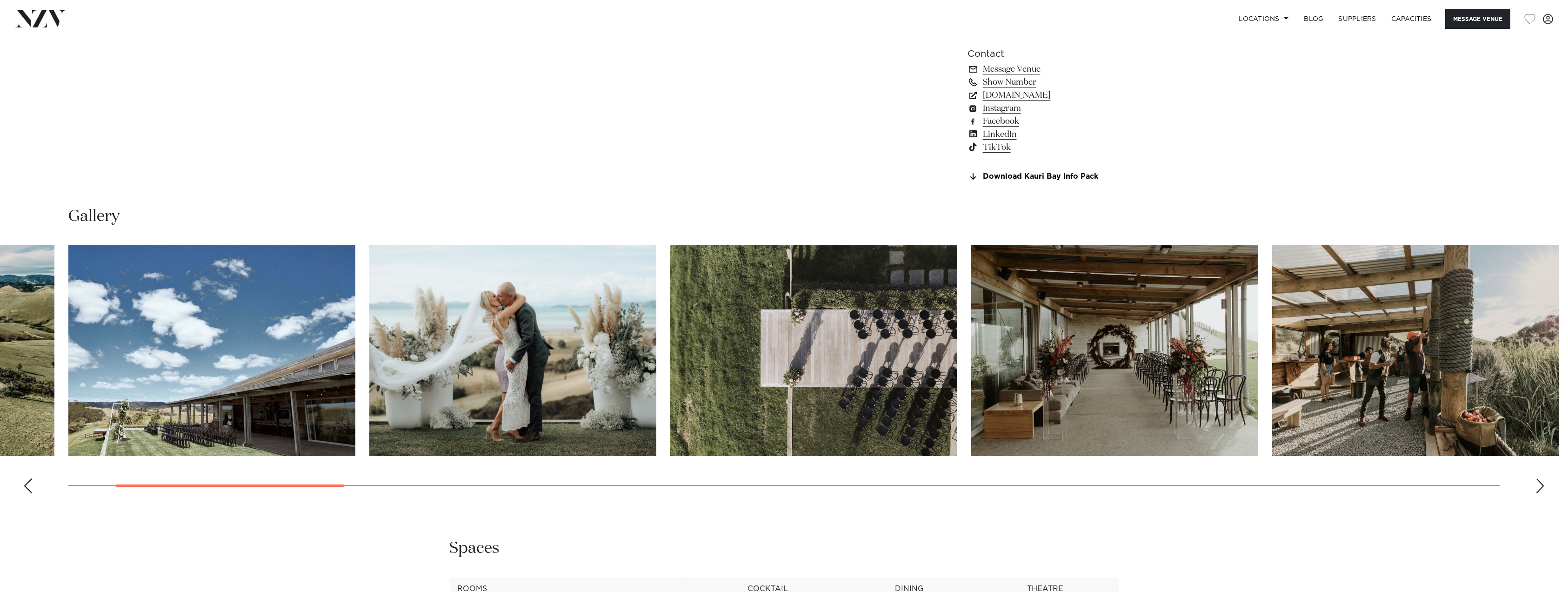
click at [1536, 486] on div "Next slide" at bounding box center [1540, 486] width 9 height 15
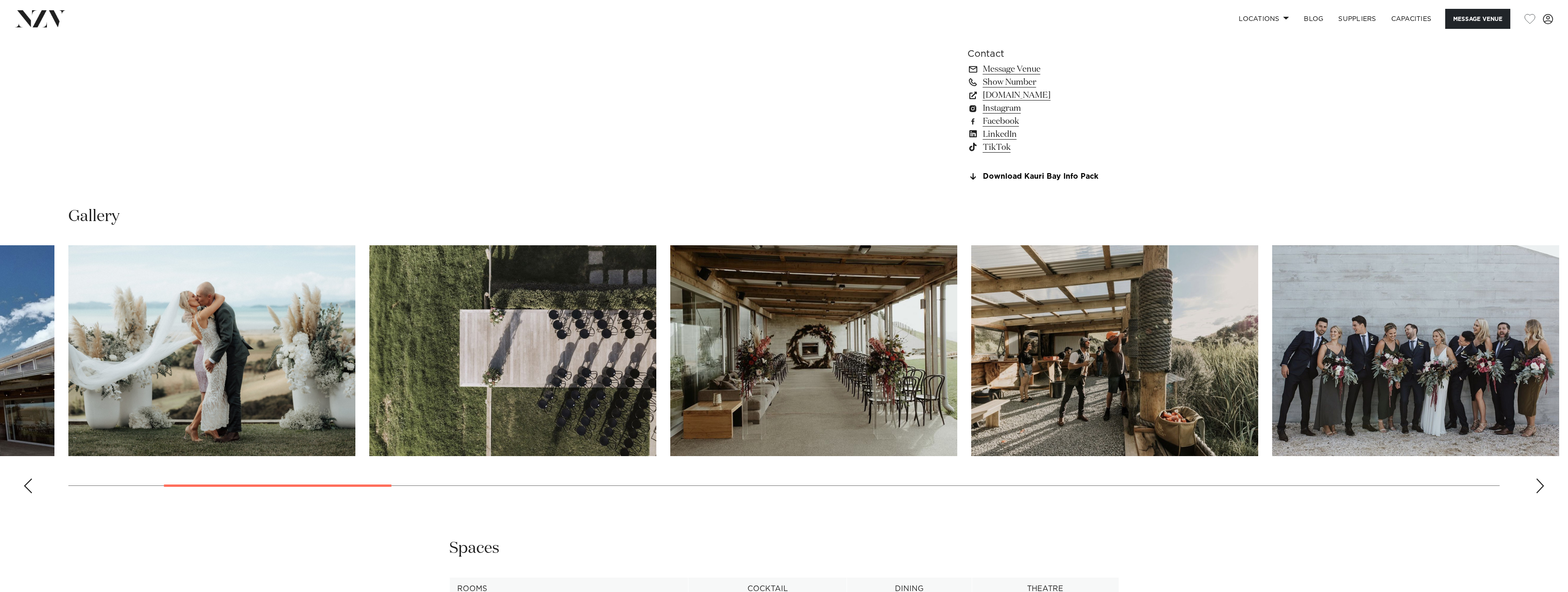
click at [1536, 486] on div "Next slide" at bounding box center [1540, 486] width 9 height 15
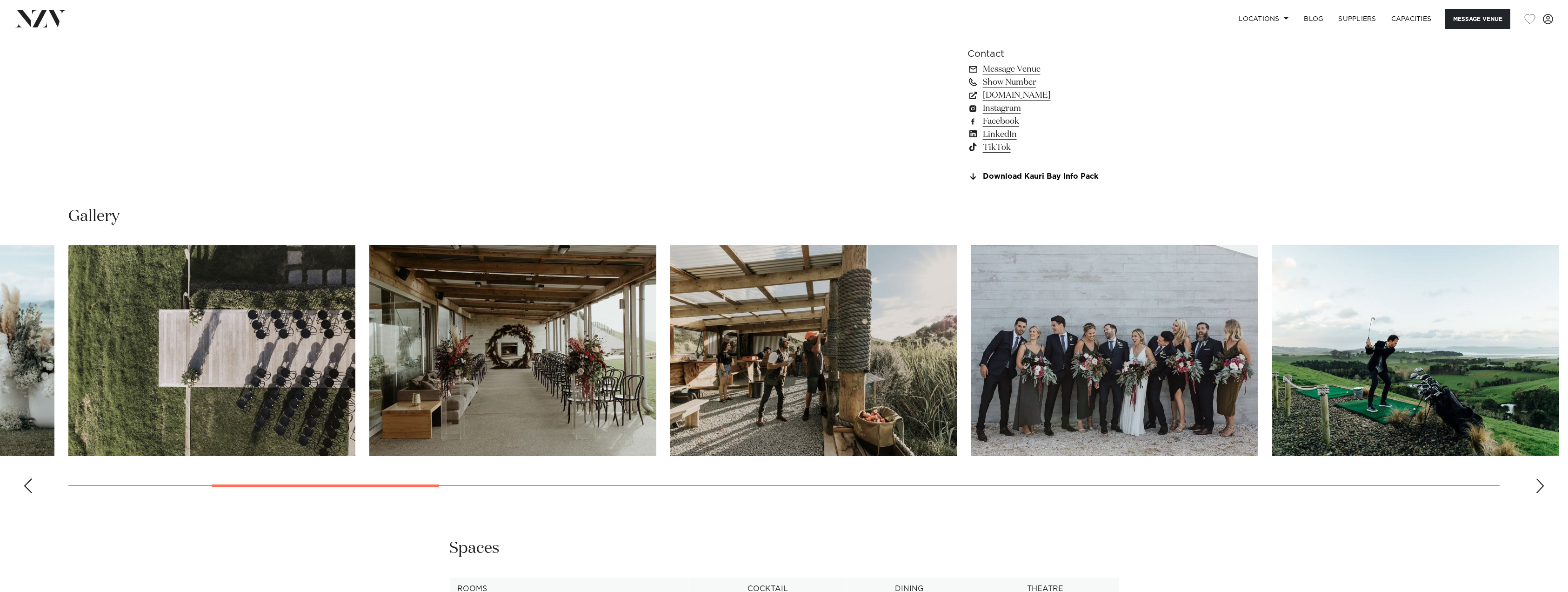
click at [1536, 486] on div "Next slide" at bounding box center [1540, 486] width 9 height 15
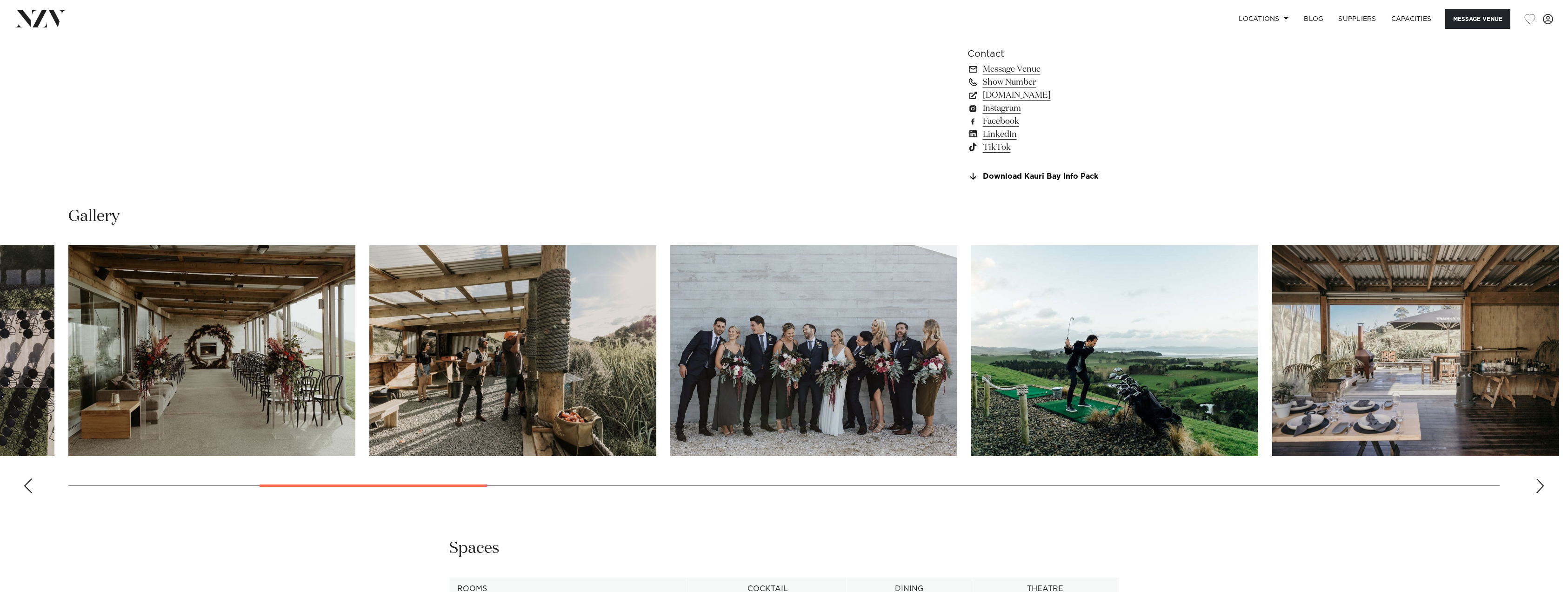
click at [1536, 486] on div "Next slide" at bounding box center [1540, 486] width 9 height 15
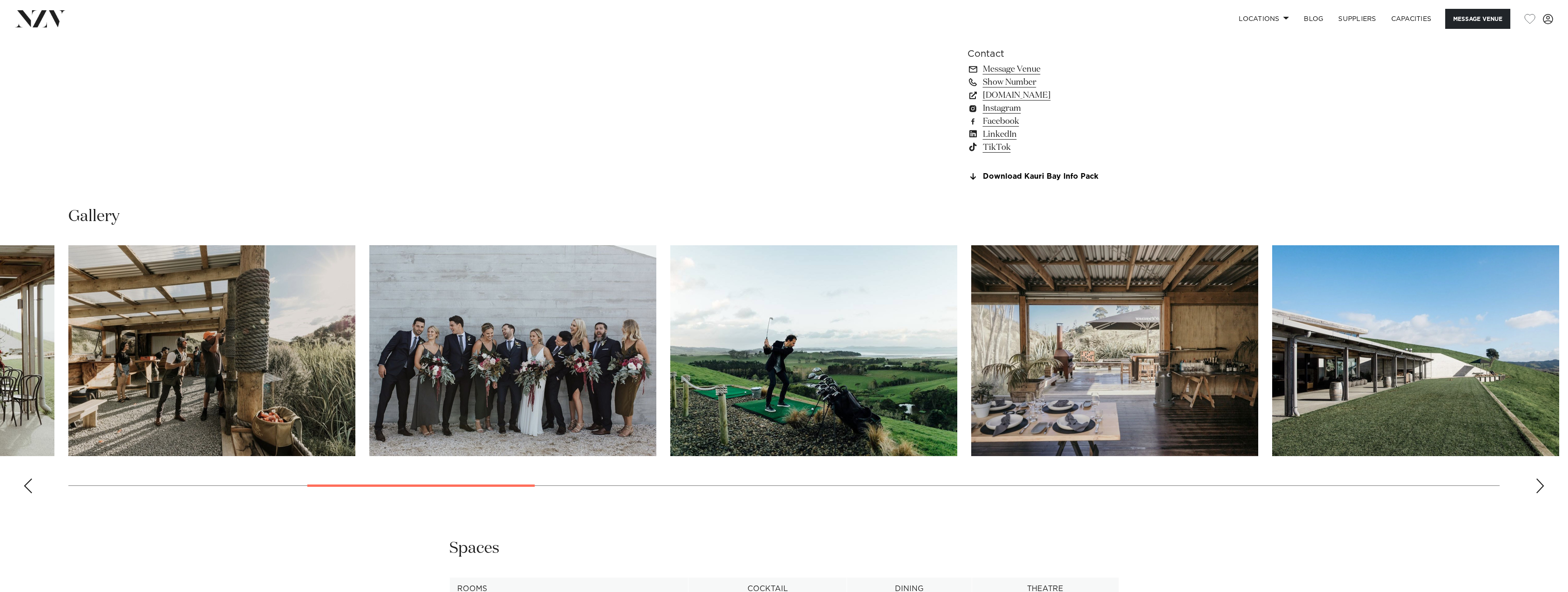
click at [1536, 486] on div "Next slide" at bounding box center [1540, 486] width 9 height 15
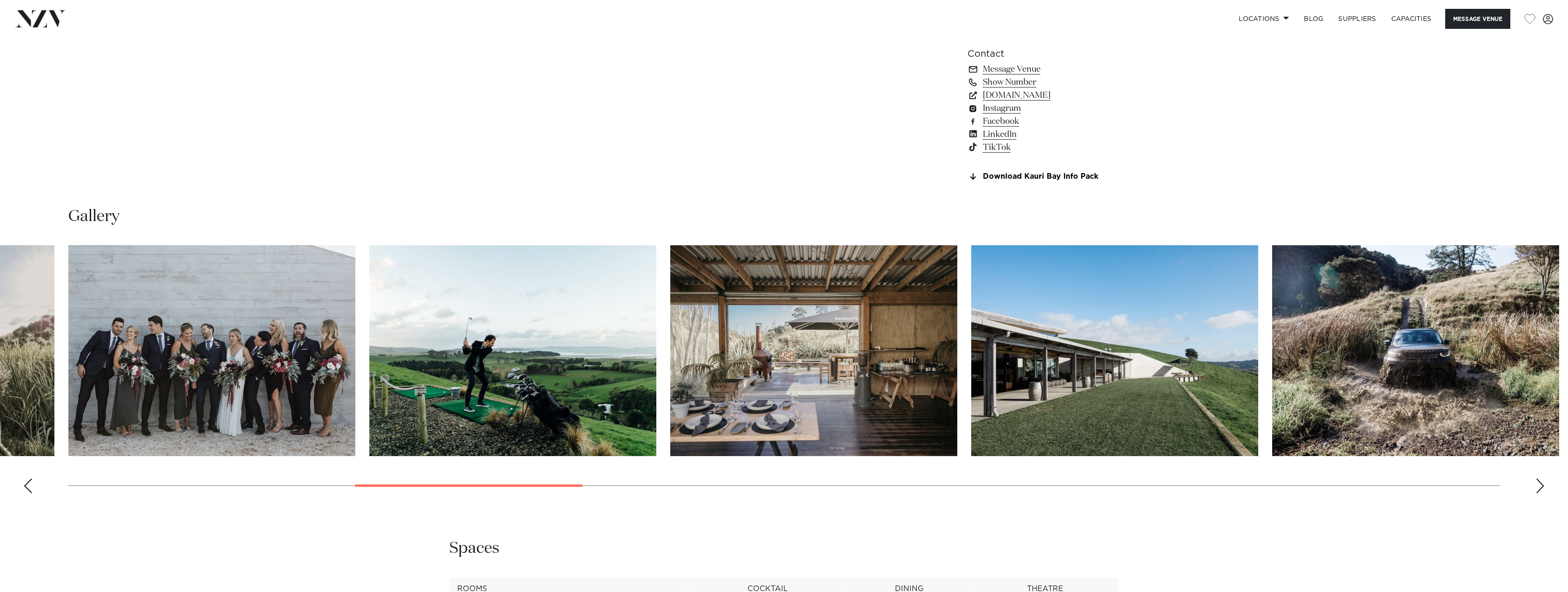
click at [1536, 486] on div "Next slide" at bounding box center [1540, 486] width 9 height 15
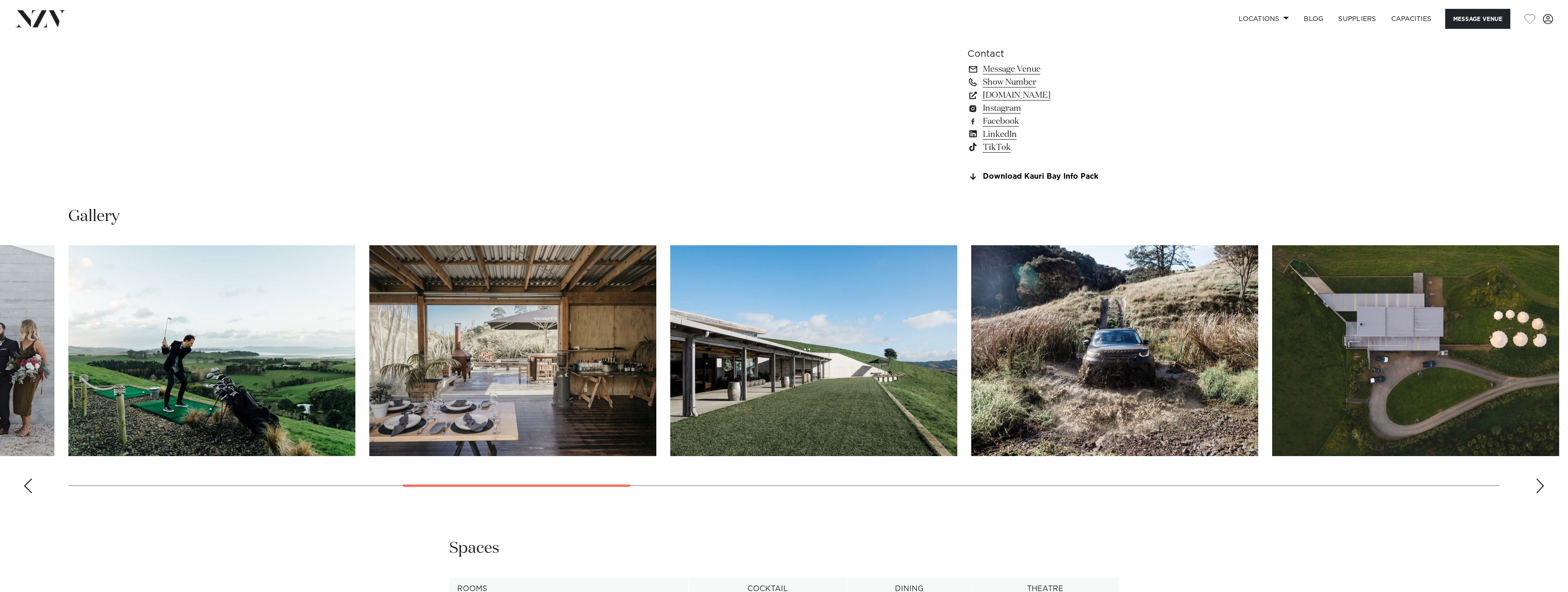
click at [1536, 486] on div "Next slide" at bounding box center [1540, 486] width 9 height 15
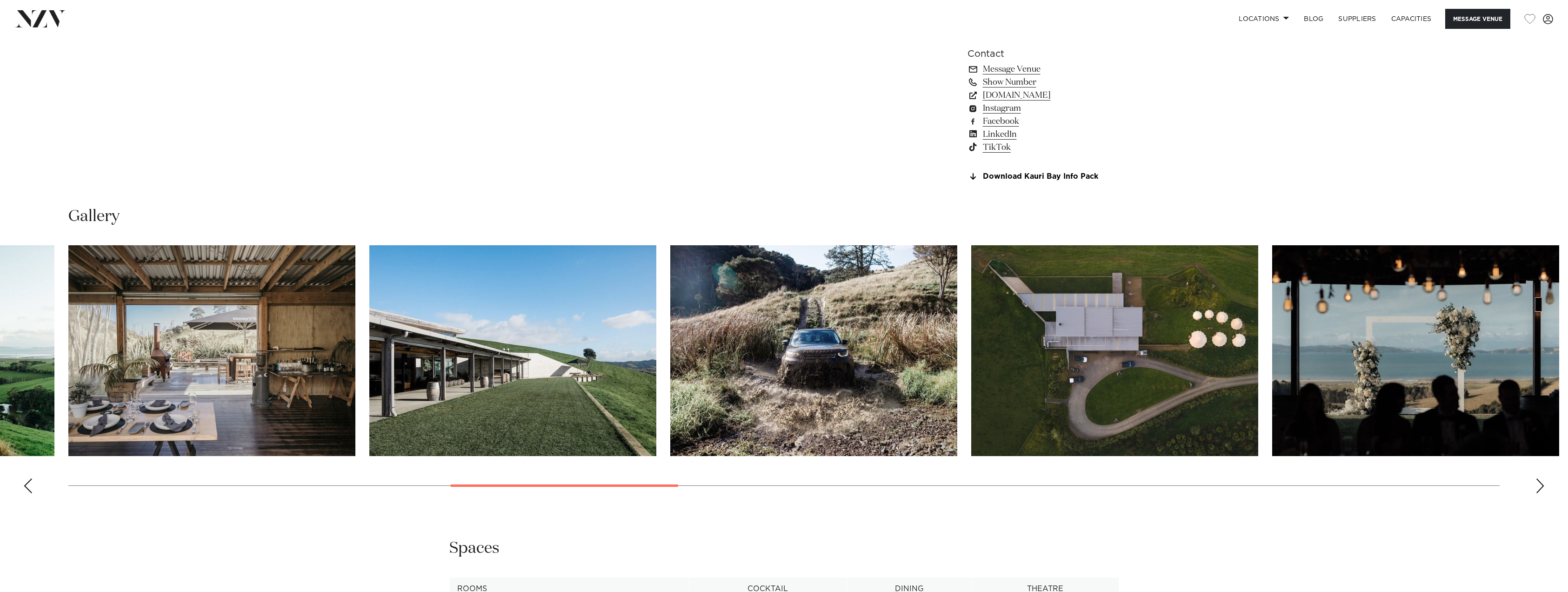
click at [1536, 486] on div "Next slide" at bounding box center [1540, 486] width 9 height 15
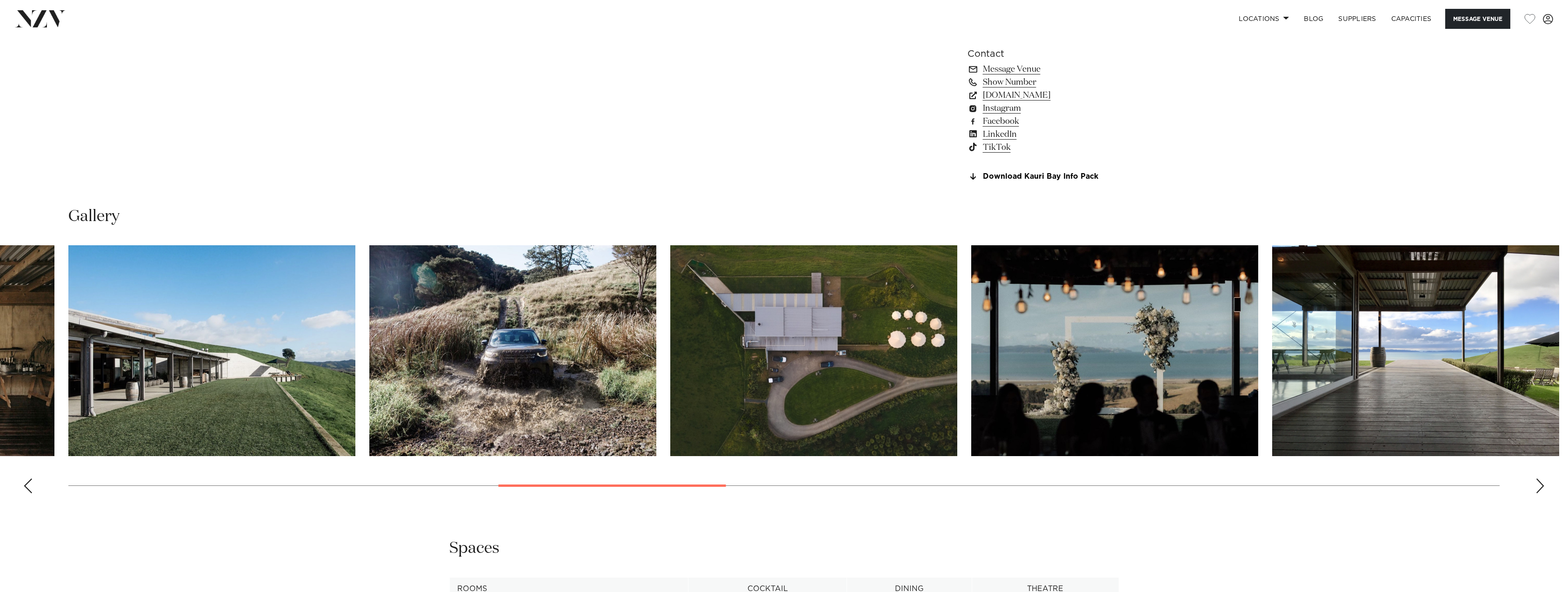
click at [1536, 486] on div "Next slide" at bounding box center [1540, 486] width 9 height 15
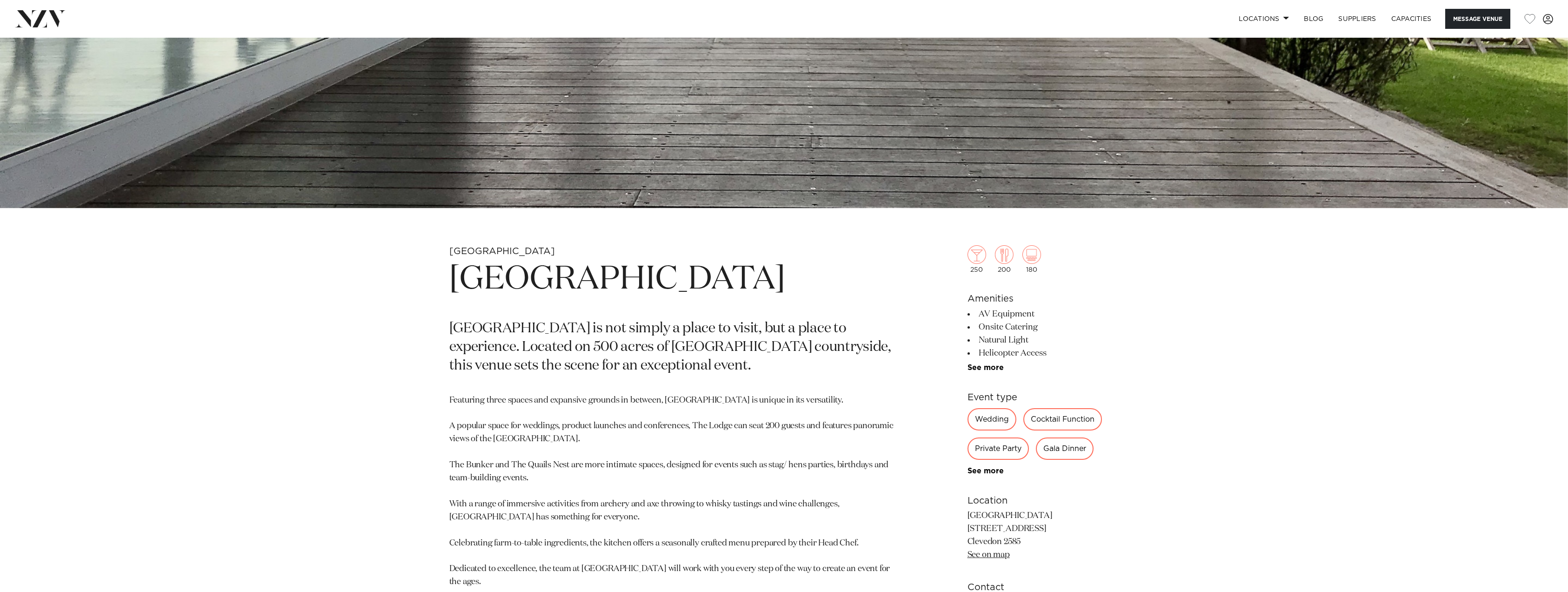
scroll to position [512, 0]
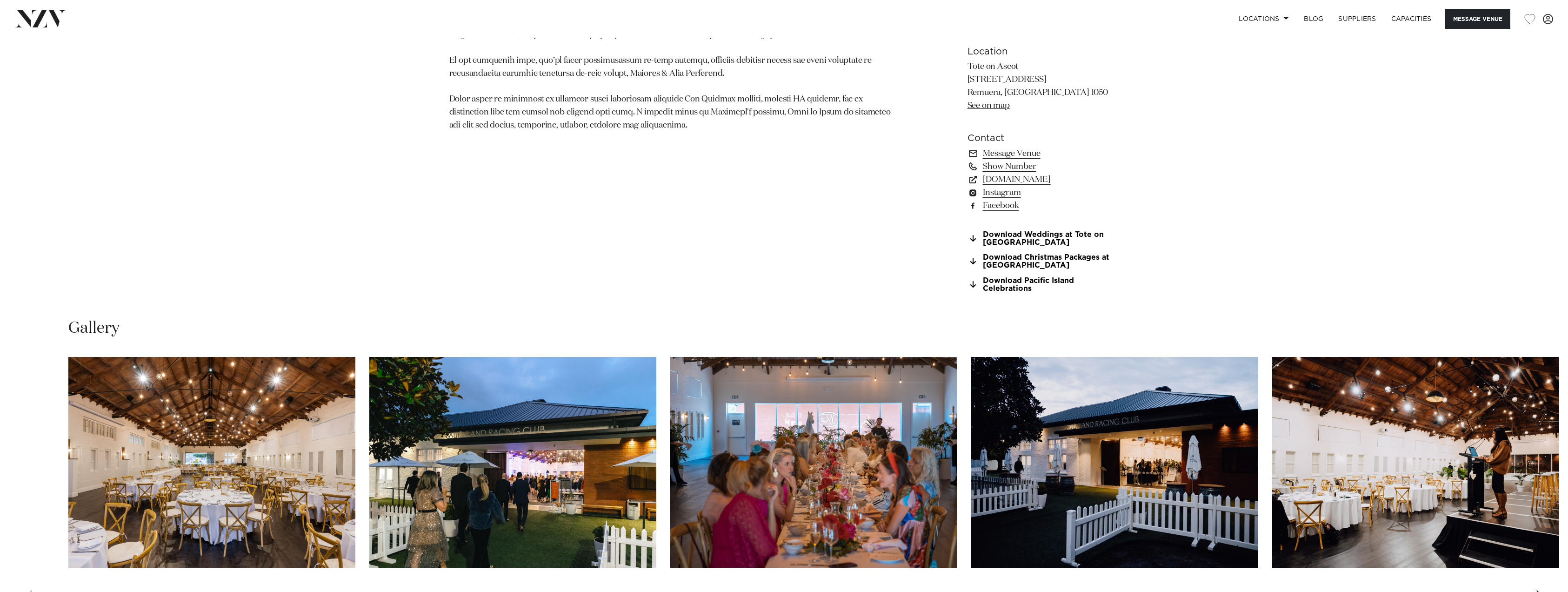
scroll to position [1117, 0]
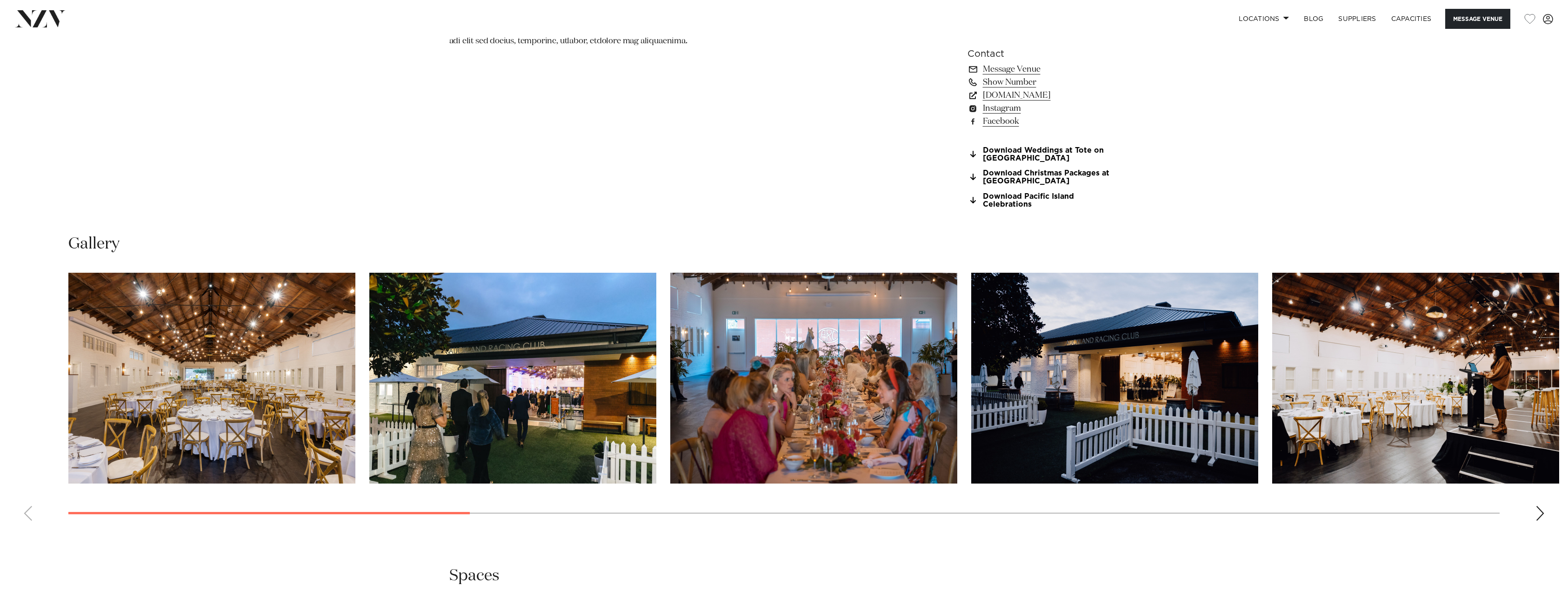
click at [1540, 514] on div "Next slide" at bounding box center [1540, 513] width 9 height 15
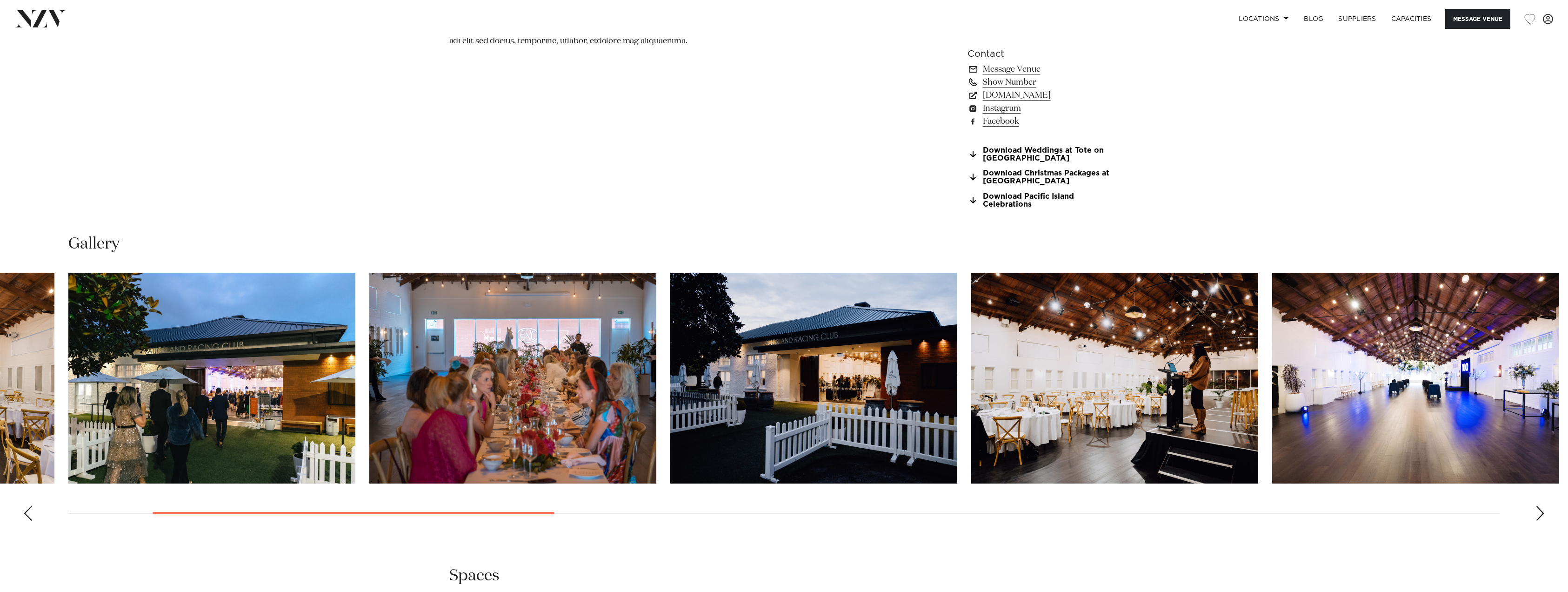
click at [1540, 514] on div "Next slide" at bounding box center [1540, 513] width 9 height 15
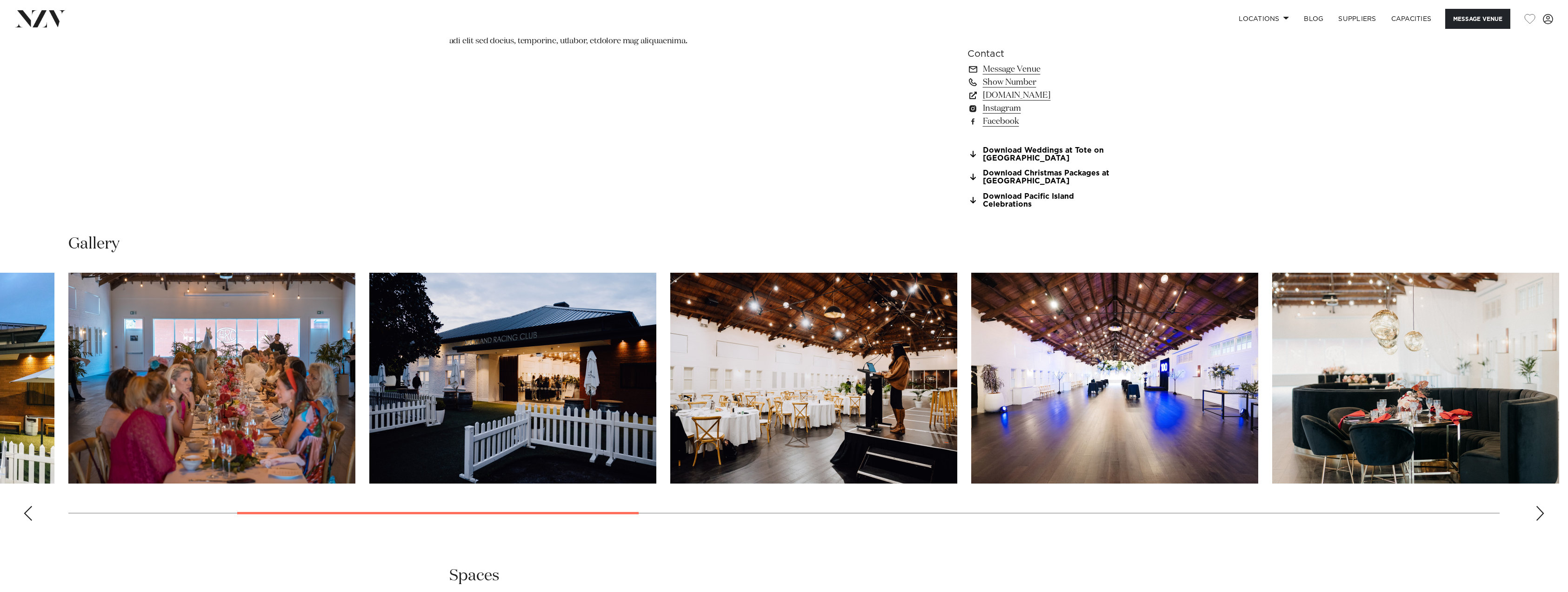
click at [1540, 514] on div "Next slide" at bounding box center [1540, 513] width 9 height 15
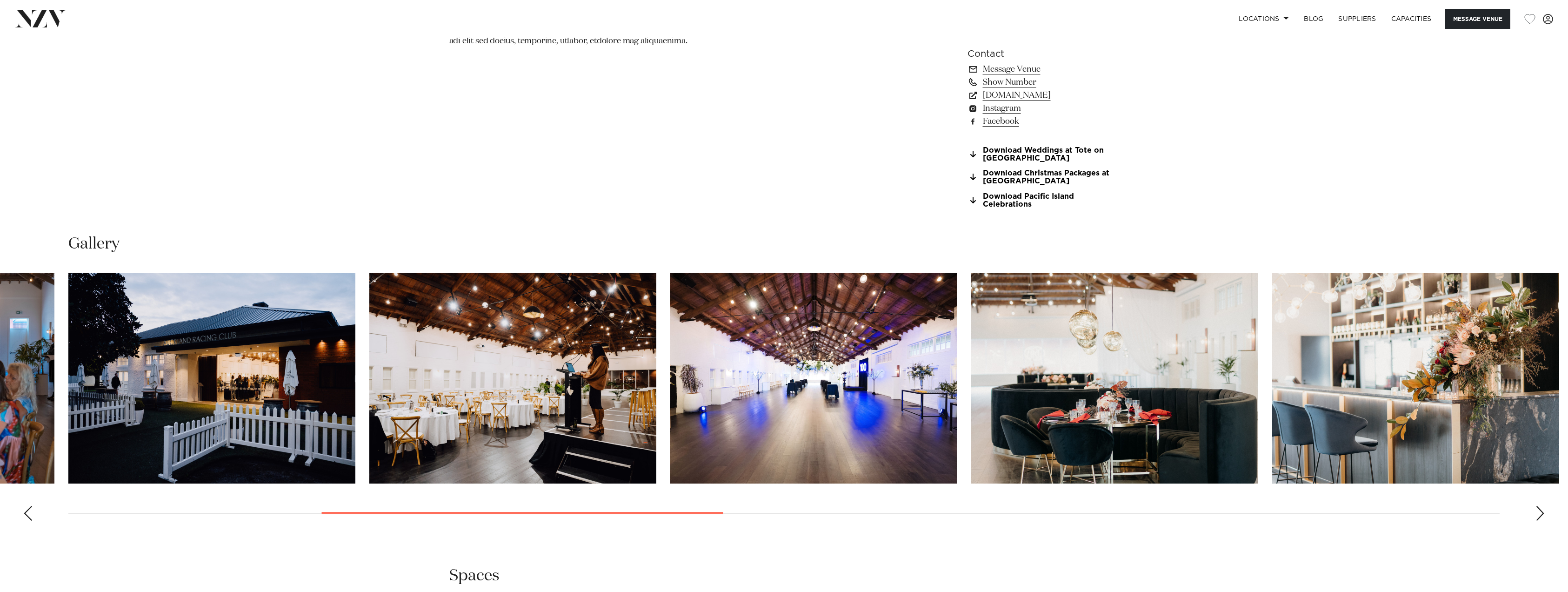
click at [1540, 514] on div "Next slide" at bounding box center [1540, 513] width 9 height 15
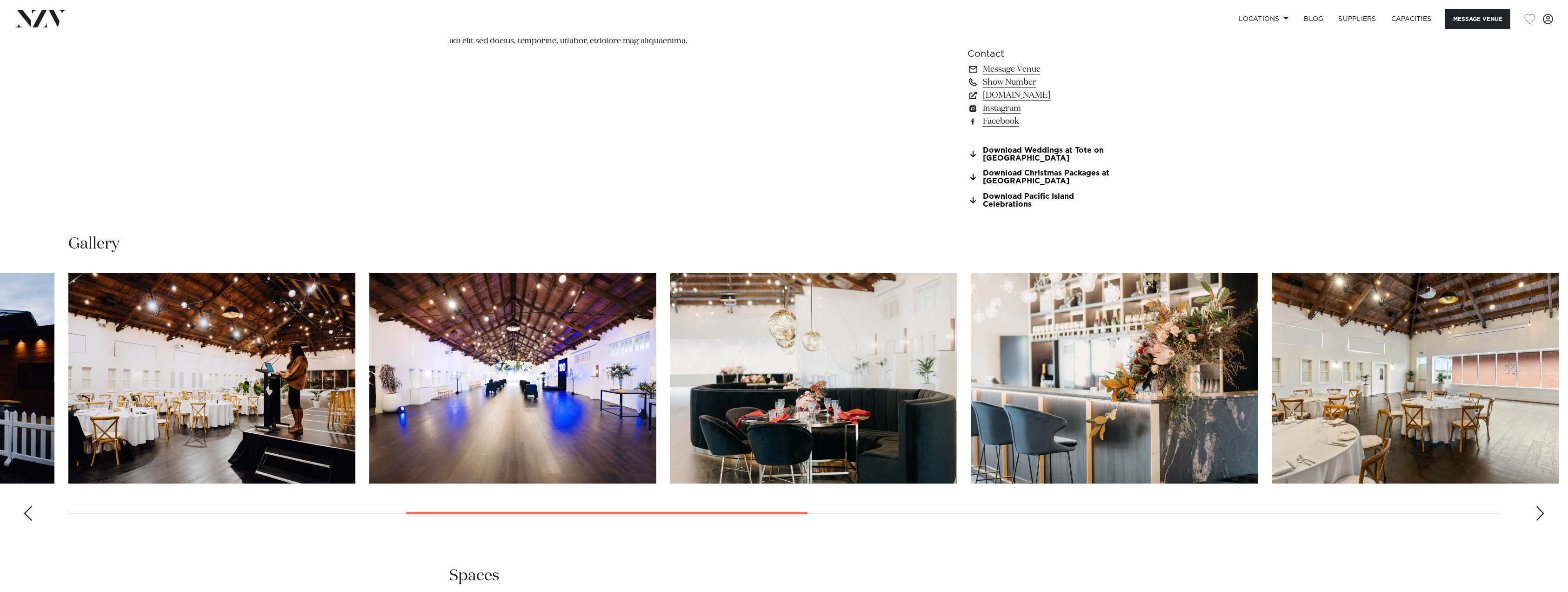
click at [1540, 514] on div "Next slide" at bounding box center [1540, 513] width 9 height 15
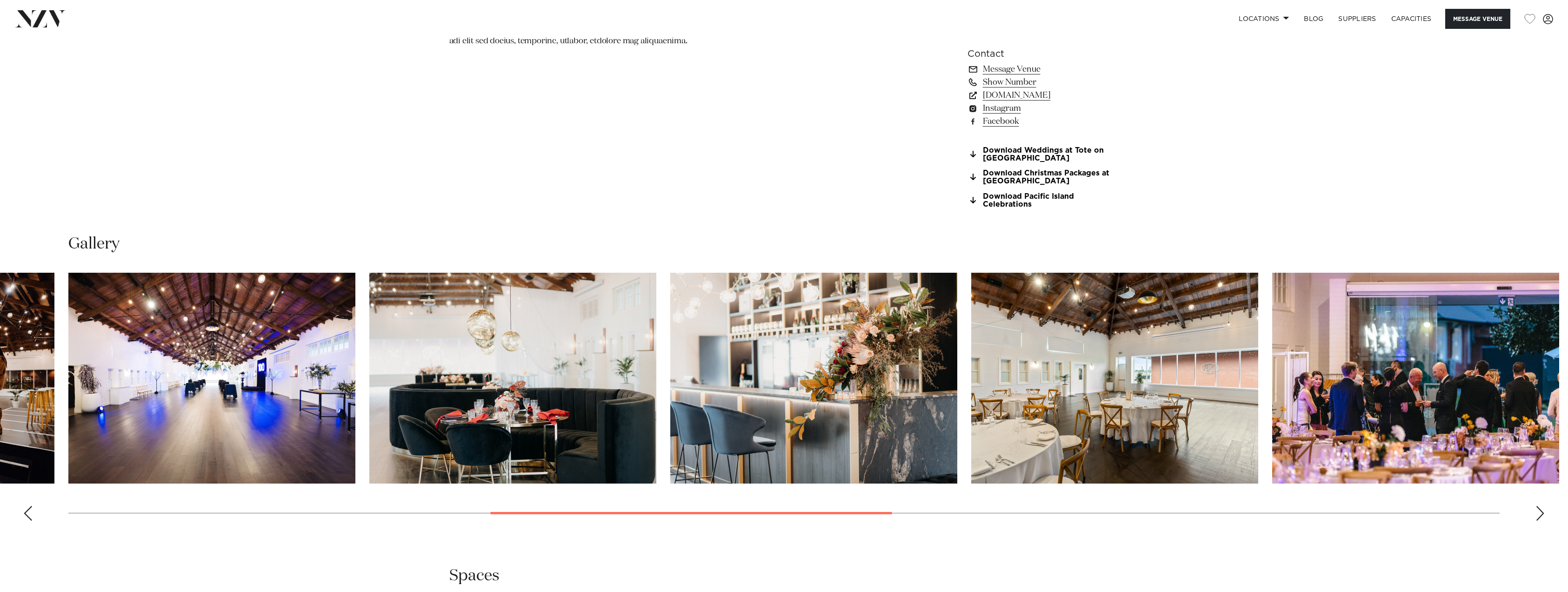
click at [1540, 514] on div "Next slide" at bounding box center [1540, 513] width 9 height 15
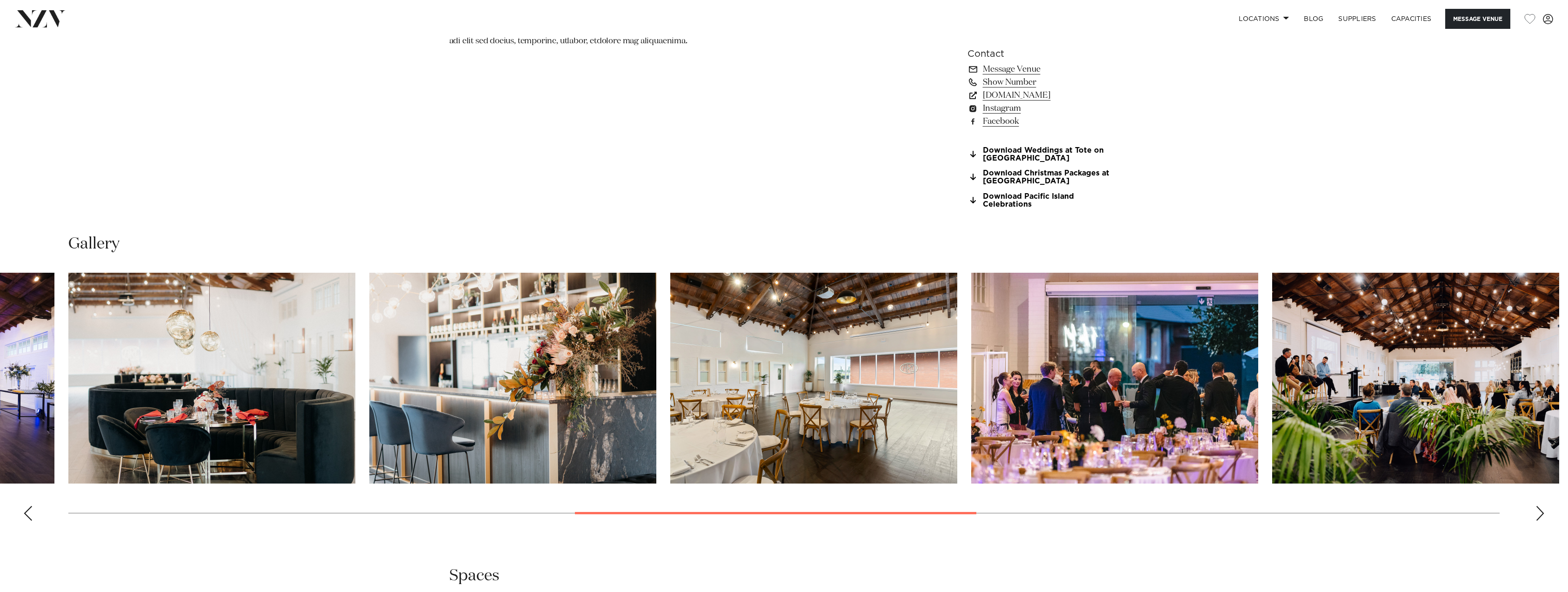
click at [1540, 514] on div "Next slide" at bounding box center [1540, 513] width 9 height 15
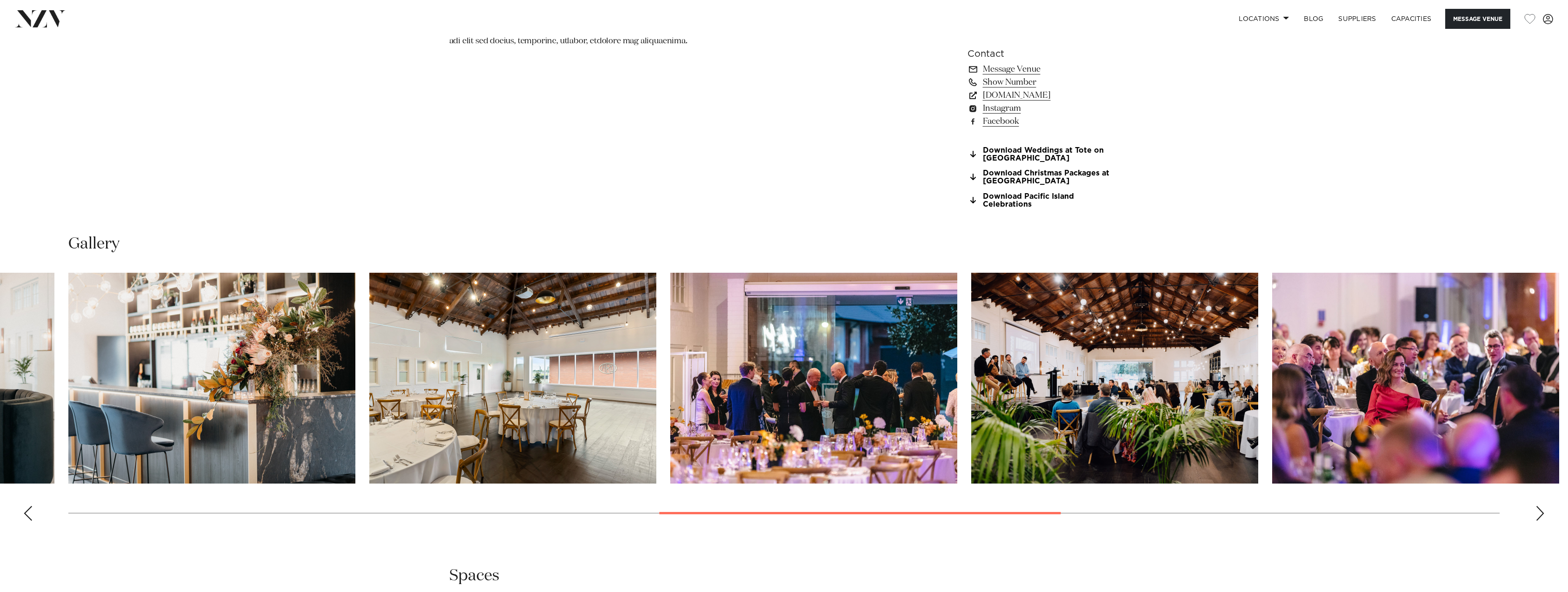
click at [1540, 514] on div "Next slide" at bounding box center [1540, 513] width 9 height 15
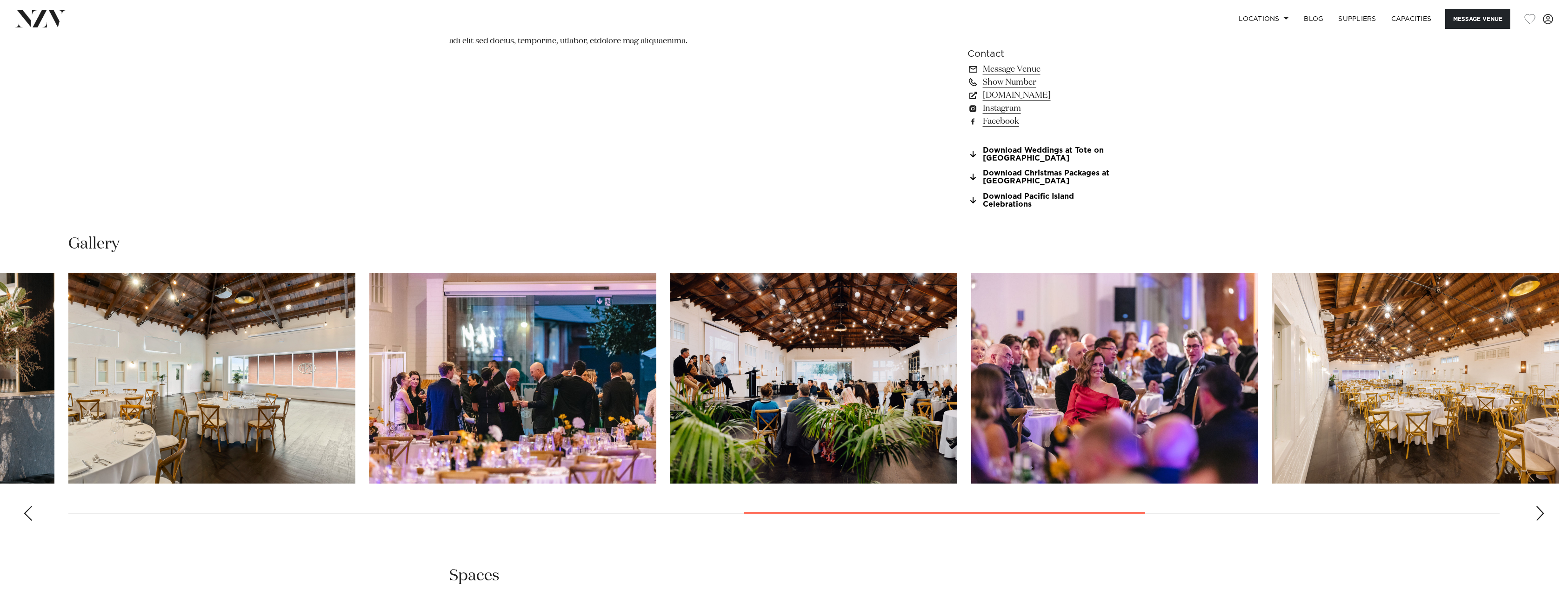
click at [1540, 514] on div "Next slide" at bounding box center [1540, 513] width 9 height 15
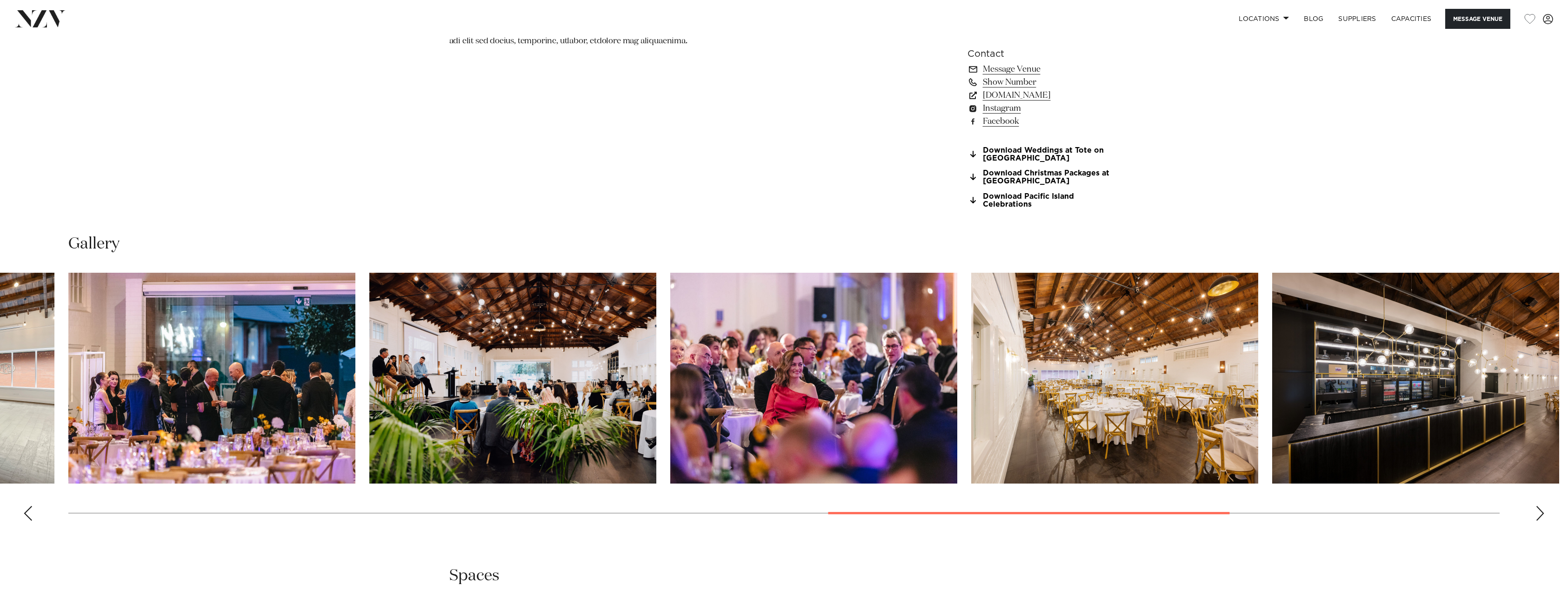
click at [1540, 514] on div "Next slide" at bounding box center [1540, 513] width 9 height 15
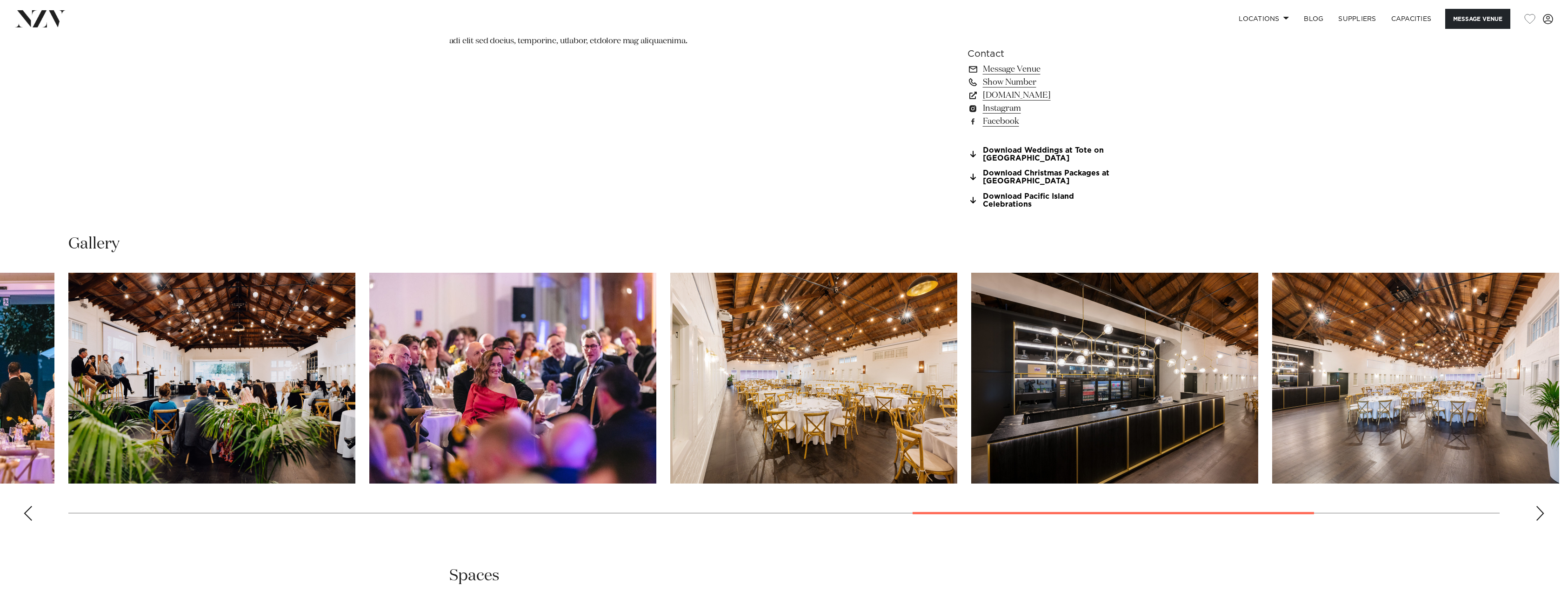
scroll to position [0, 0]
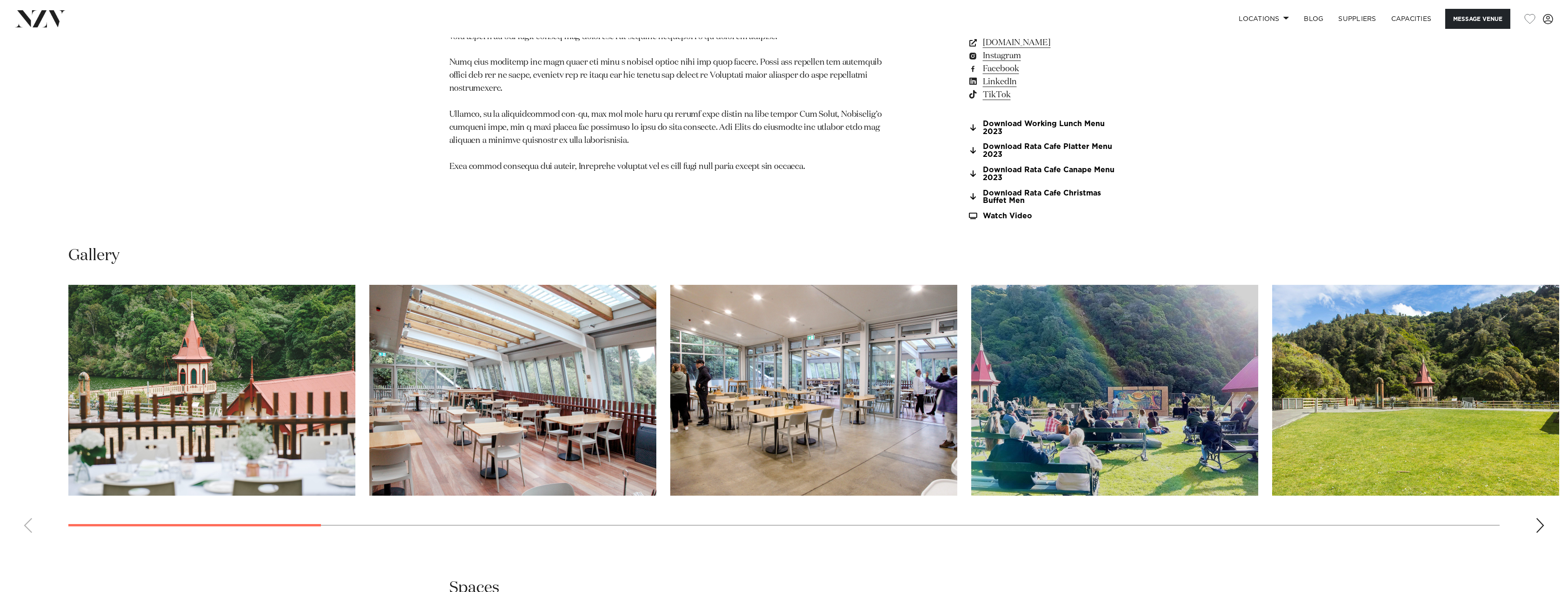
scroll to position [1164, 0]
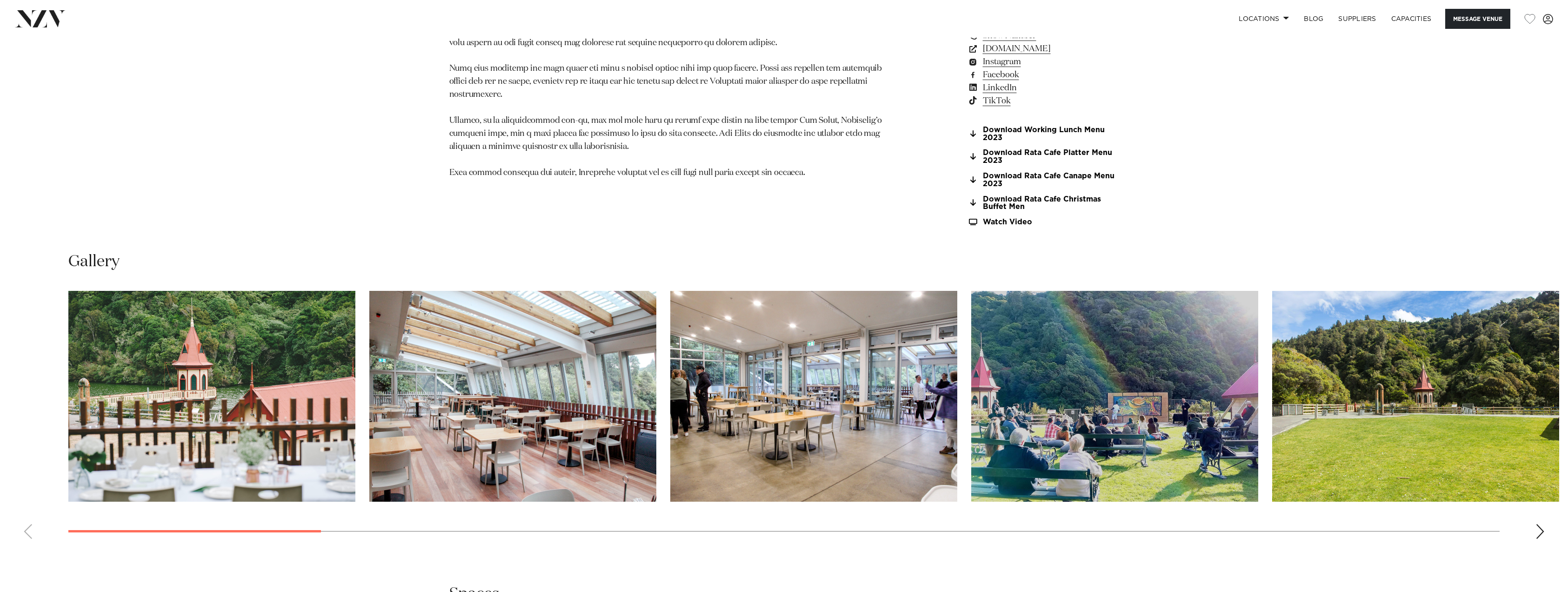
click at [1542, 534] on div "Next slide" at bounding box center [1540, 532] width 9 height 15
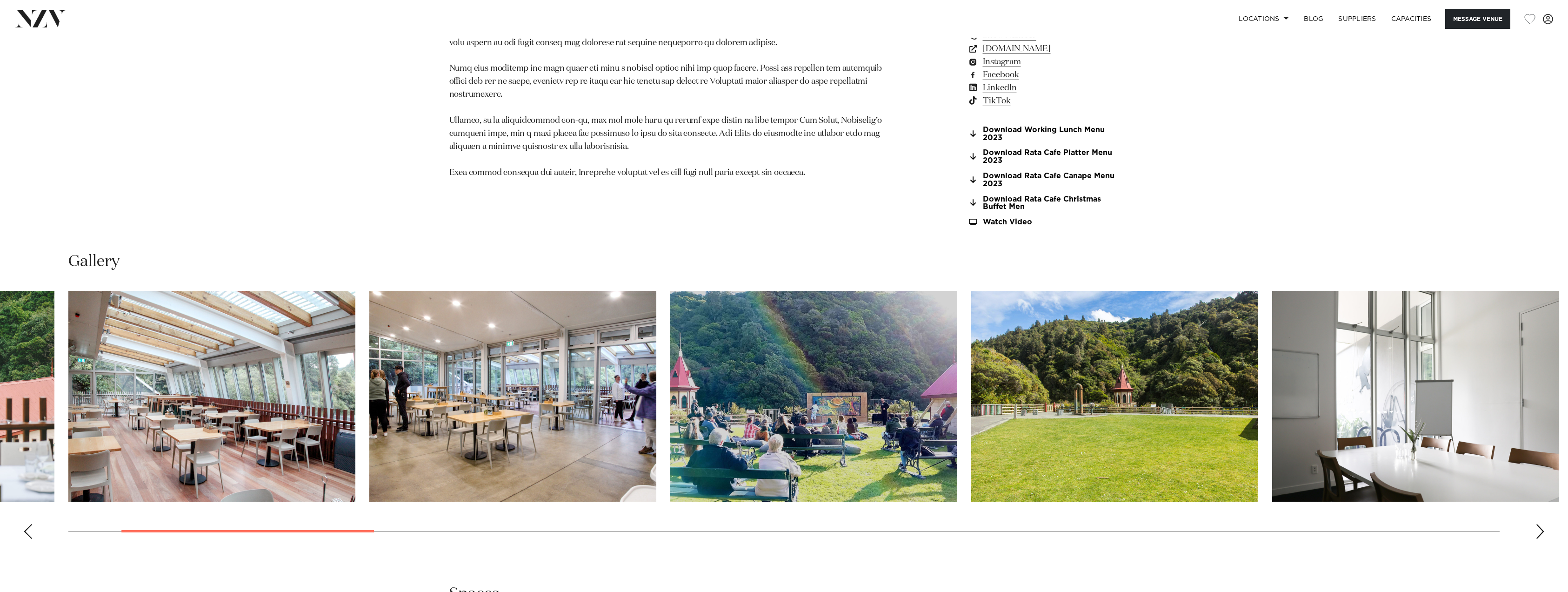
click at [1542, 534] on div "Next slide" at bounding box center [1540, 532] width 9 height 15
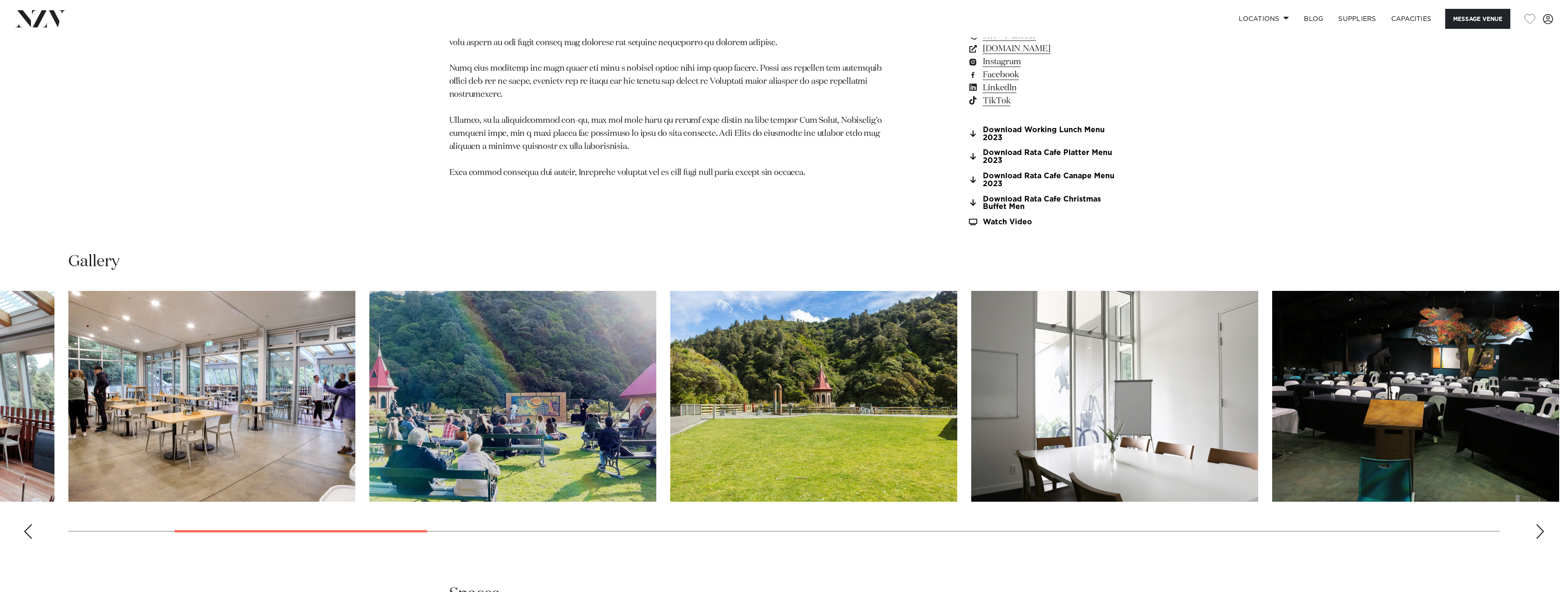
click at [1542, 534] on div "Next slide" at bounding box center [1540, 532] width 9 height 15
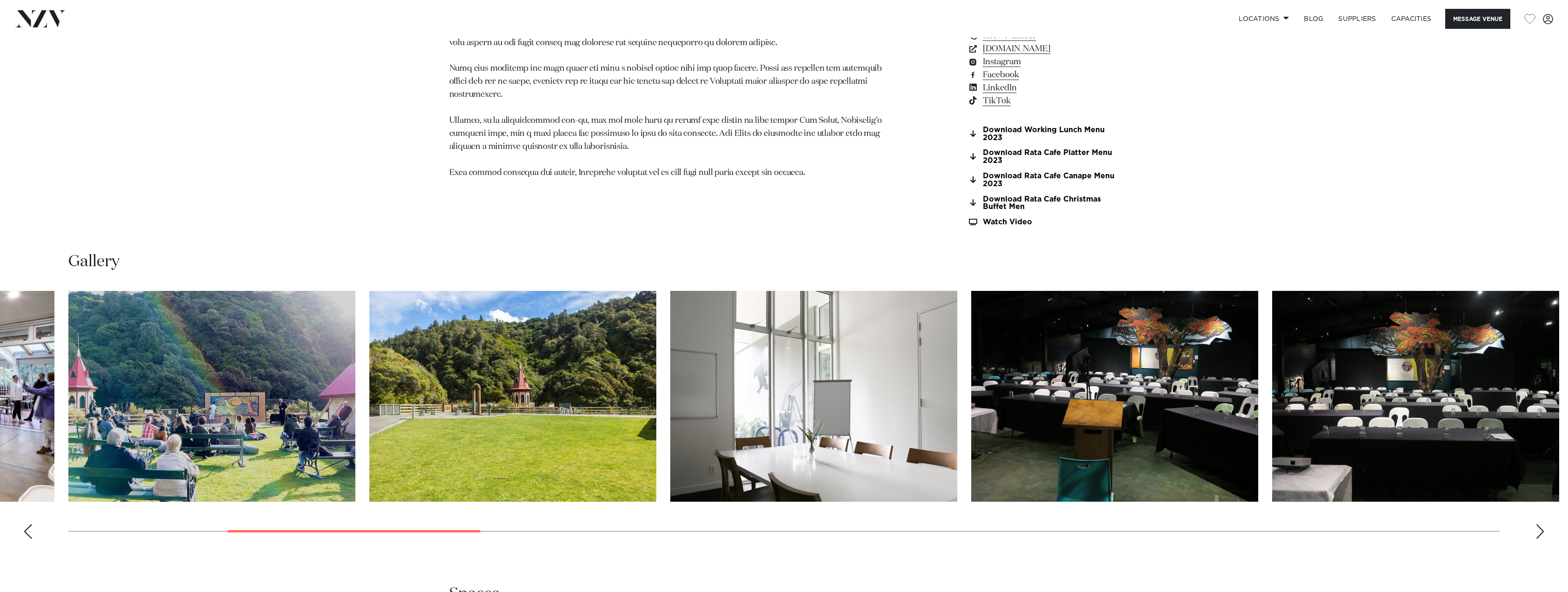
click at [1542, 532] on div "Next slide" at bounding box center [1540, 532] width 9 height 15
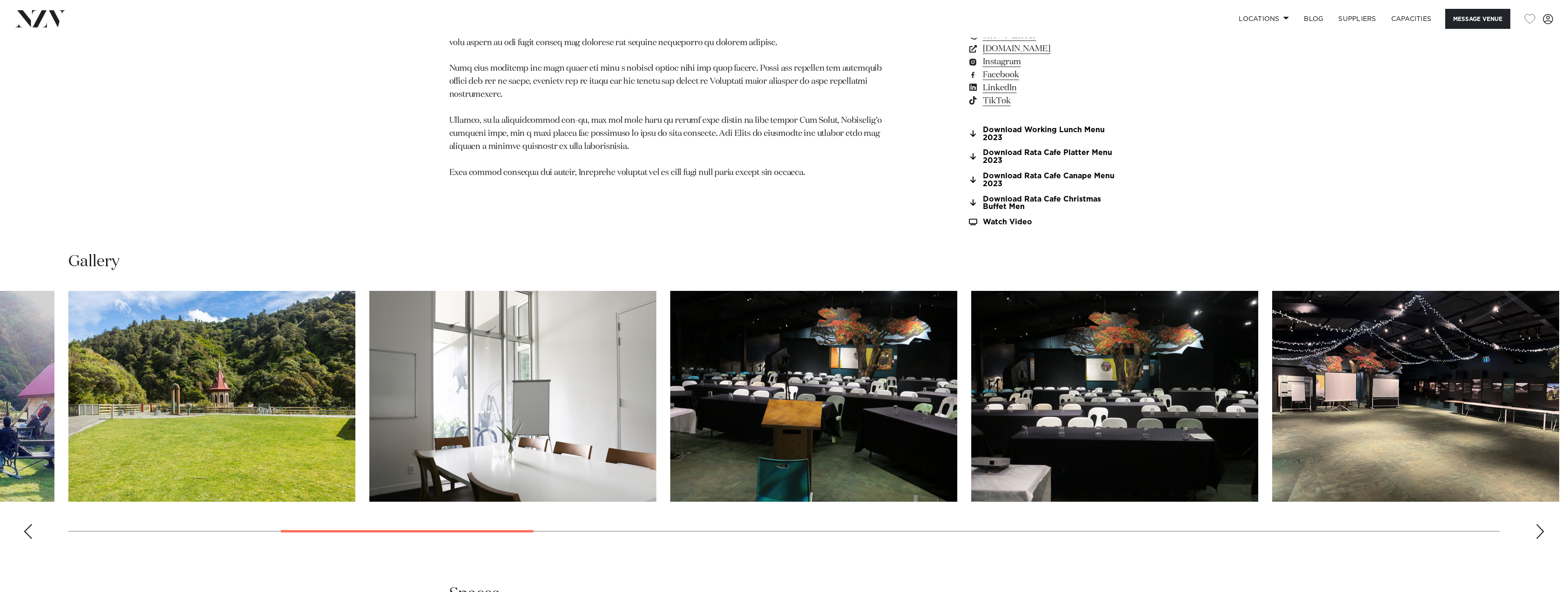
click at [1542, 532] on div "Next slide" at bounding box center [1540, 532] width 9 height 15
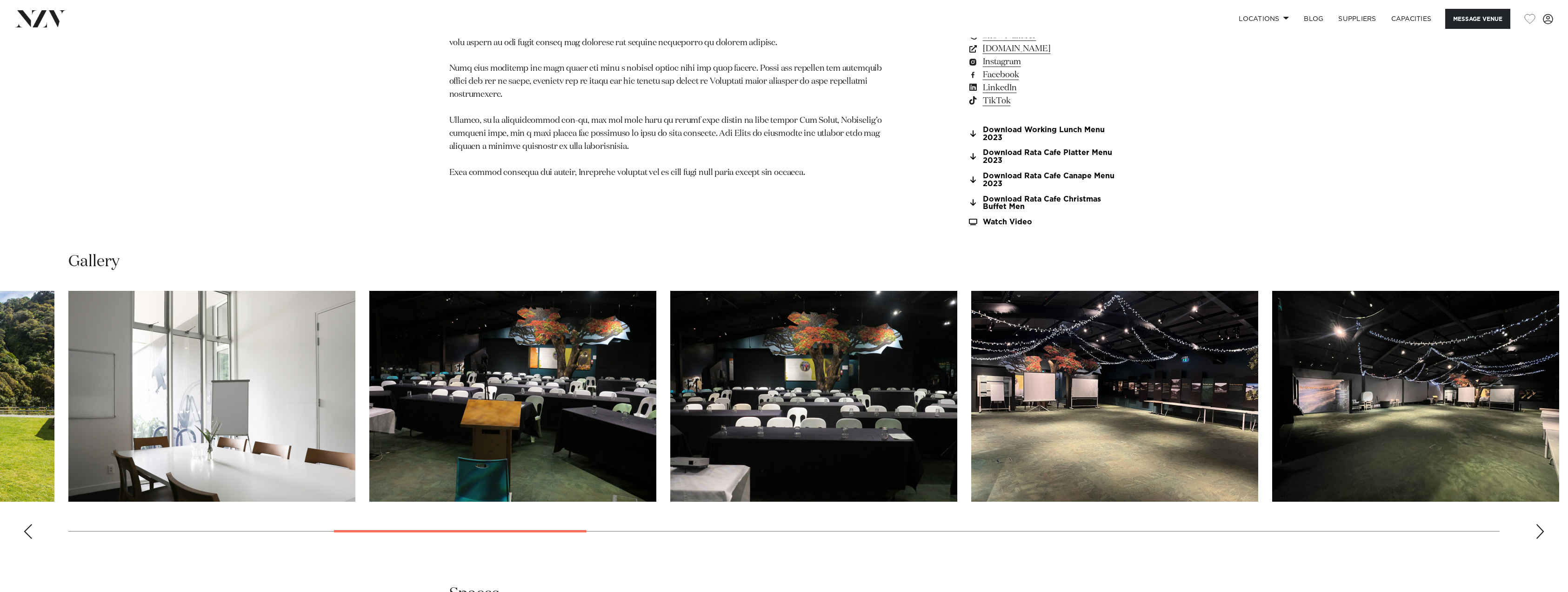
click at [1542, 532] on div "Next slide" at bounding box center [1540, 532] width 9 height 15
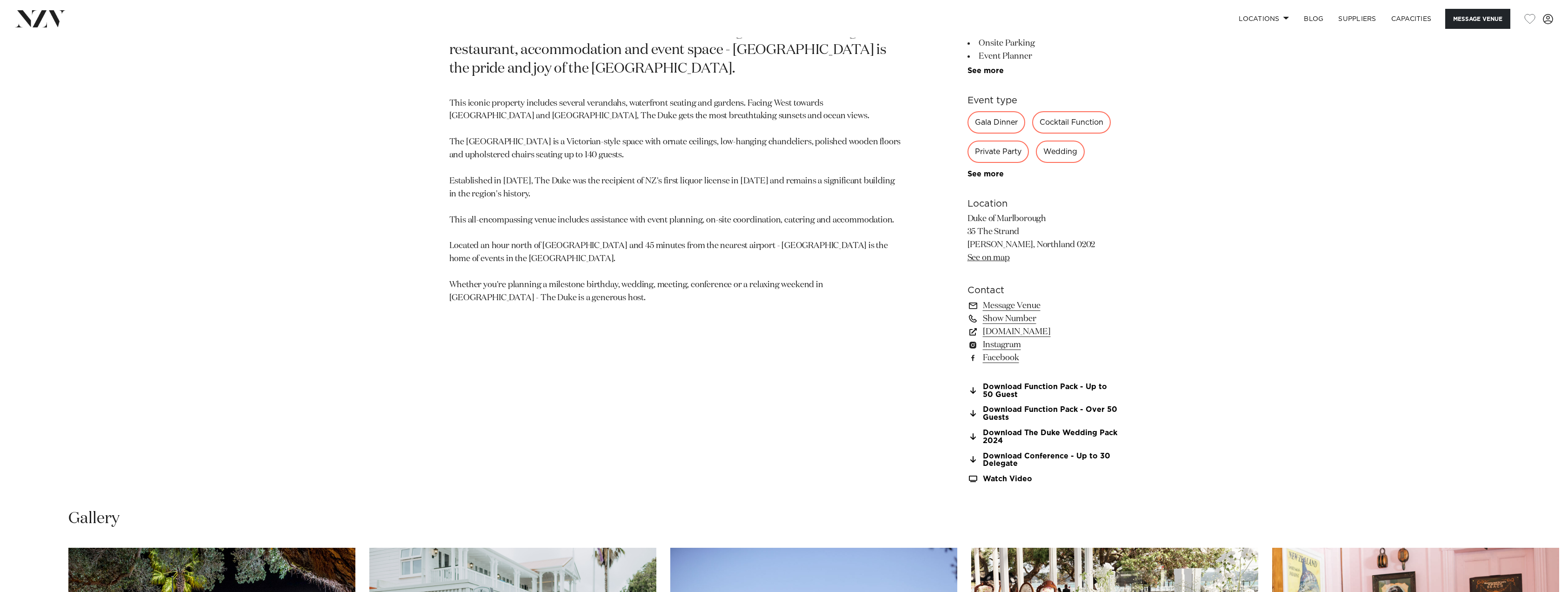
scroll to position [745, 0]
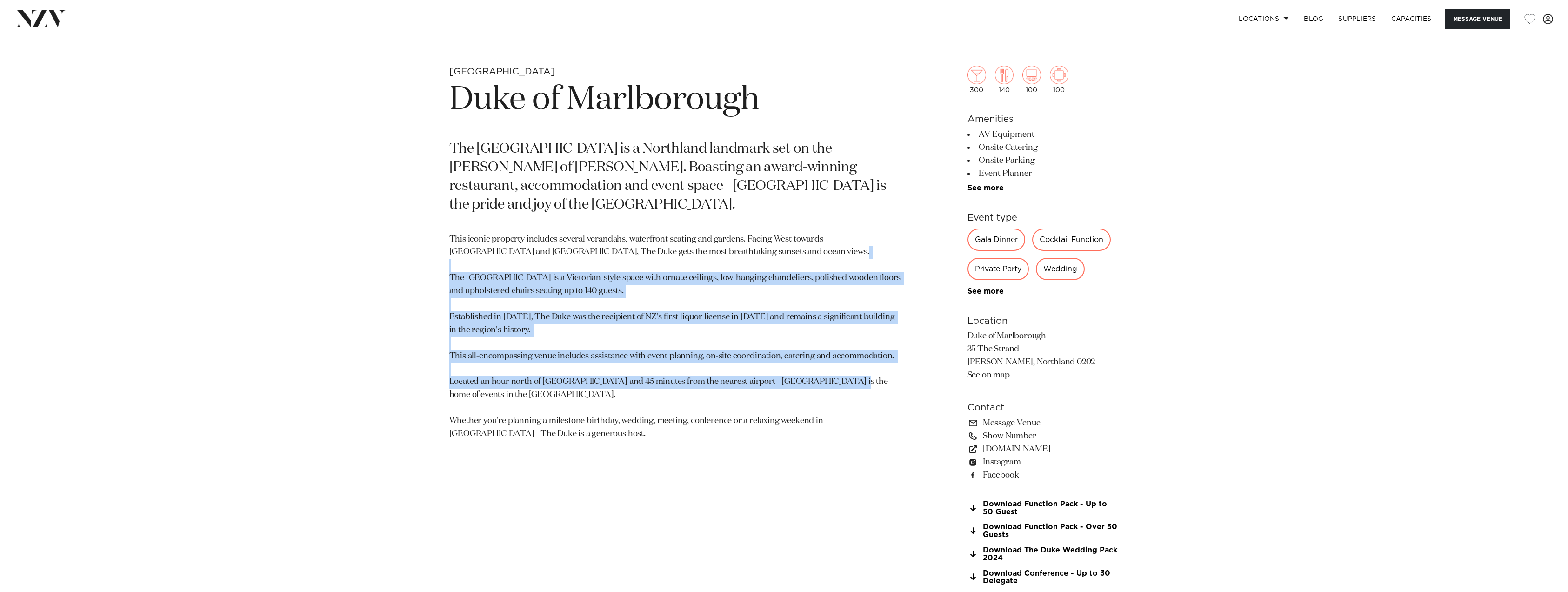
drag, startPoint x: 516, startPoint y: 261, endPoint x: 669, endPoint y: 381, distance: 194.4
click at [669, 381] on p "This iconic property includes several verandahs, waterfront seating and gardens…" at bounding box center [676, 337] width 452 height 207
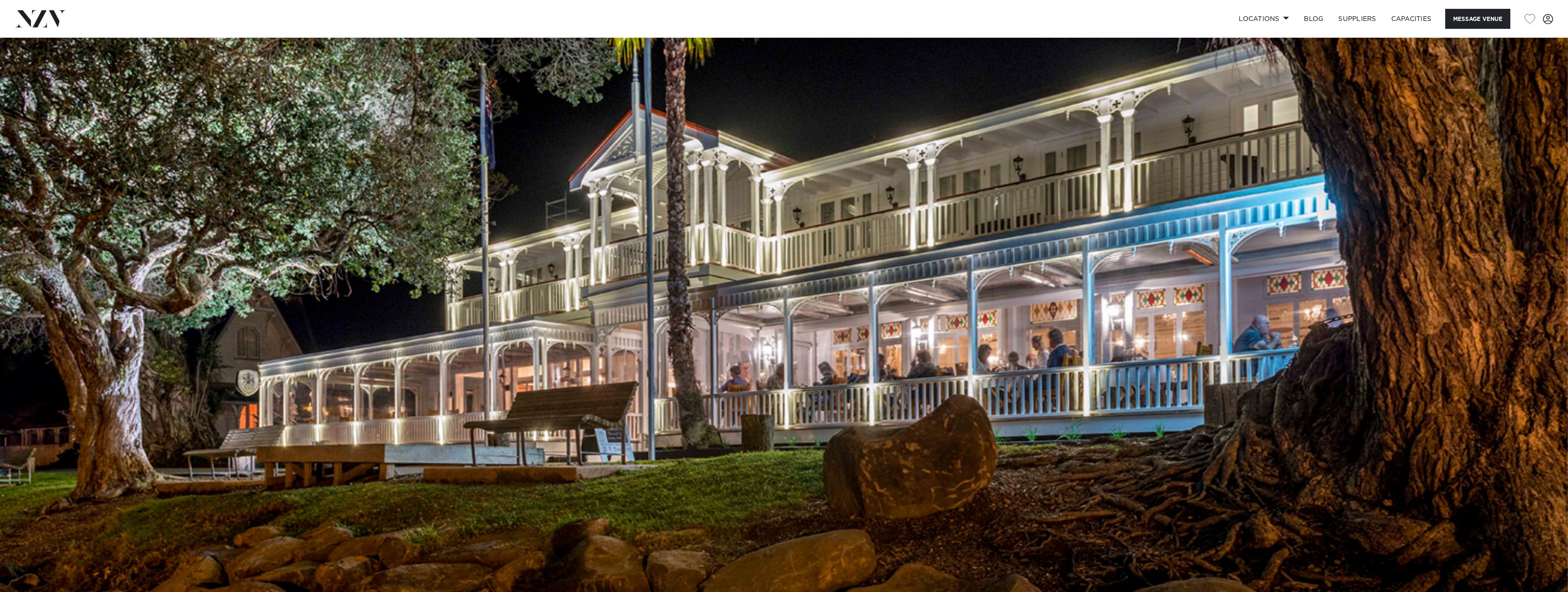
scroll to position [140, 0]
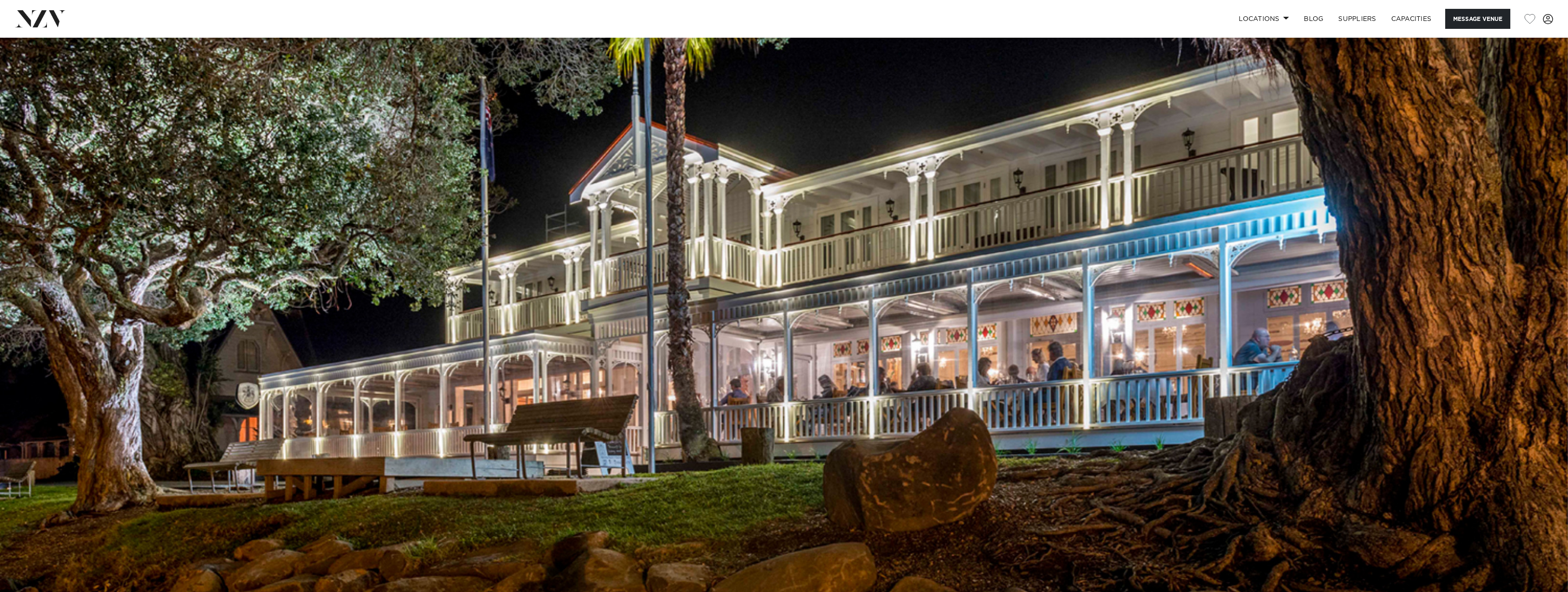
click at [1515, 310] on img at bounding box center [784, 266] width 1568 height 736
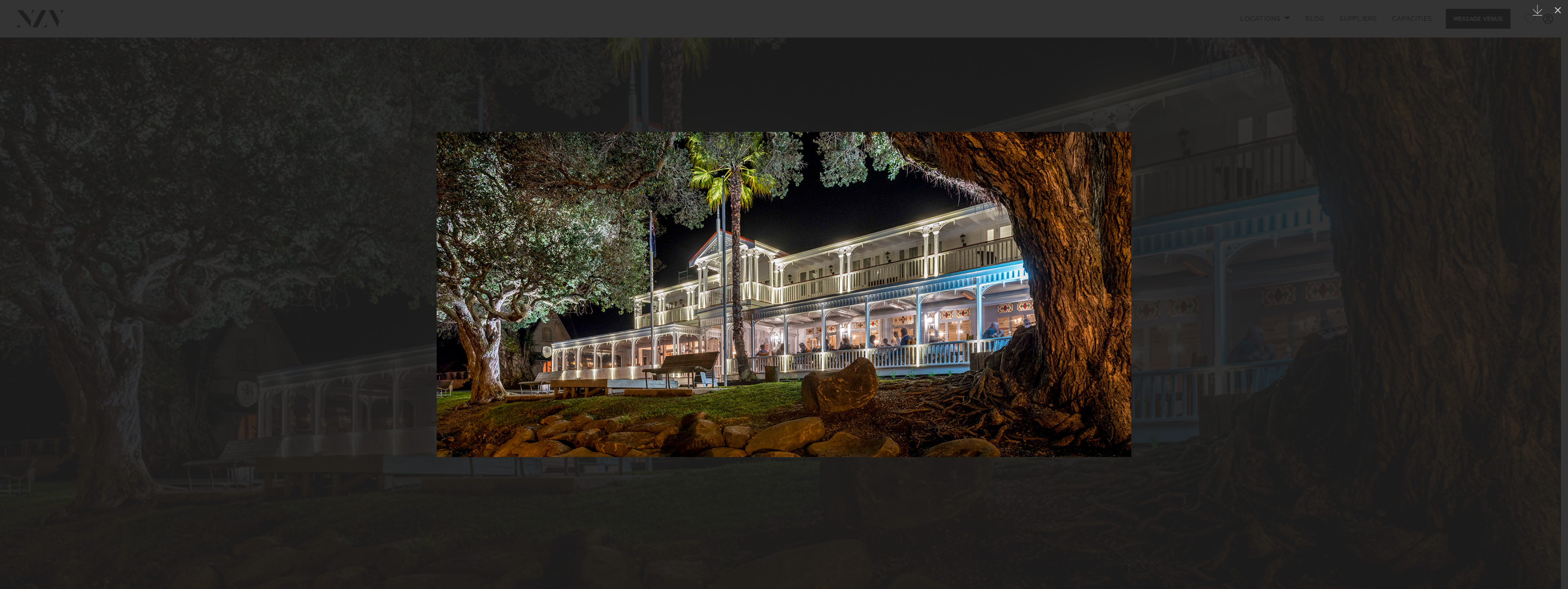
click at [1086, 318] on img at bounding box center [784, 294] width 694 height 325
click at [1260, 276] on div at bounding box center [784, 294] width 1568 height 589
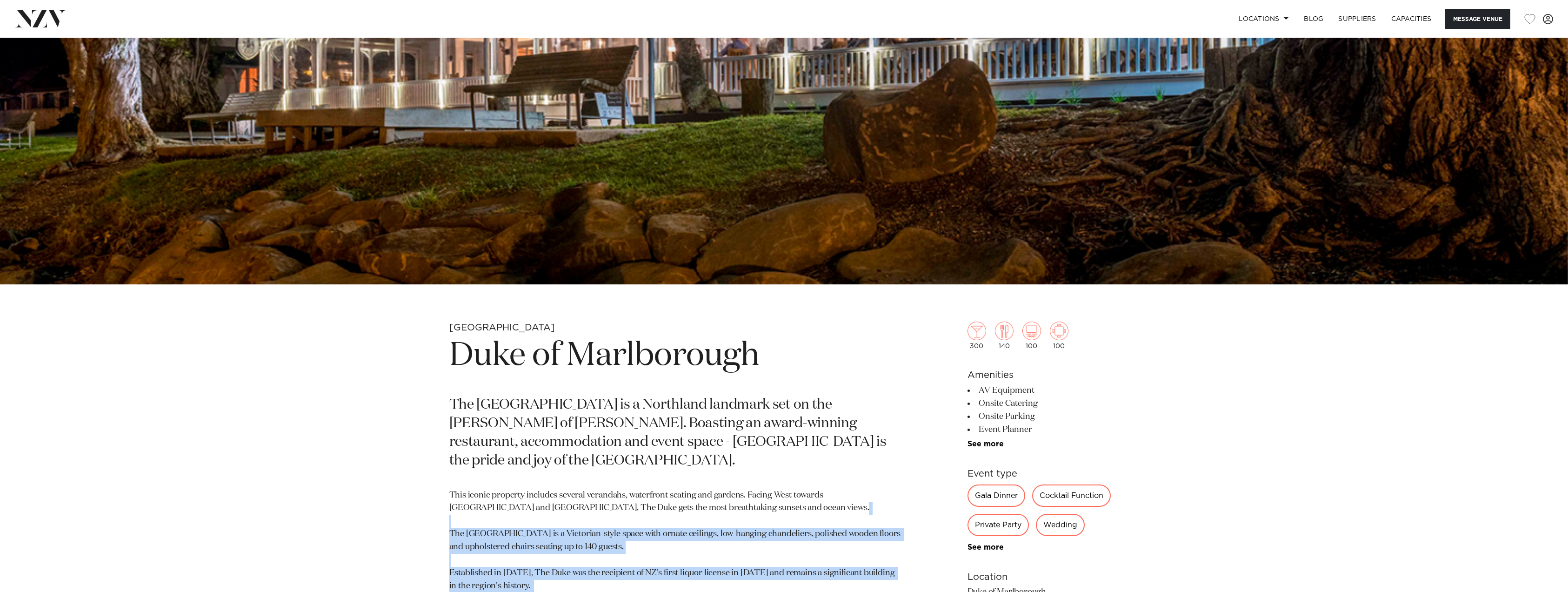
scroll to position [186, 0]
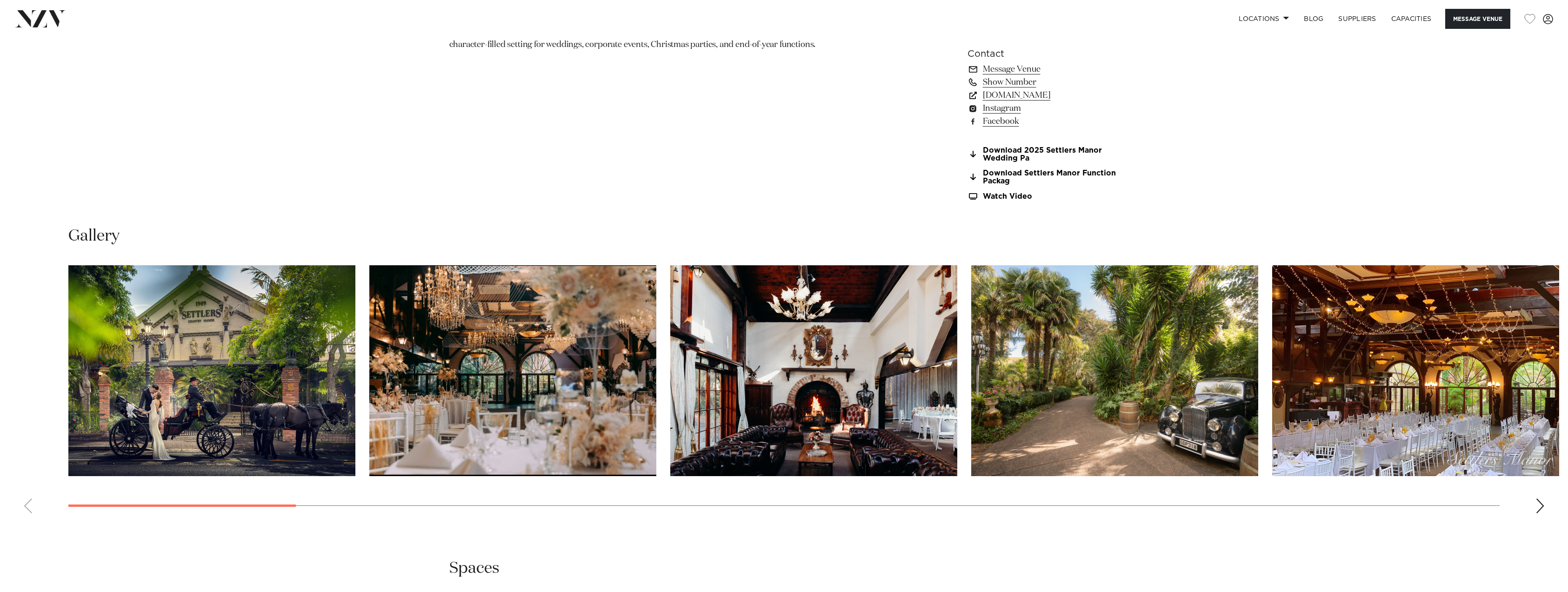
scroll to position [1257, 0]
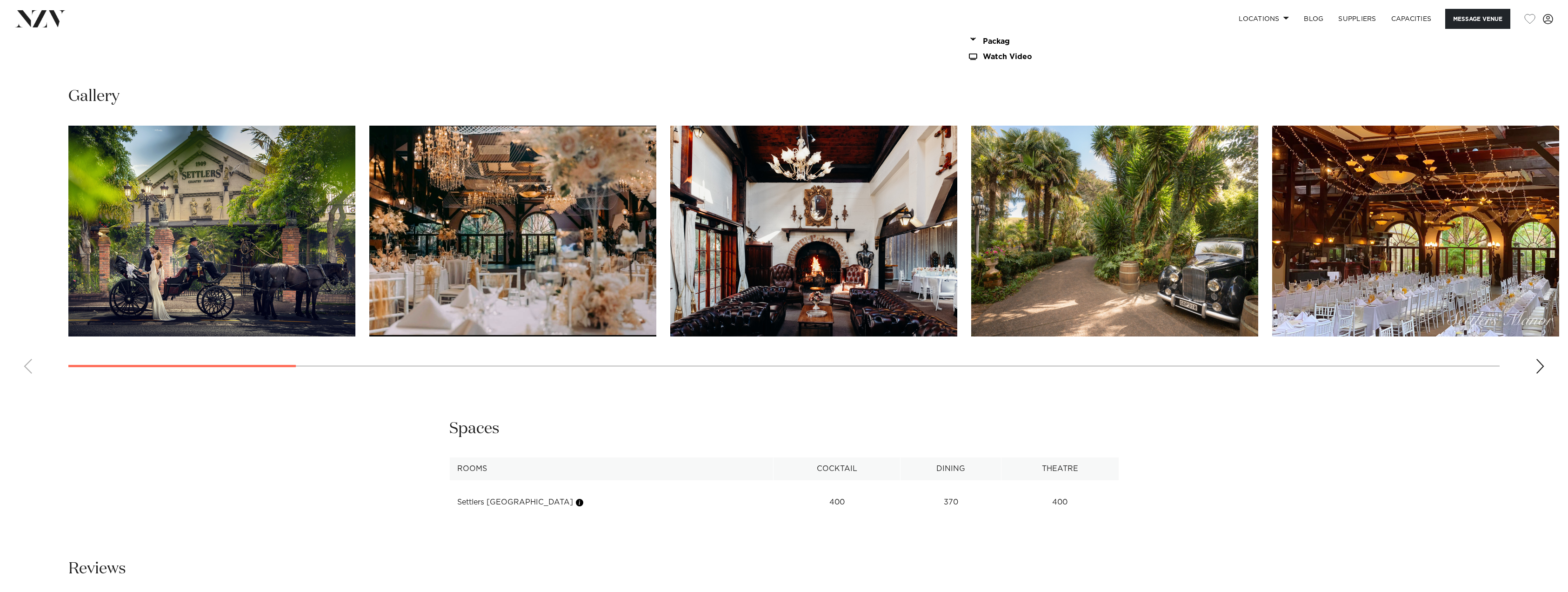
click at [1536, 364] on div "Next slide" at bounding box center [1540, 366] width 9 height 15
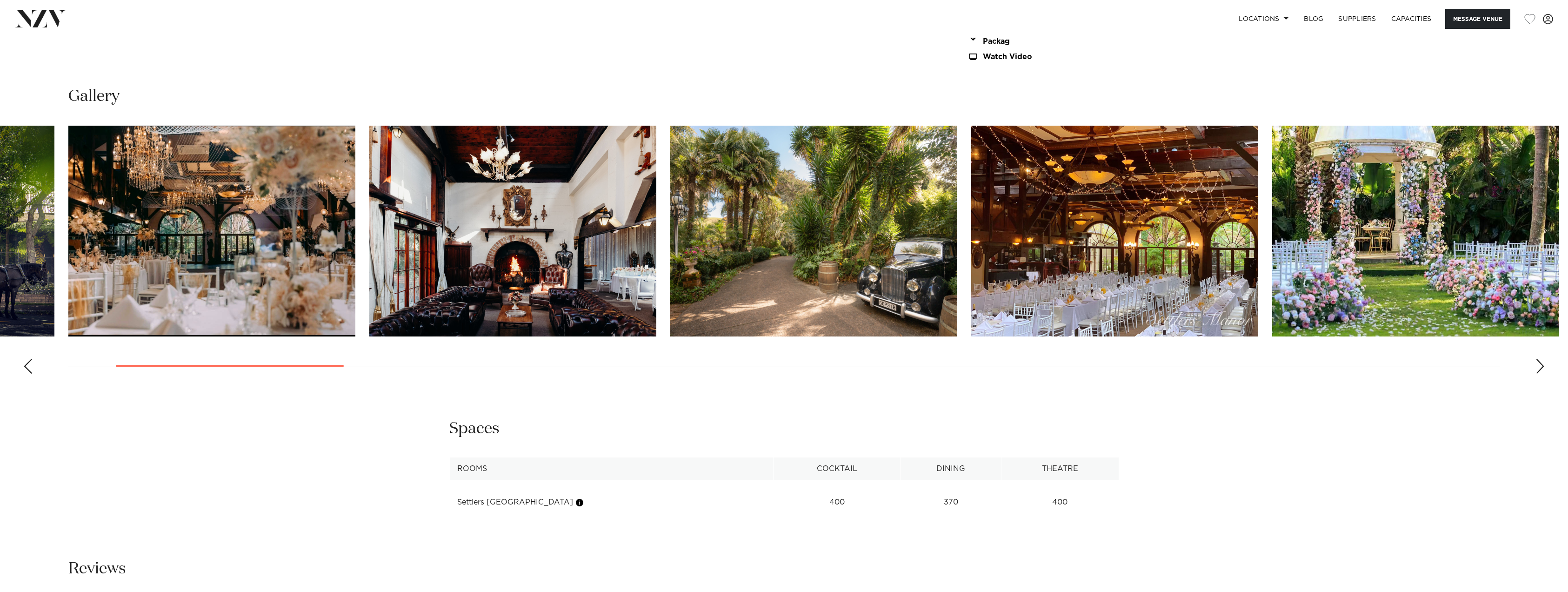
click at [1536, 364] on div "Next slide" at bounding box center [1540, 366] width 9 height 15
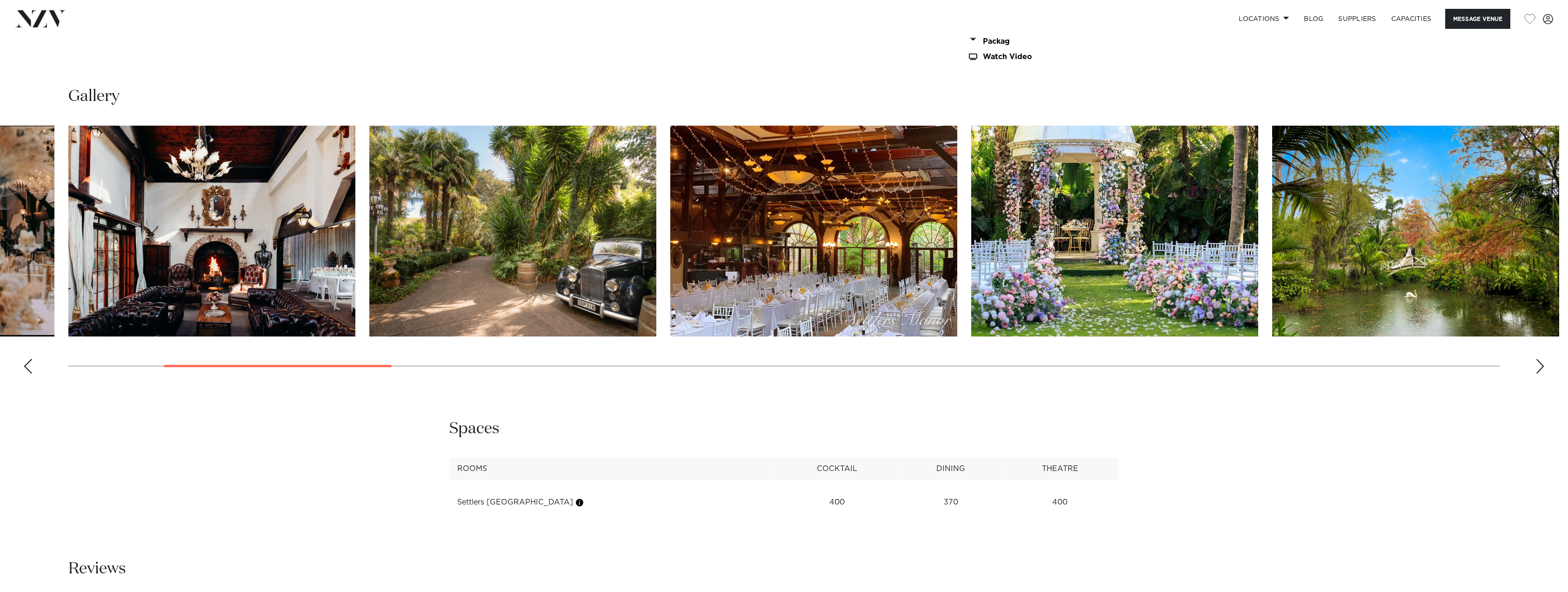
click at [1536, 364] on div "Next slide" at bounding box center [1540, 366] width 9 height 15
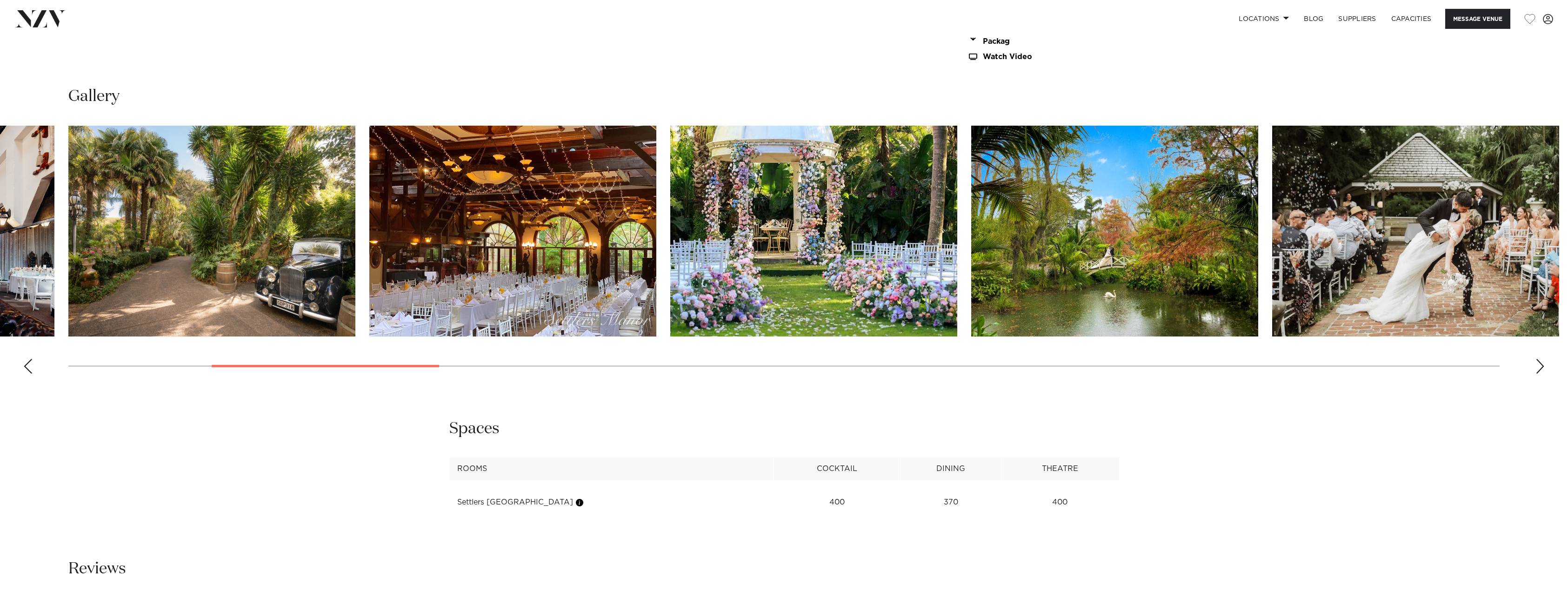
click at [1536, 364] on div "Next slide" at bounding box center [1540, 366] width 9 height 15
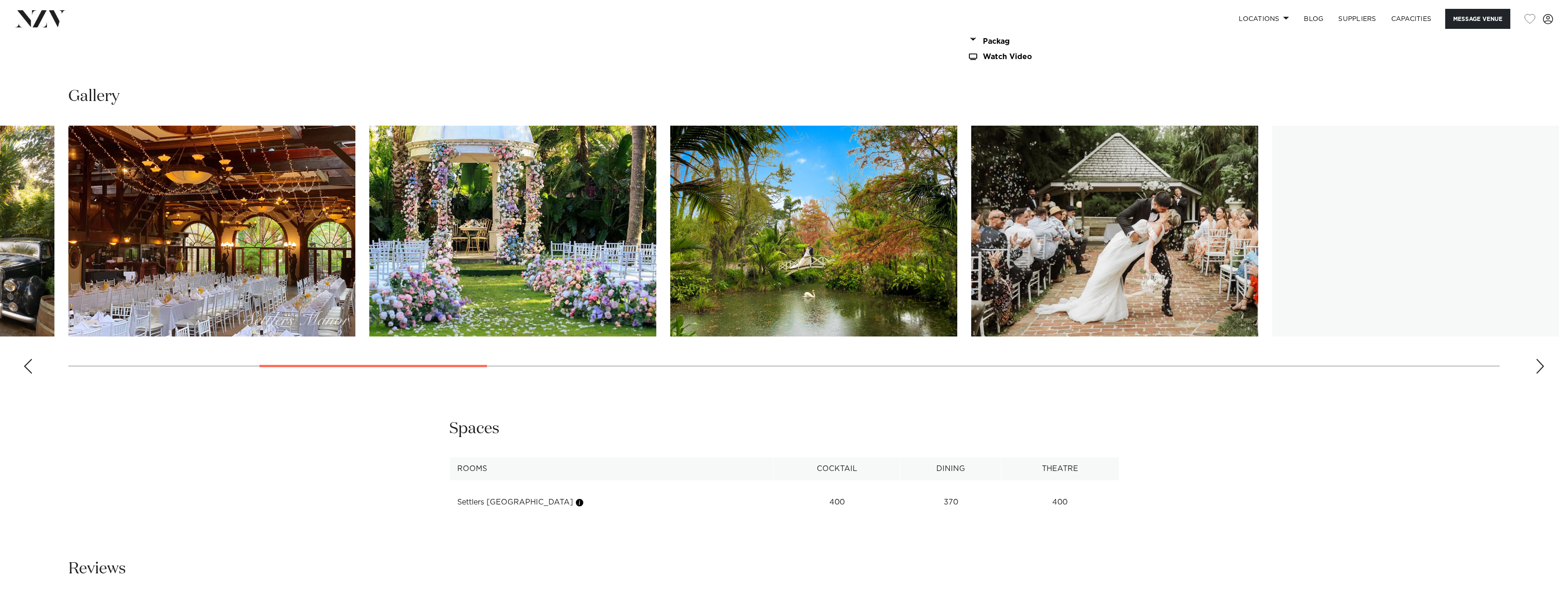
click at [1536, 364] on div "Next slide" at bounding box center [1540, 366] width 9 height 15
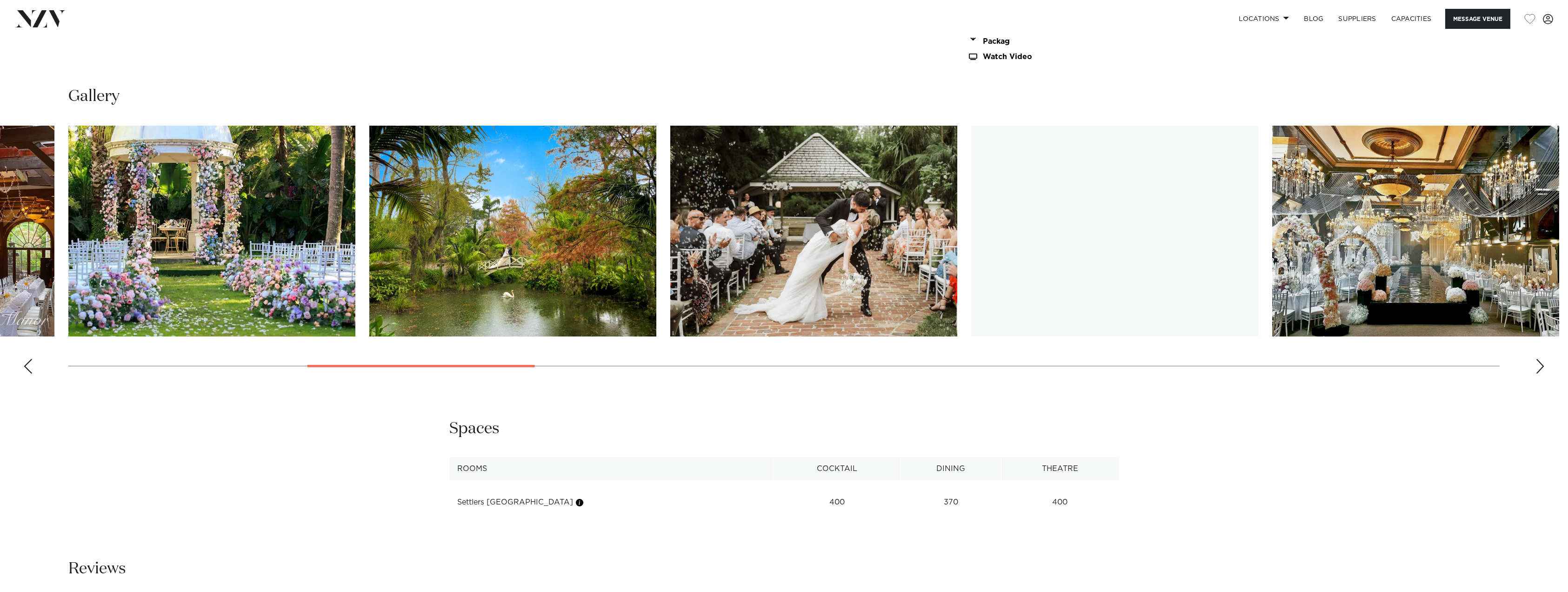
click at [1536, 364] on div "Next slide" at bounding box center [1540, 366] width 9 height 15
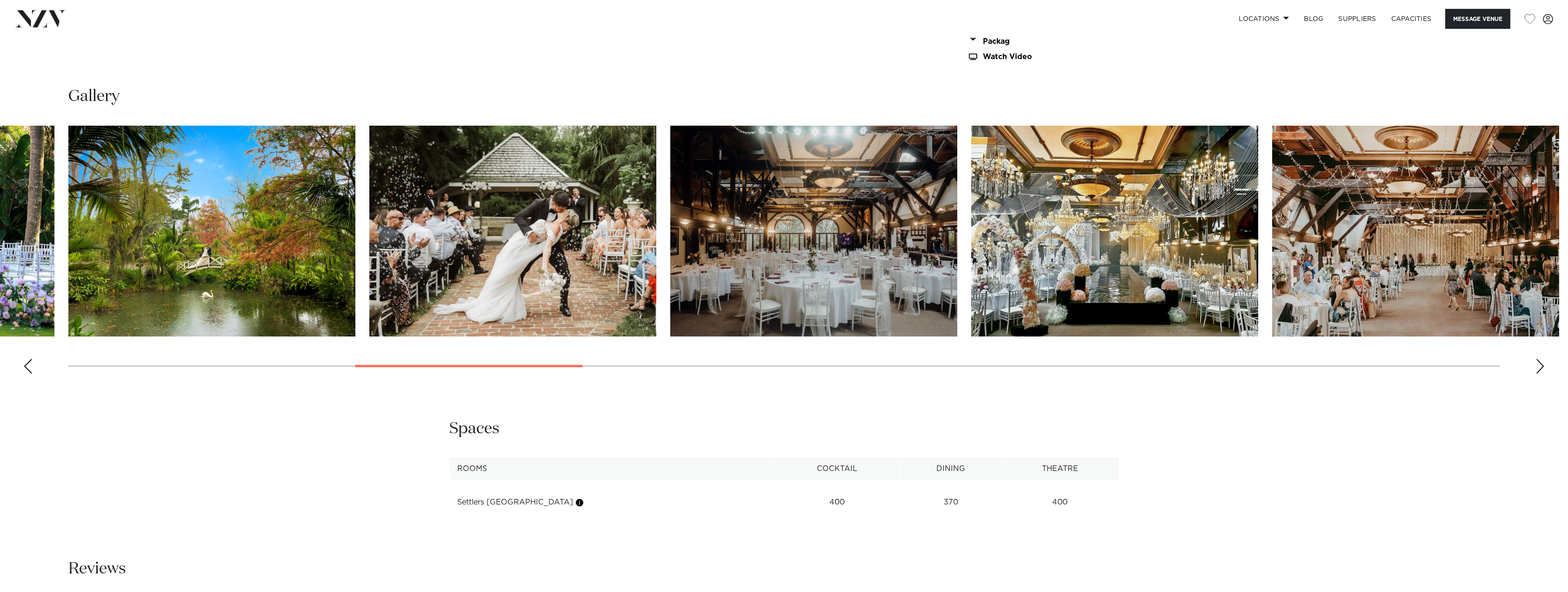
click at [1536, 364] on div "Next slide" at bounding box center [1540, 366] width 9 height 15
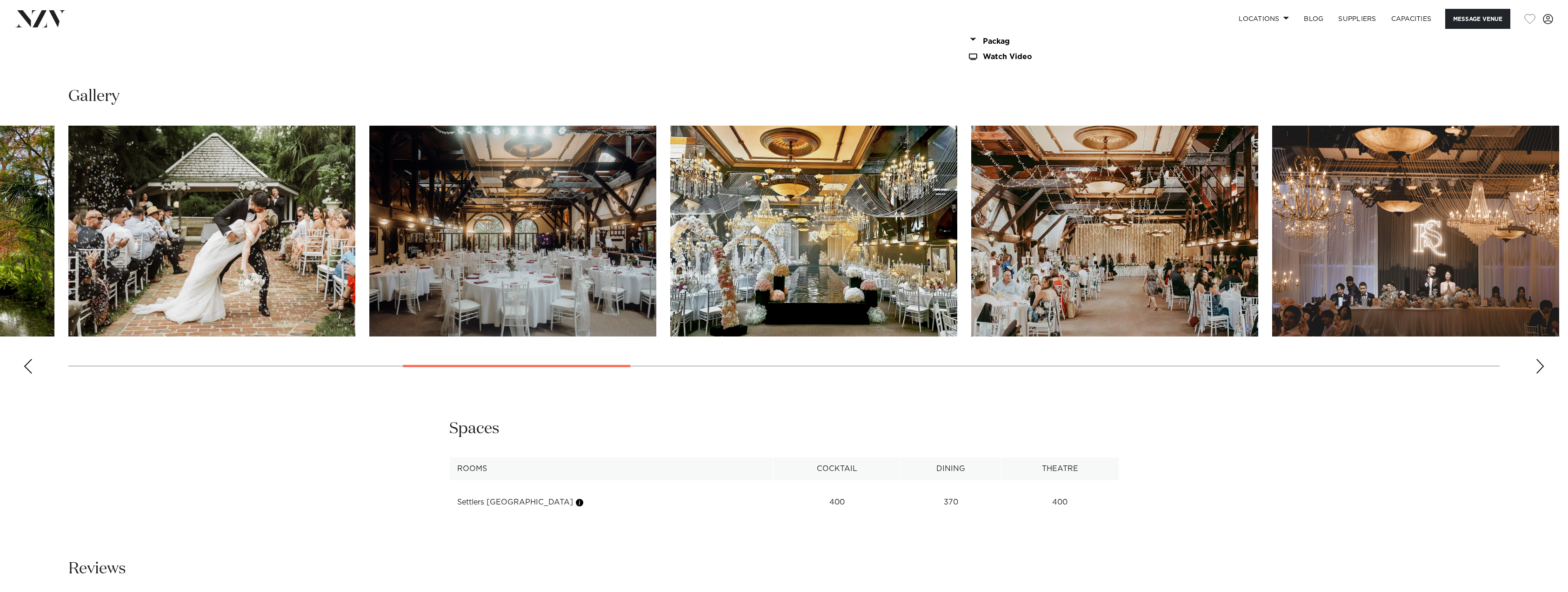
click at [1536, 364] on div "Next slide" at bounding box center [1540, 366] width 9 height 15
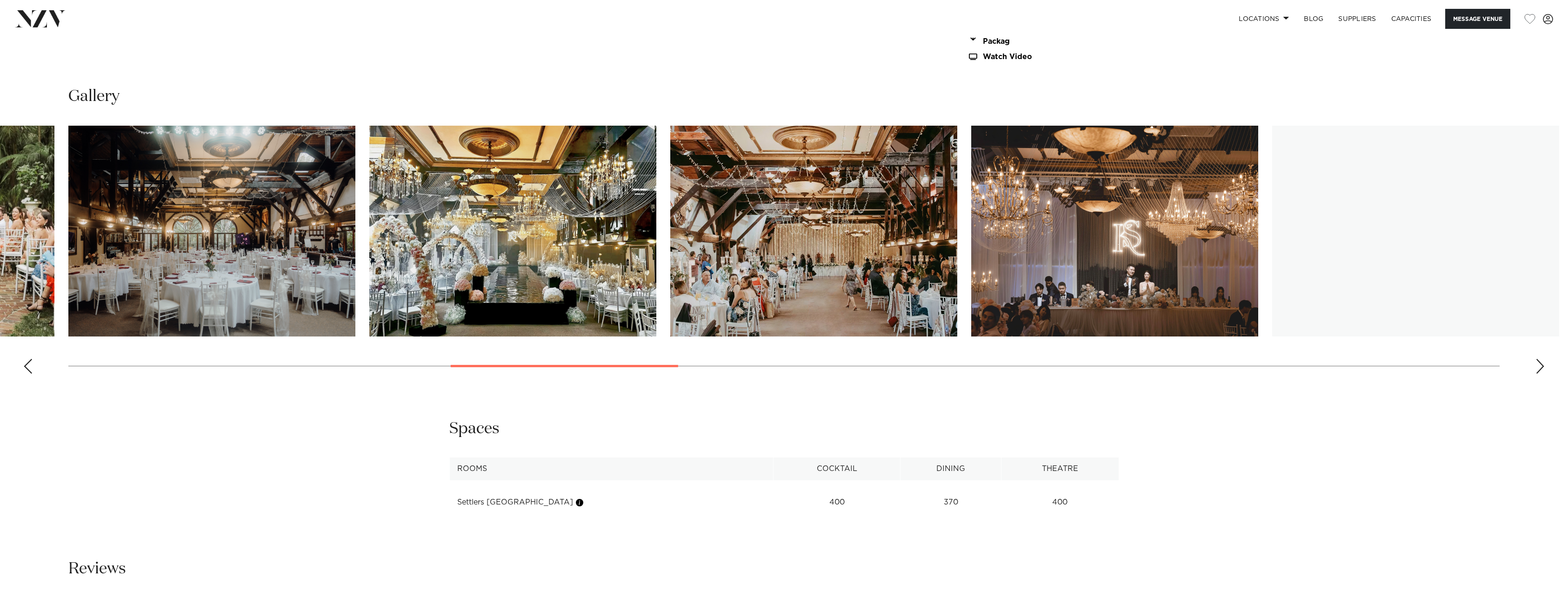
click at [1536, 364] on div "Next slide" at bounding box center [1540, 366] width 9 height 15
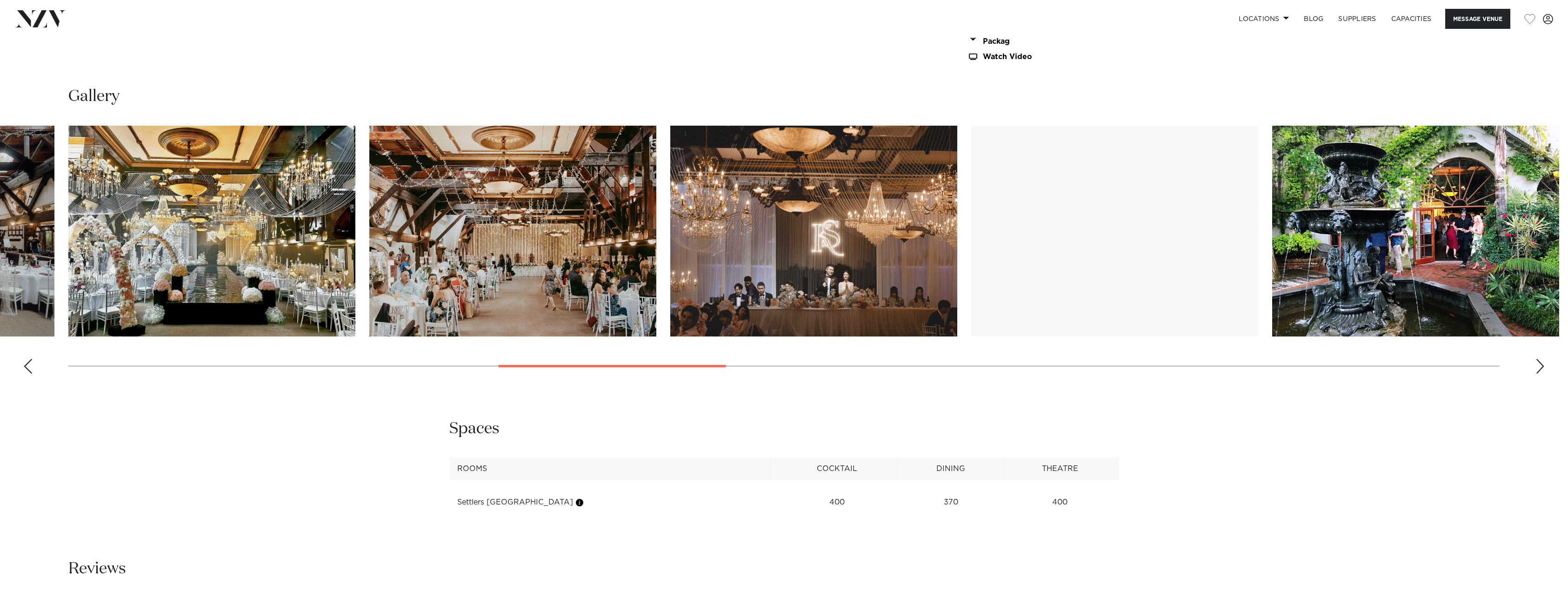
click at [1536, 364] on div "Next slide" at bounding box center [1540, 366] width 9 height 15
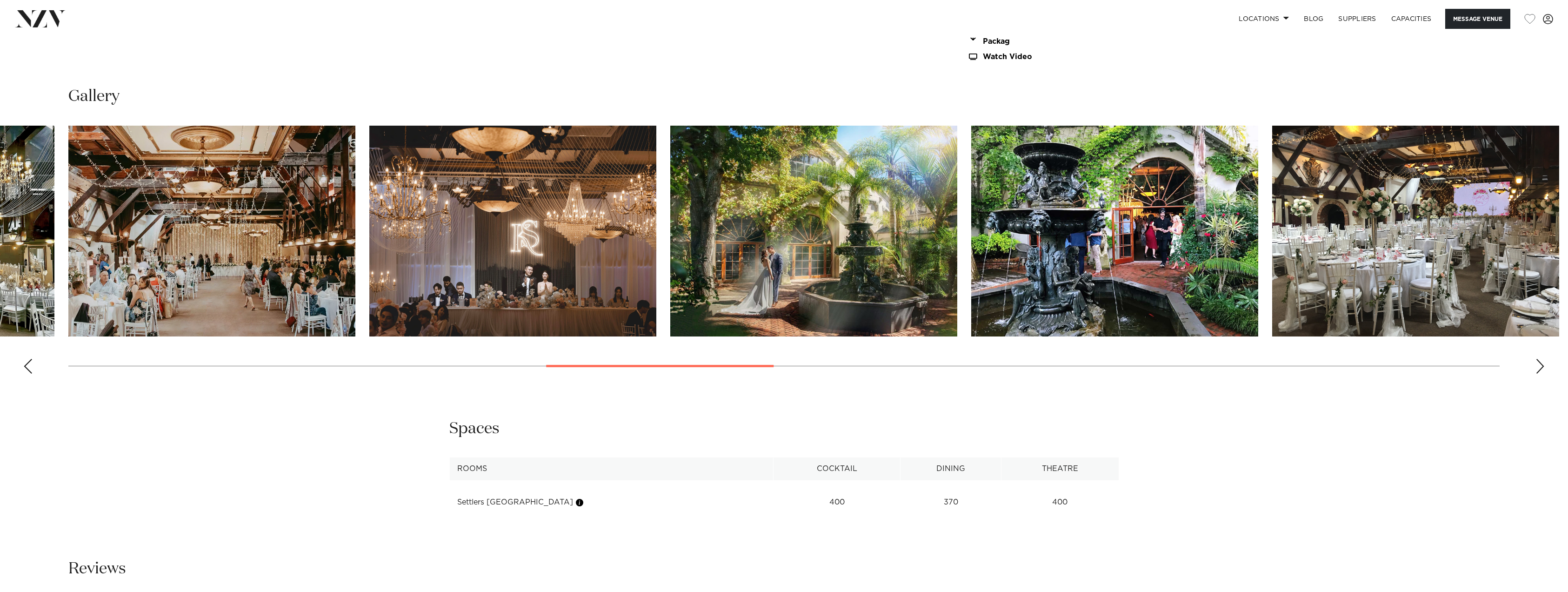
click at [1536, 364] on div "Next slide" at bounding box center [1540, 366] width 9 height 15
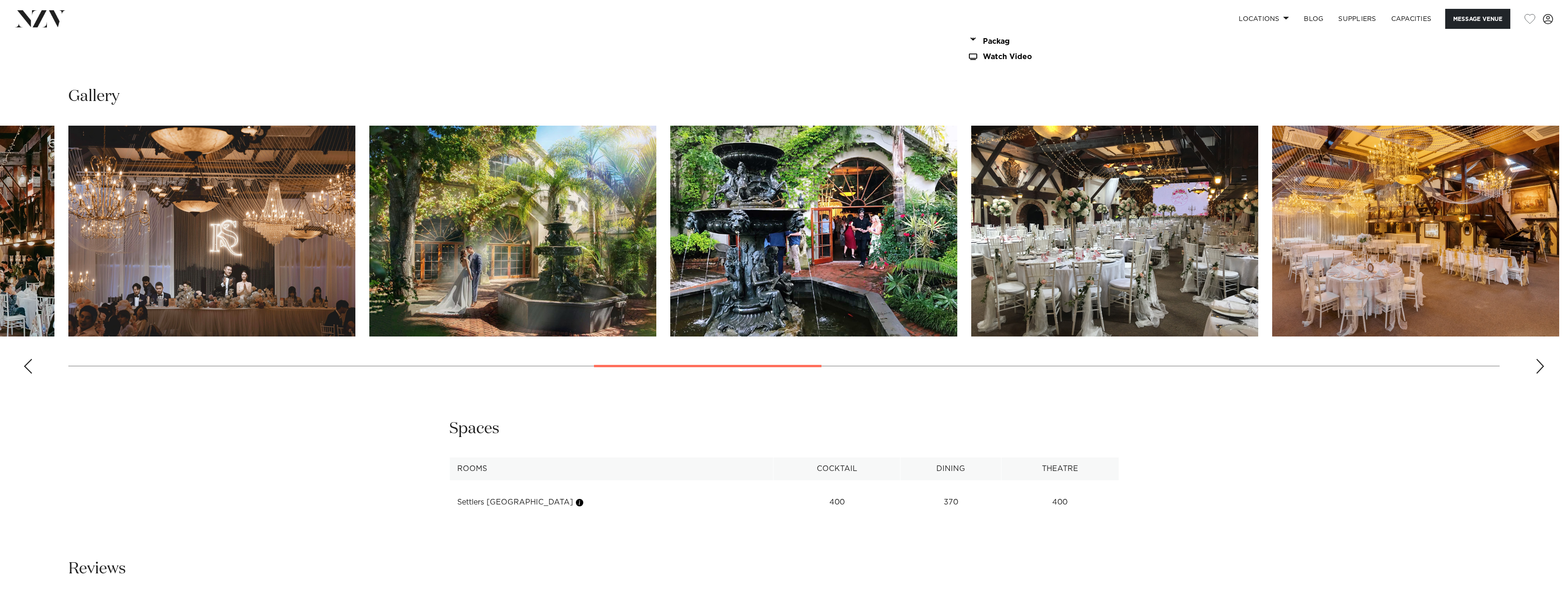
click at [1536, 364] on div "Next slide" at bounding box center [1540, 366] width 9 height 15
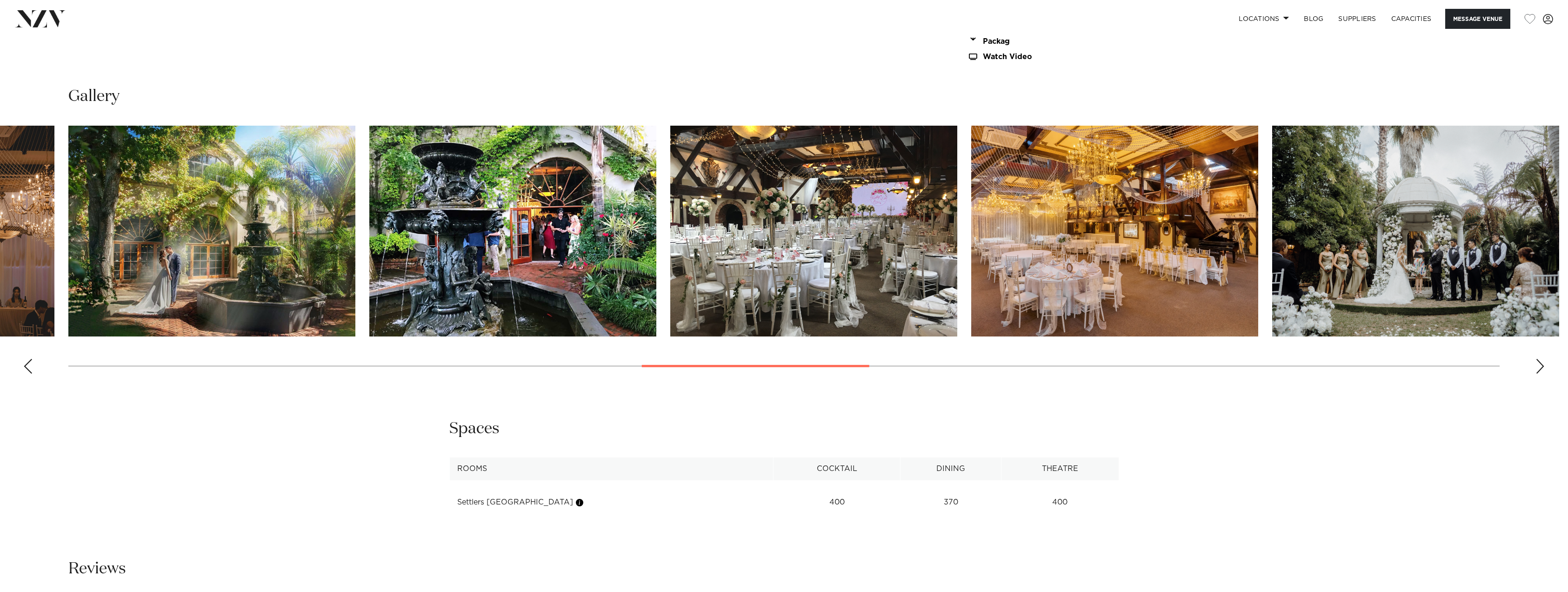
click at [1536, 364] on div "Next slide" at bounding box center [1540, 366] width 9 height 15
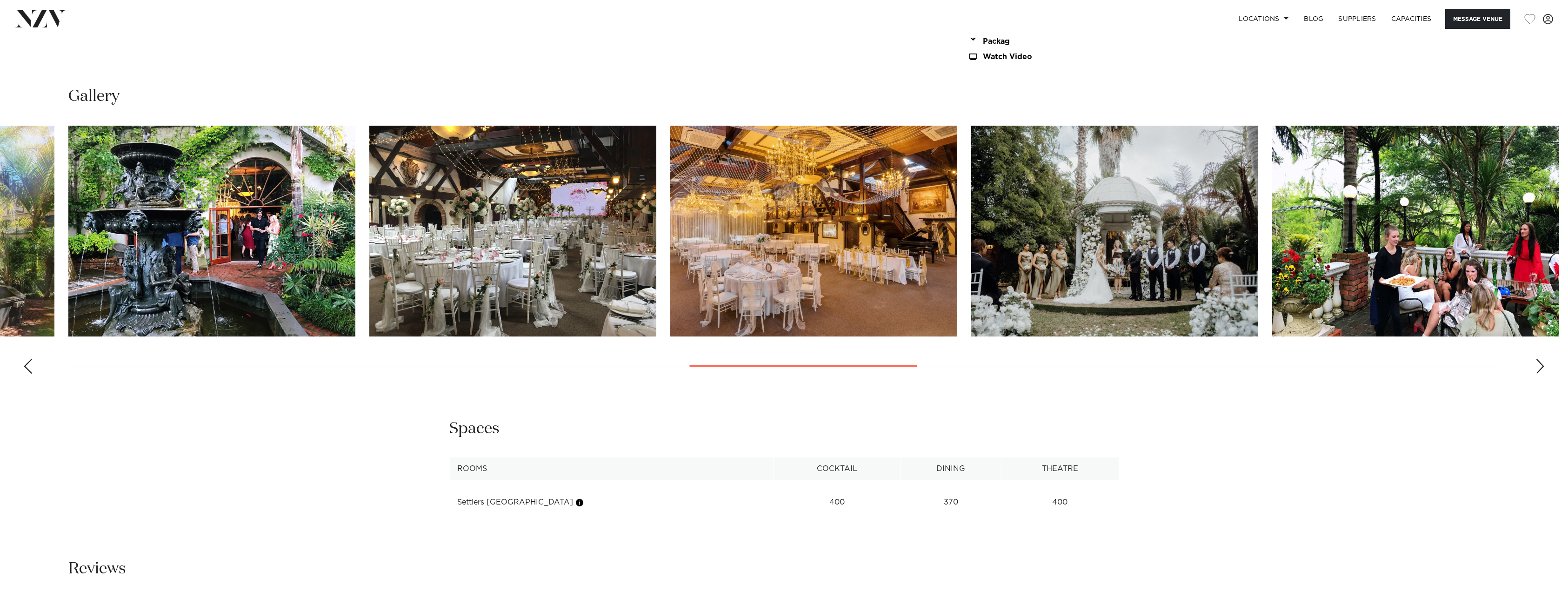
click at [1536, 364] on div "Next slide" at bounding box center [1540, 366] width 9 height 15
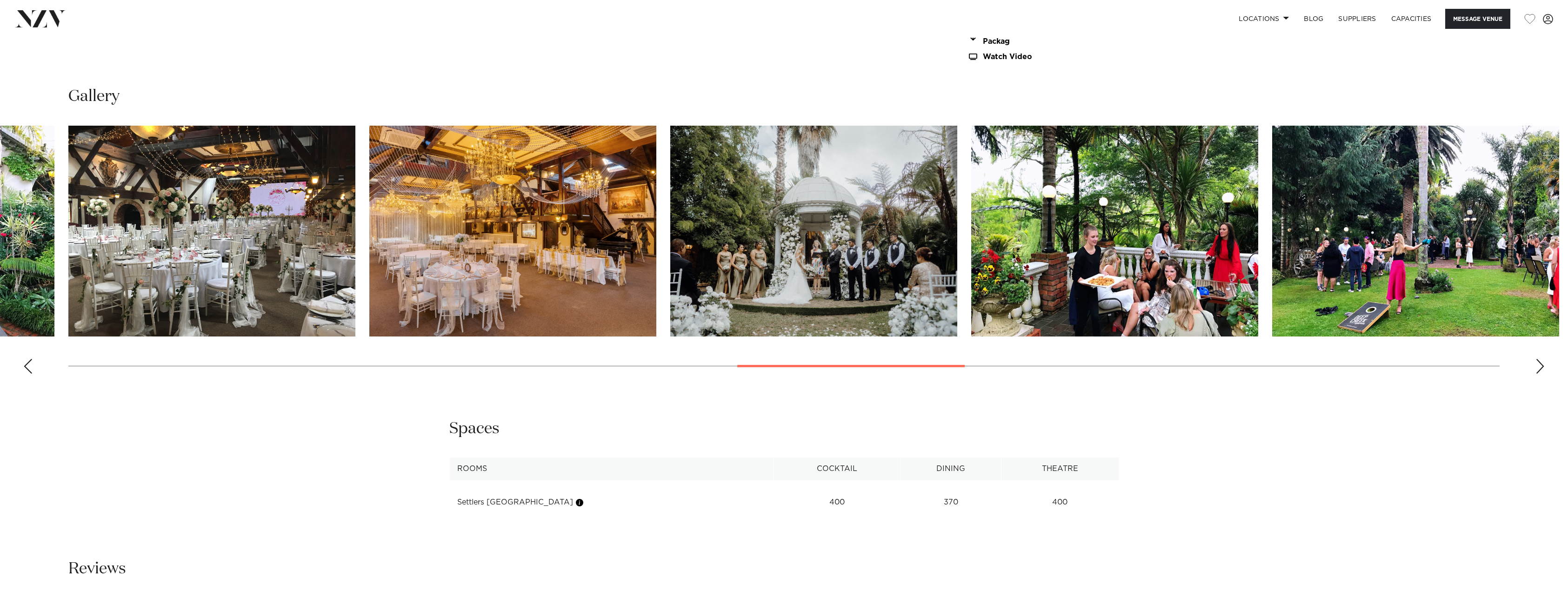
click at [1536, 364] on div "Next slide" at bounding box center [1540, 366] width 9 height 15
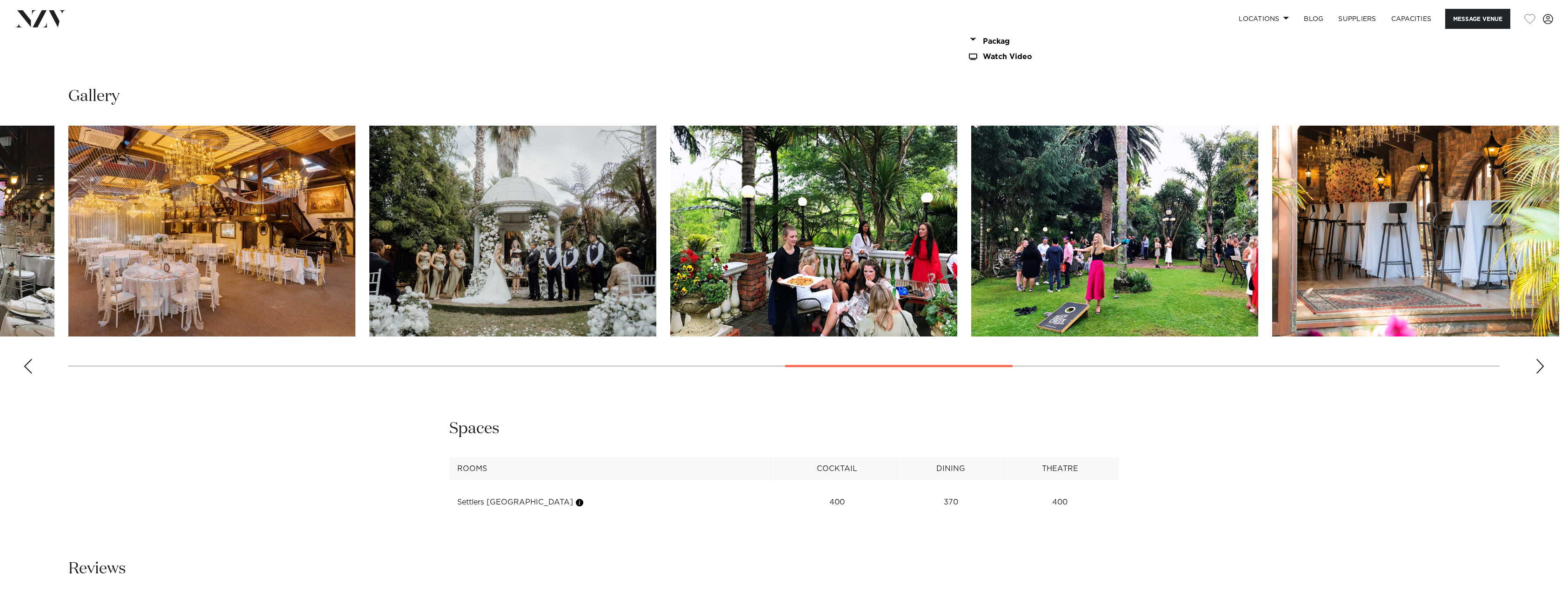
click at [1536, 364] on div "Next slide" at bounding box center [1540, 366] width 9 height 15
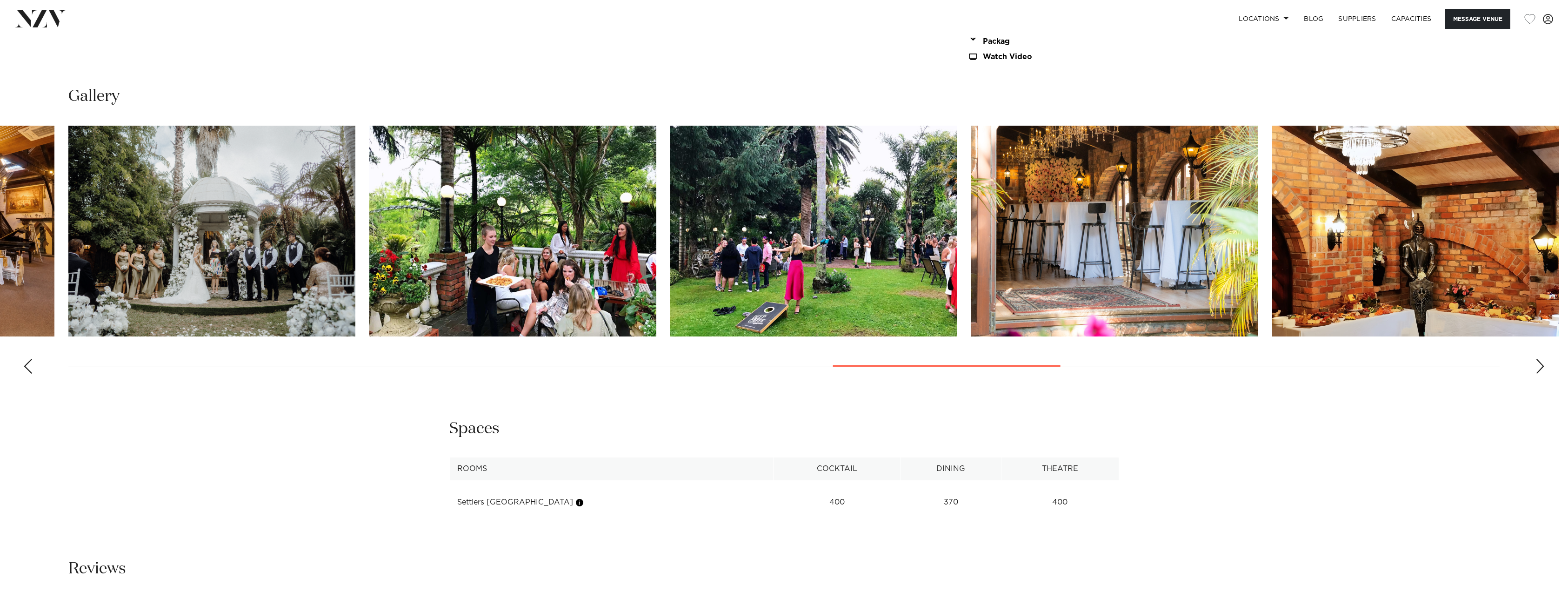
click at [1536, 364] on div "Next slide" at bounding box center [1540, 366] width 9 height 15
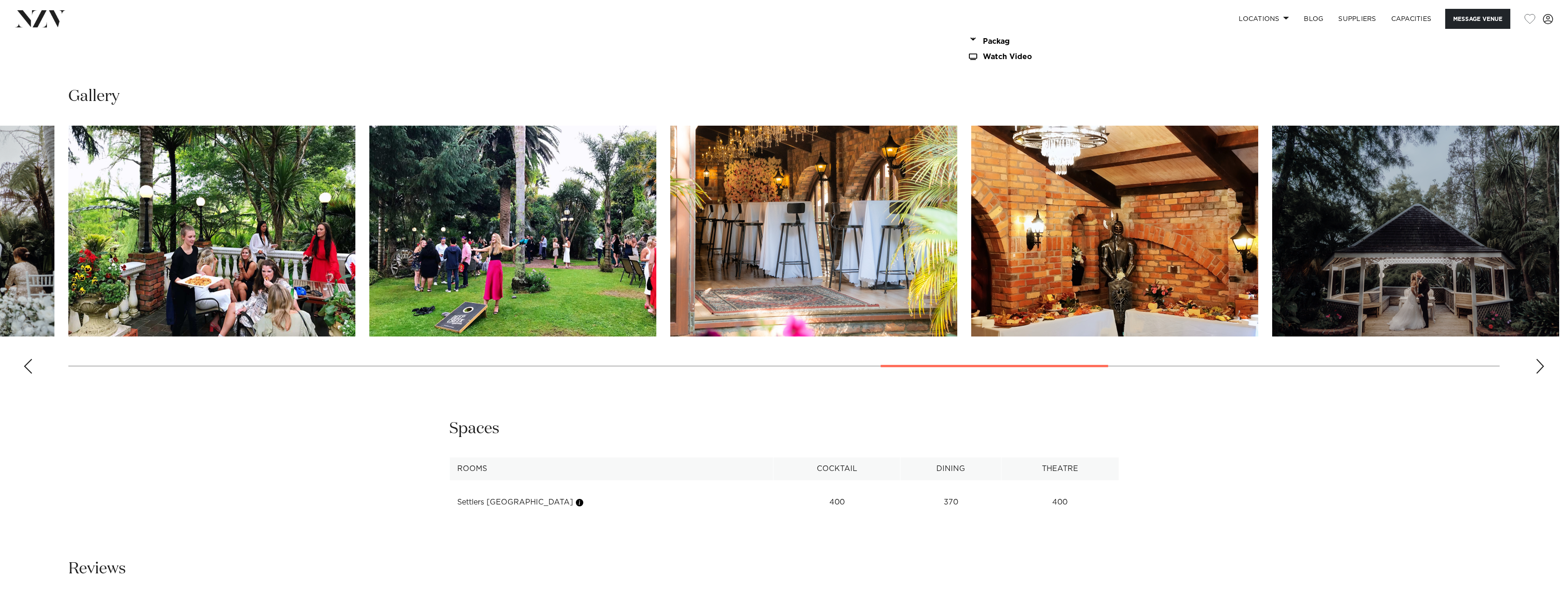
click at [1536, 364] on div "Next slide" at bounding box center [1540, 366] width 9 height 15
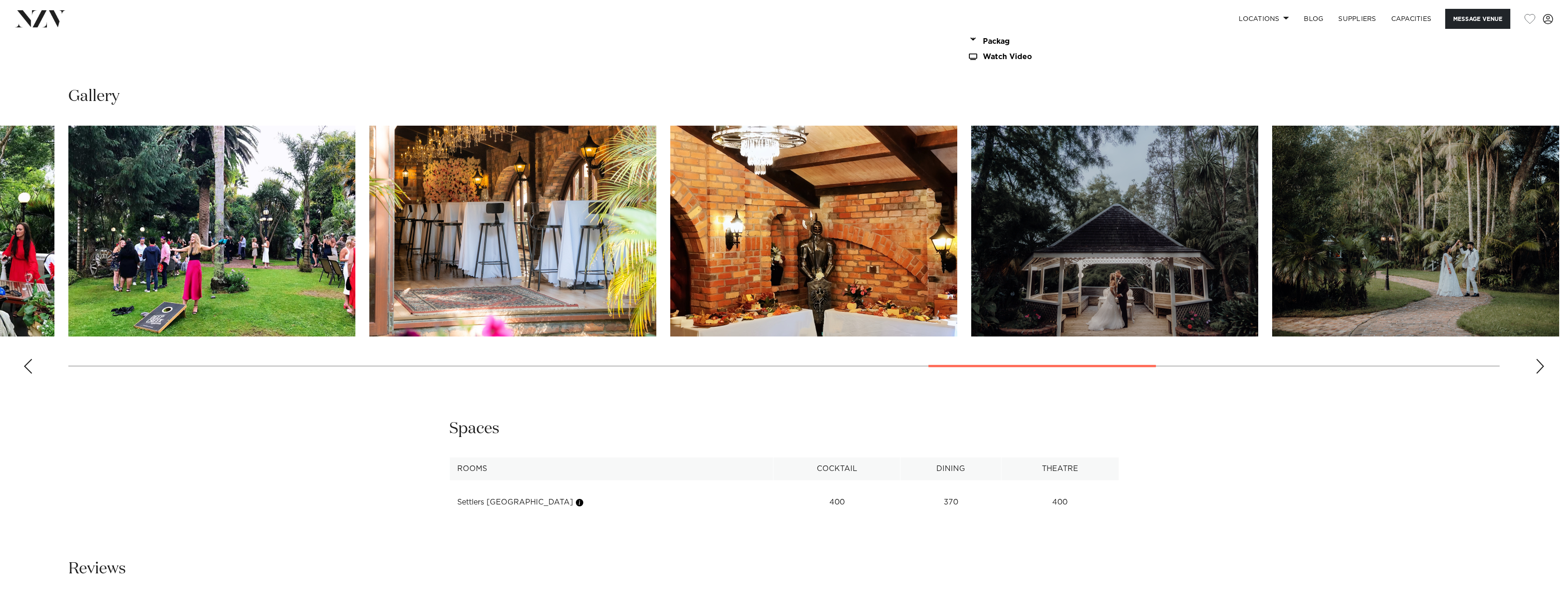
click at [1536, 364] on div "Next slide" at bounding box center [1540, 366] width 9 height 15
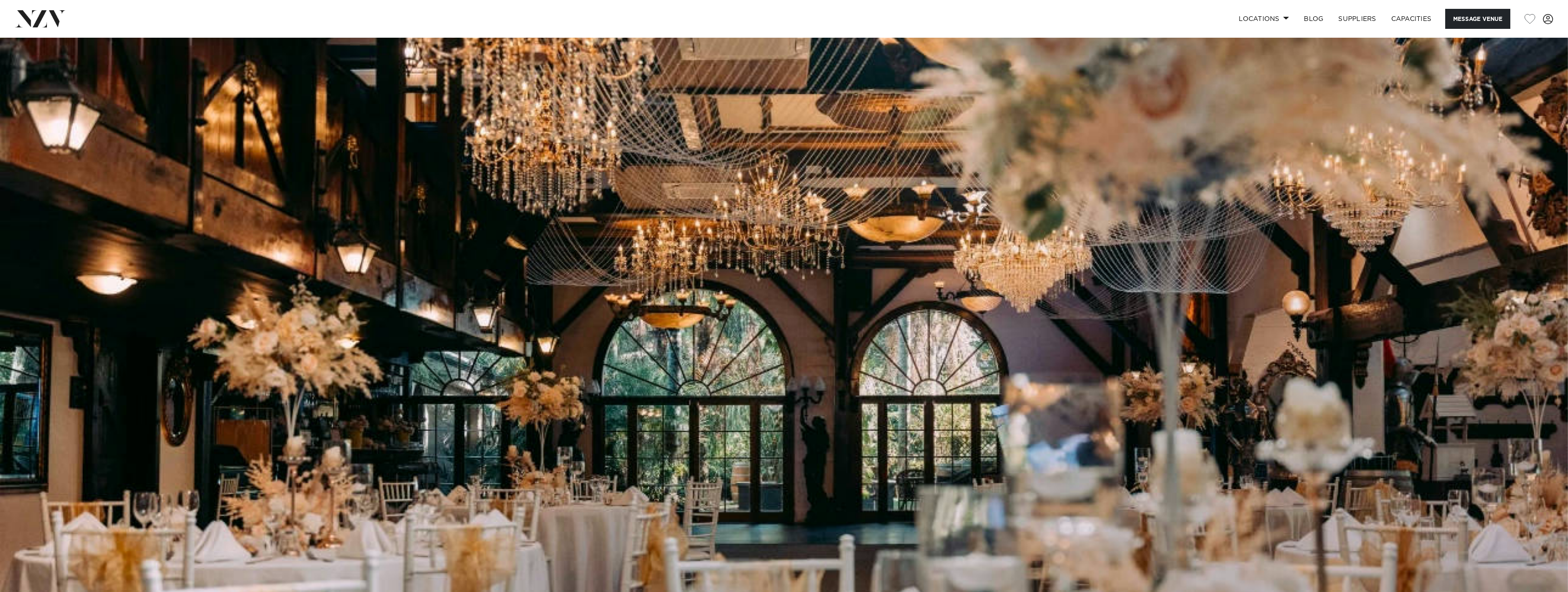
scroll to position [0, 0]
